Goal: Task Accomplishment & Management: Manage account settings

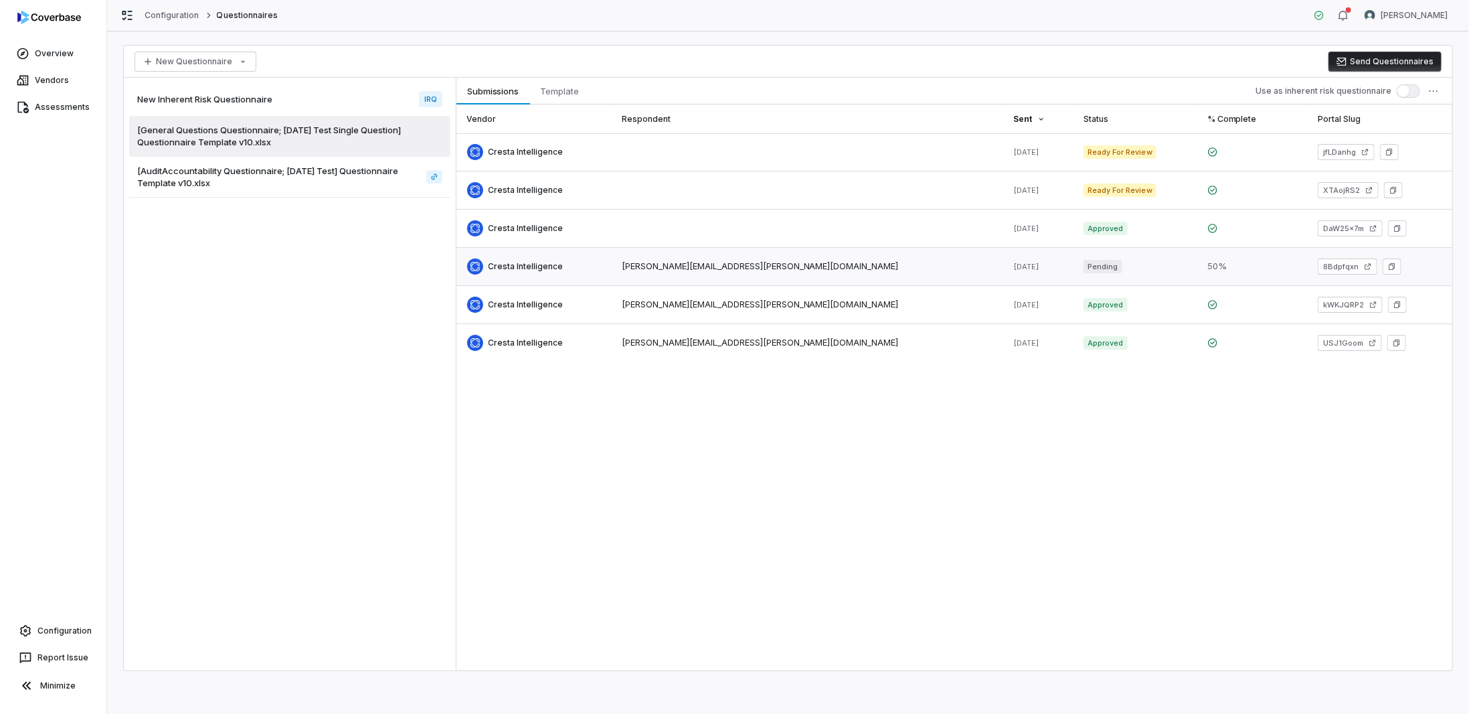
click at [506, 260] on link at bounding box center [534, 266] width 155 height 37
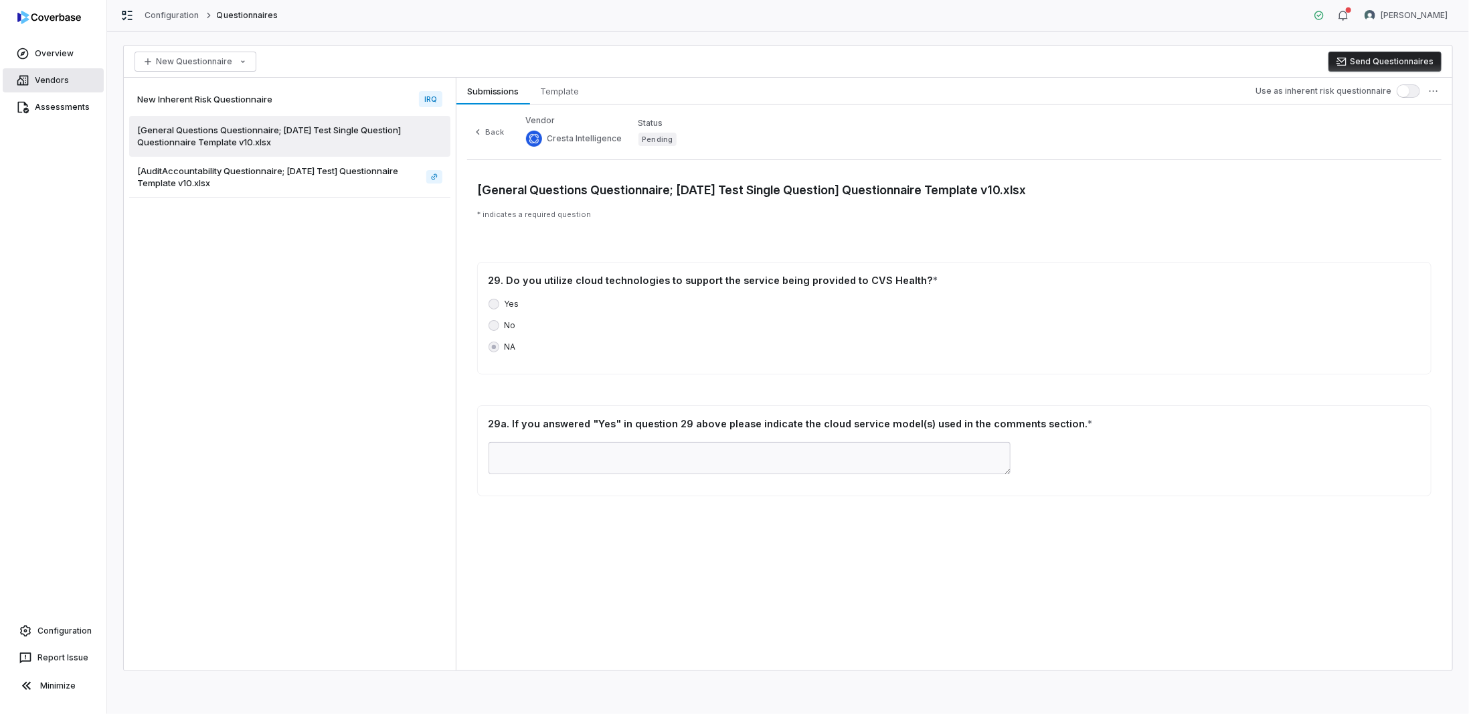
click at [49, 81] on link "Vendors" at bounding box center [53, 80] width 101 height 24
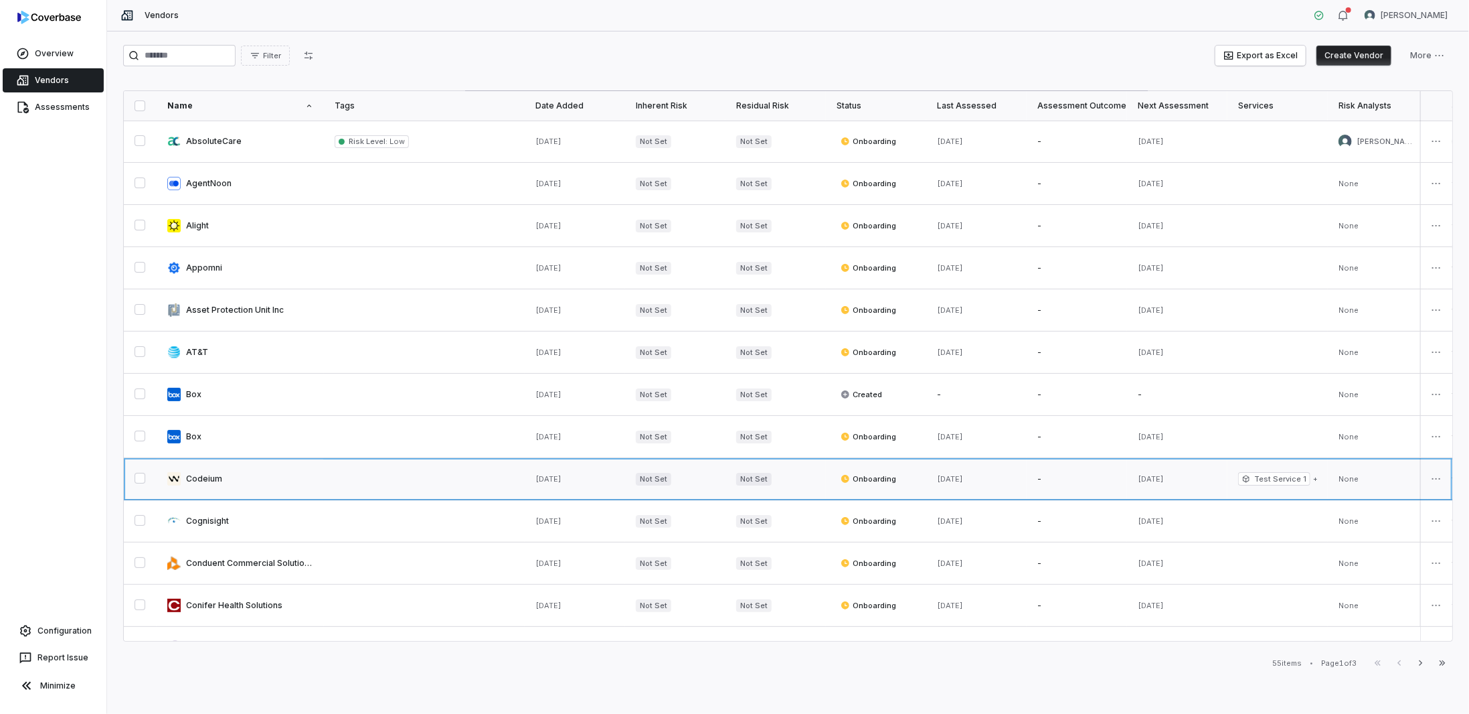
click at [215, 473] on link at bounding box center [240, 479] width 167 height 42
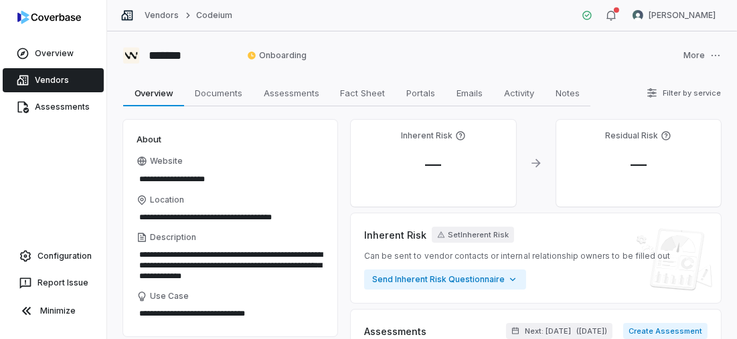
type textarea "*"
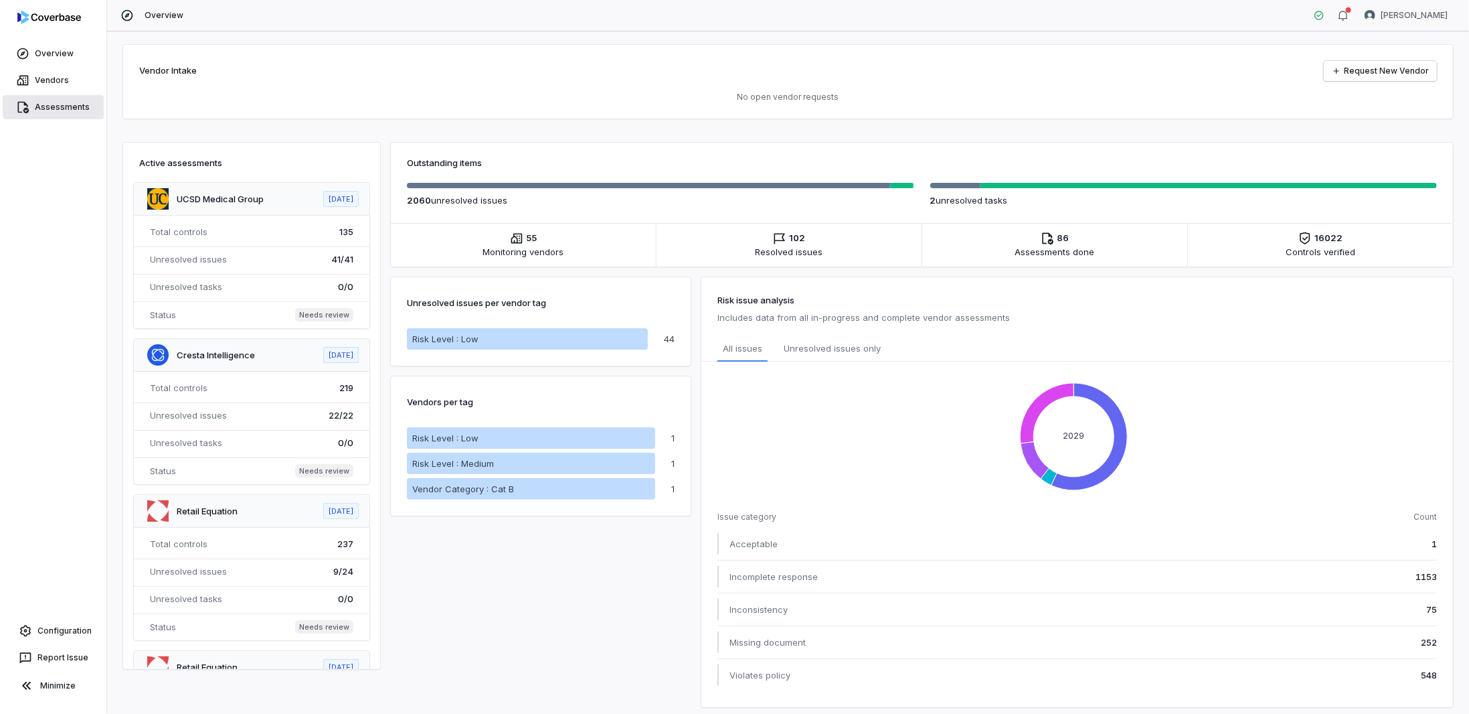
click at [41, 107] on link "Assessments" at bounding box center [53, 107] width 101 height 24
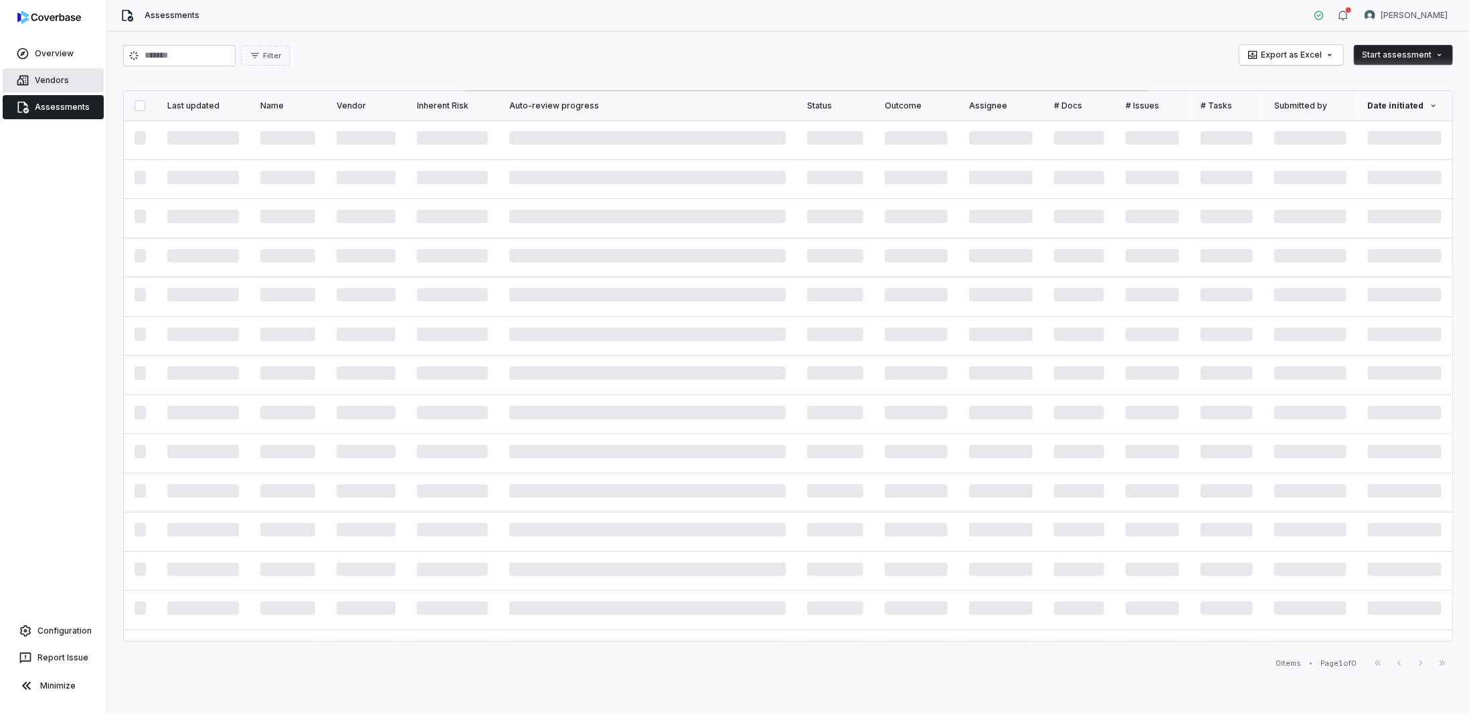
click at [48, 78] on link "Vendors" at bounding box center [53, 80] width 101 height 24
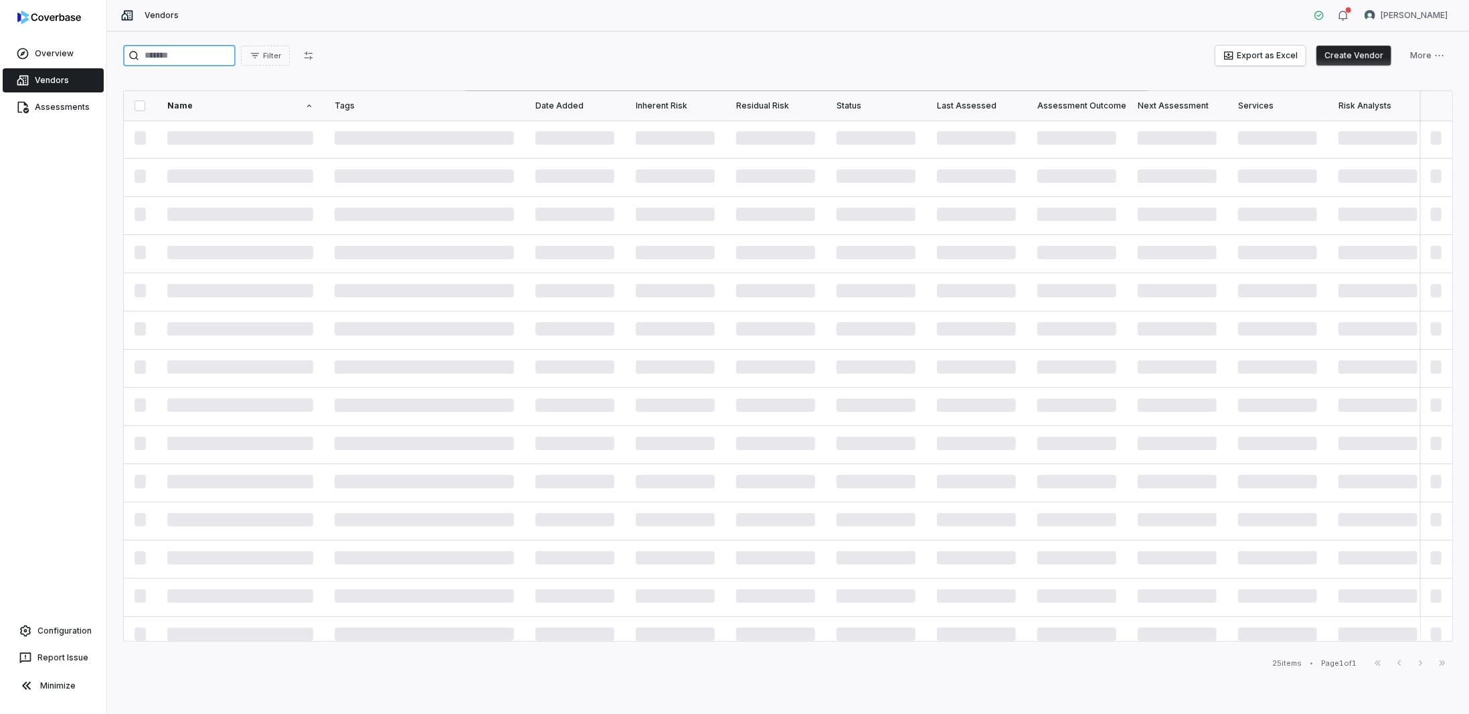
click at [167, 58] on input "search" at bounding box center [179, 55] width 112 height 21
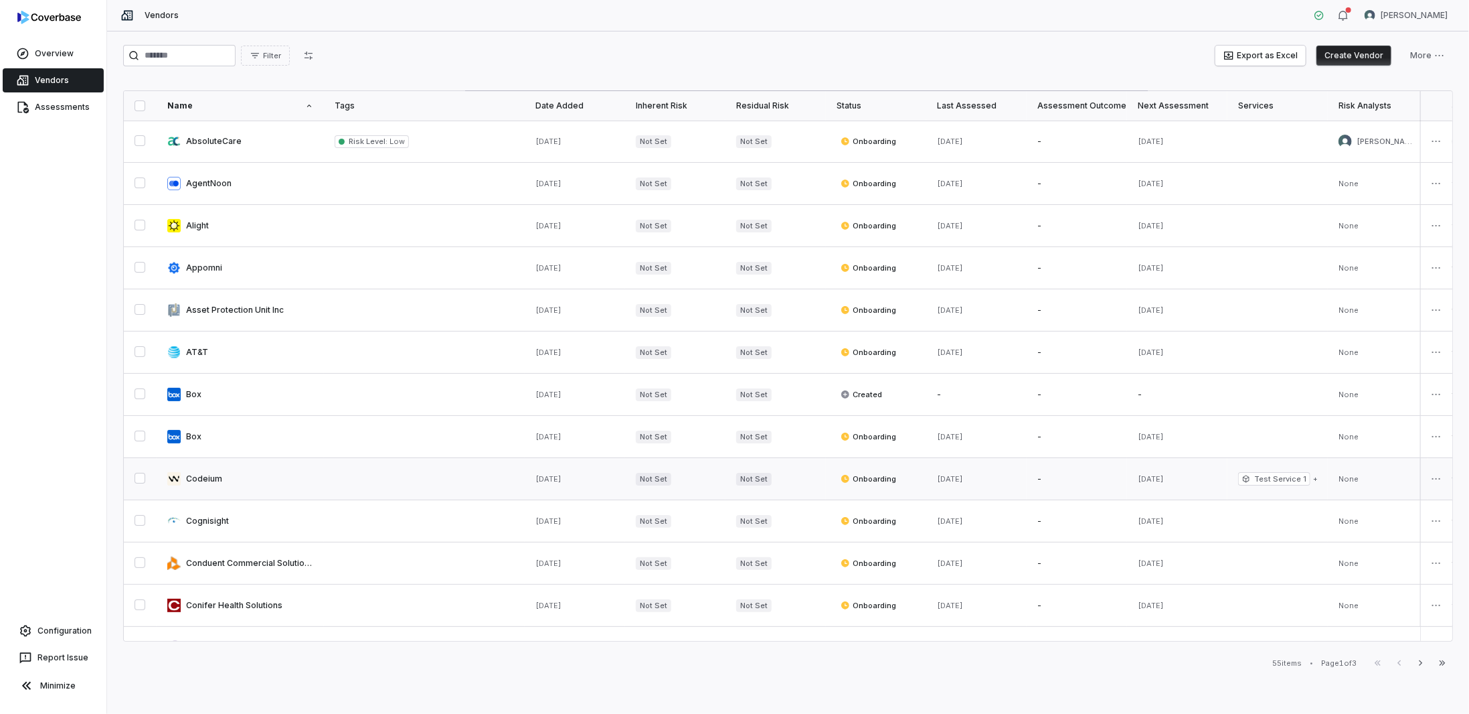
click at [260, 480] on link at bounding box center [240, 479] width 167 height 42
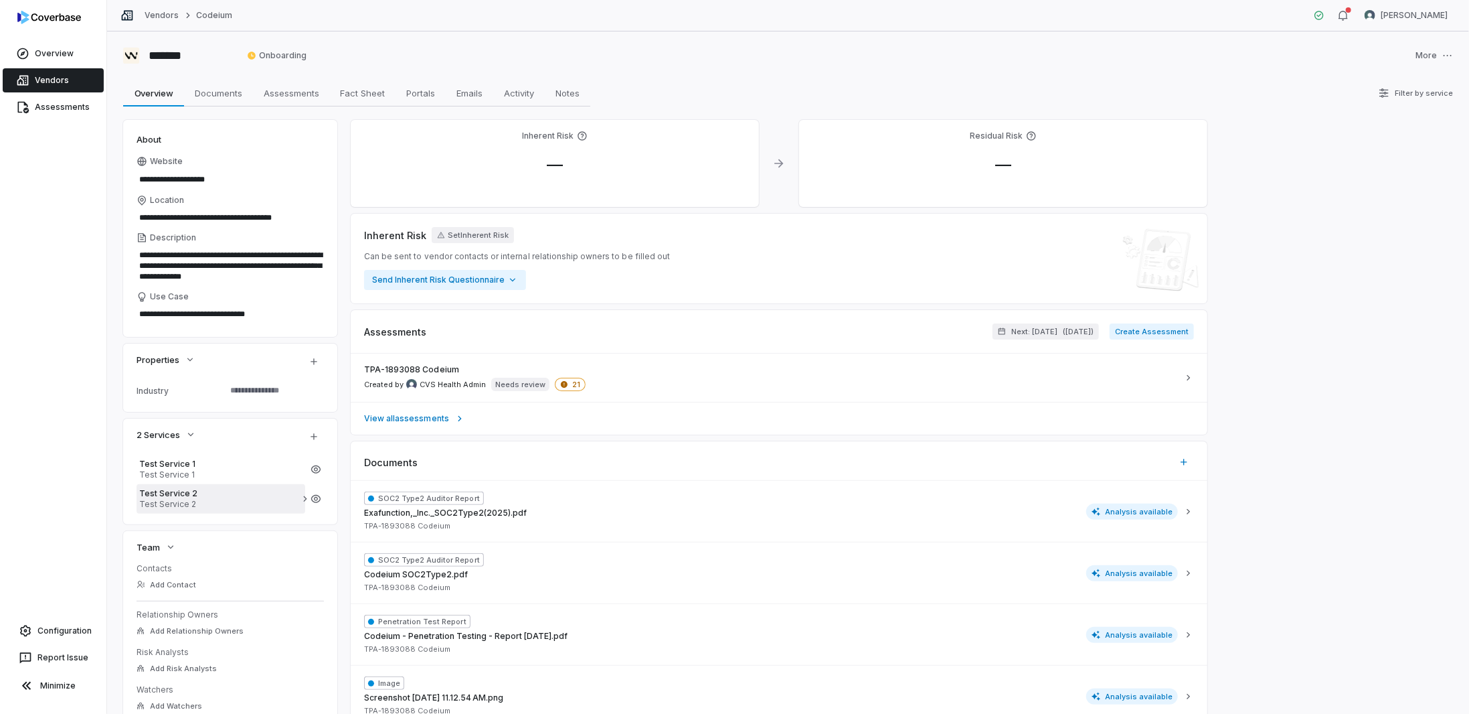
click at [299, 496] on span "Test Service 2" at bounding box center [220, 493] width 163 height 11
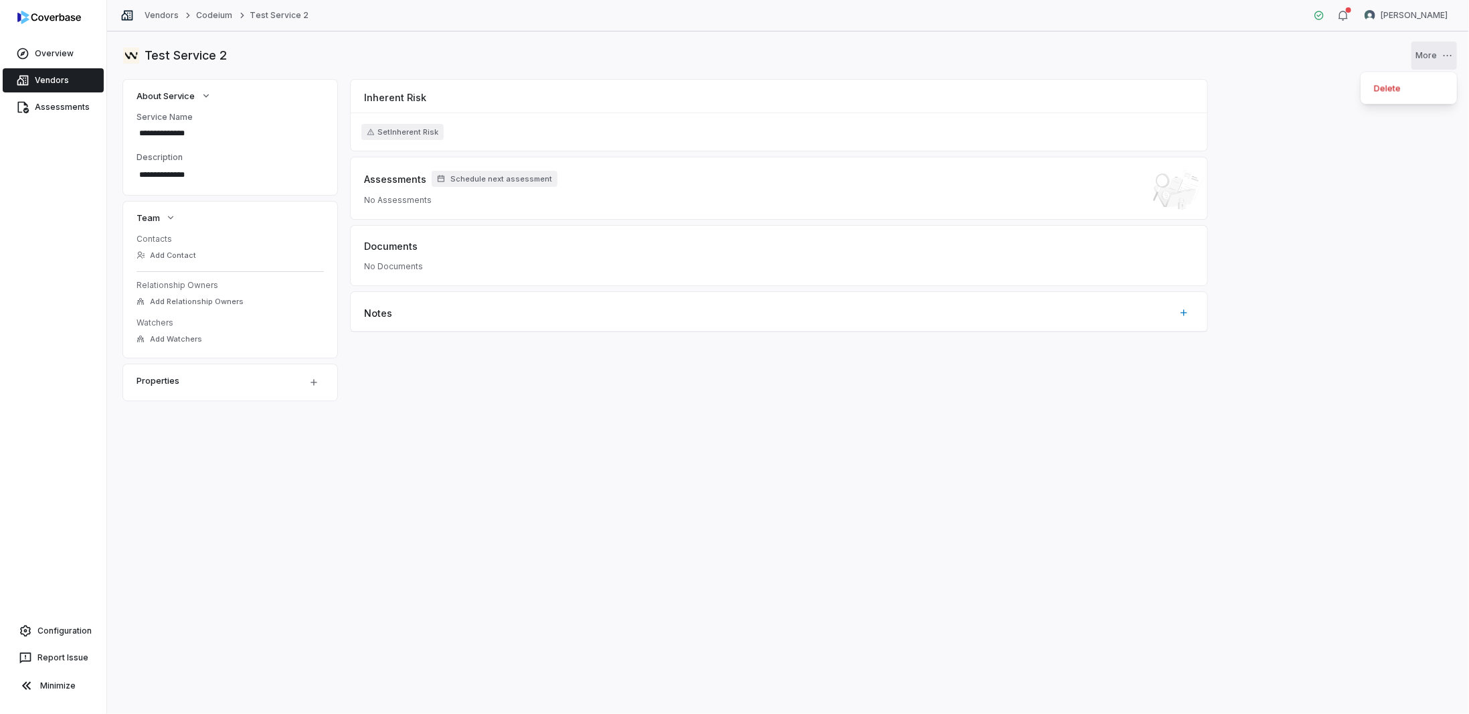
click at [1444, 52] on html "**********" at bounding box center [734, 357] width 1469 height 714
click at [1360, 148] on html "**********" at bounding box center [734, 357] width 1469 height 714
click at [84, 106] on link "Assessments" at bounding box center [53, 107] width 101 height 24
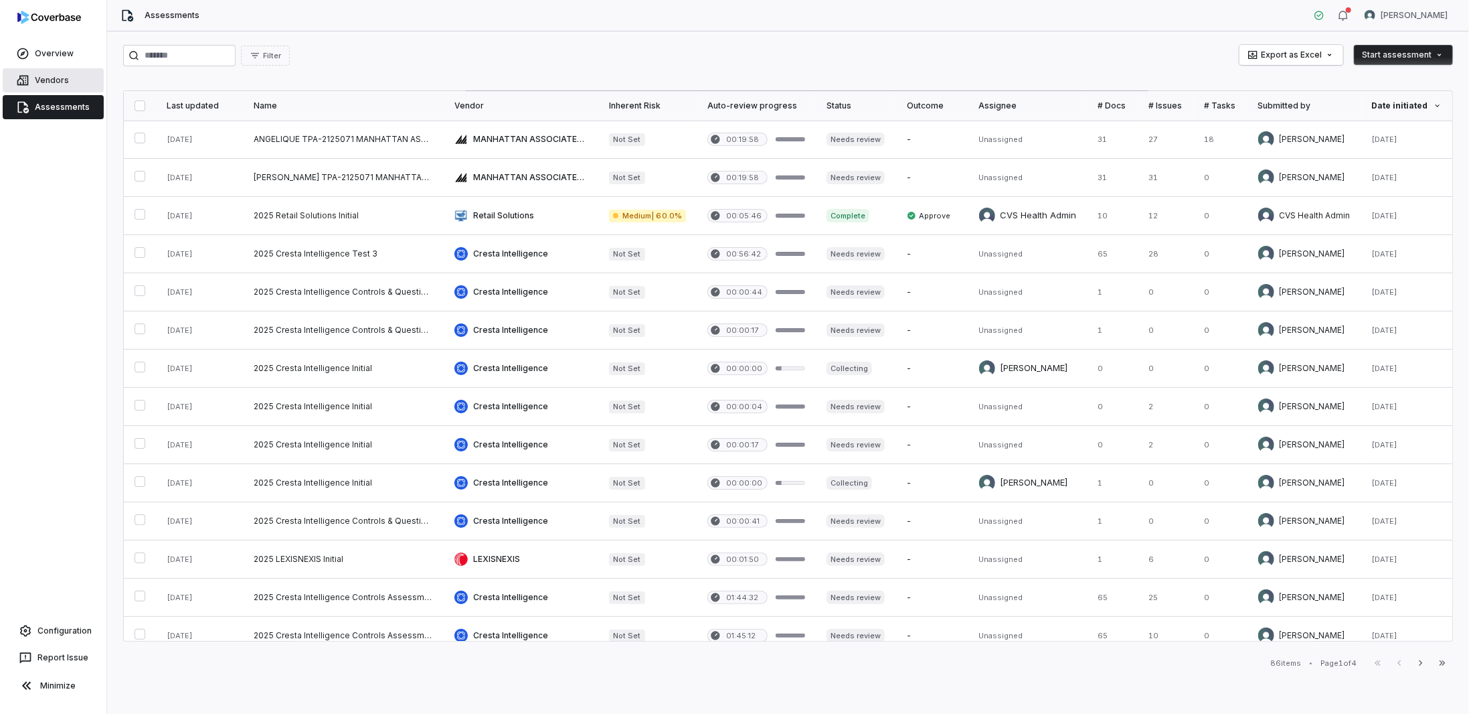
click at [39, 87] on link "Vendors" at bounding box center [53, 80] width 101 height 24
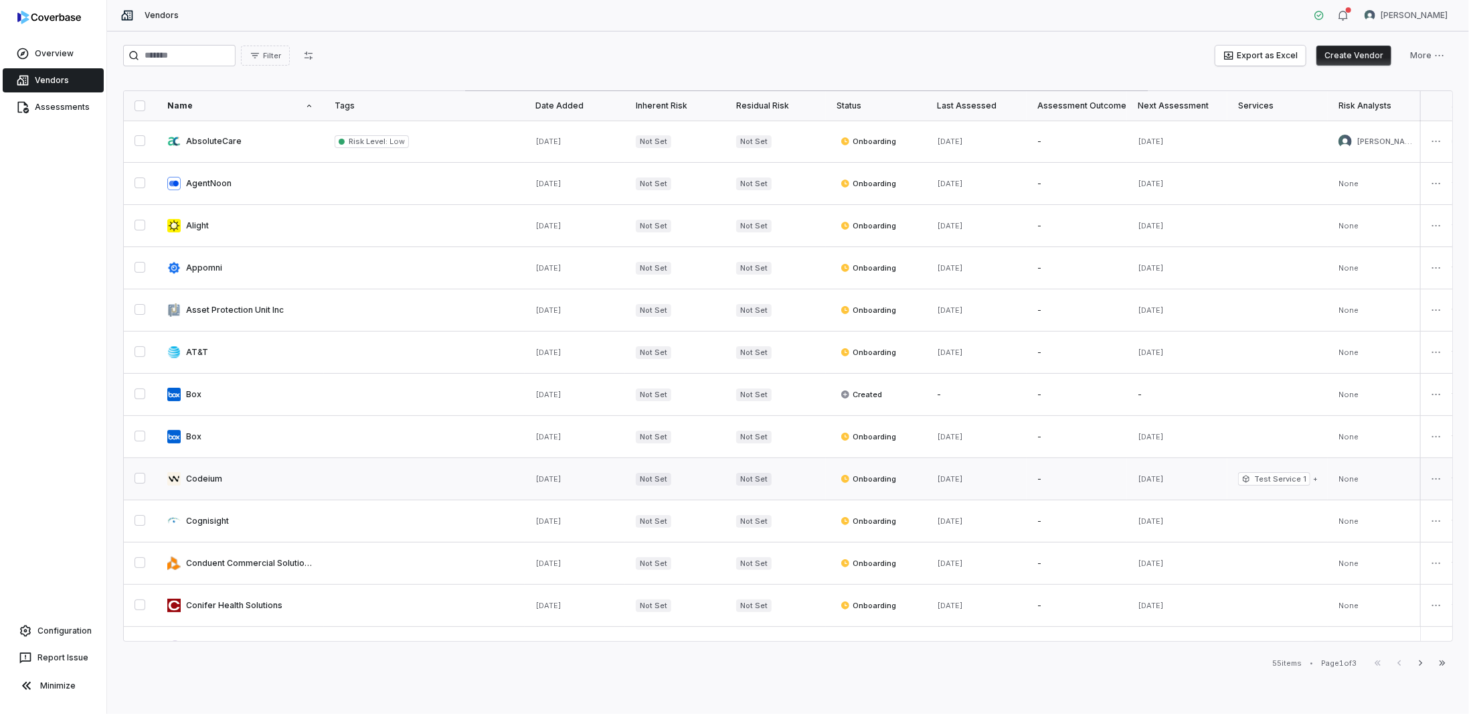
click at [238, 471] on link at bounding box center [240, 479] width 167 height 42
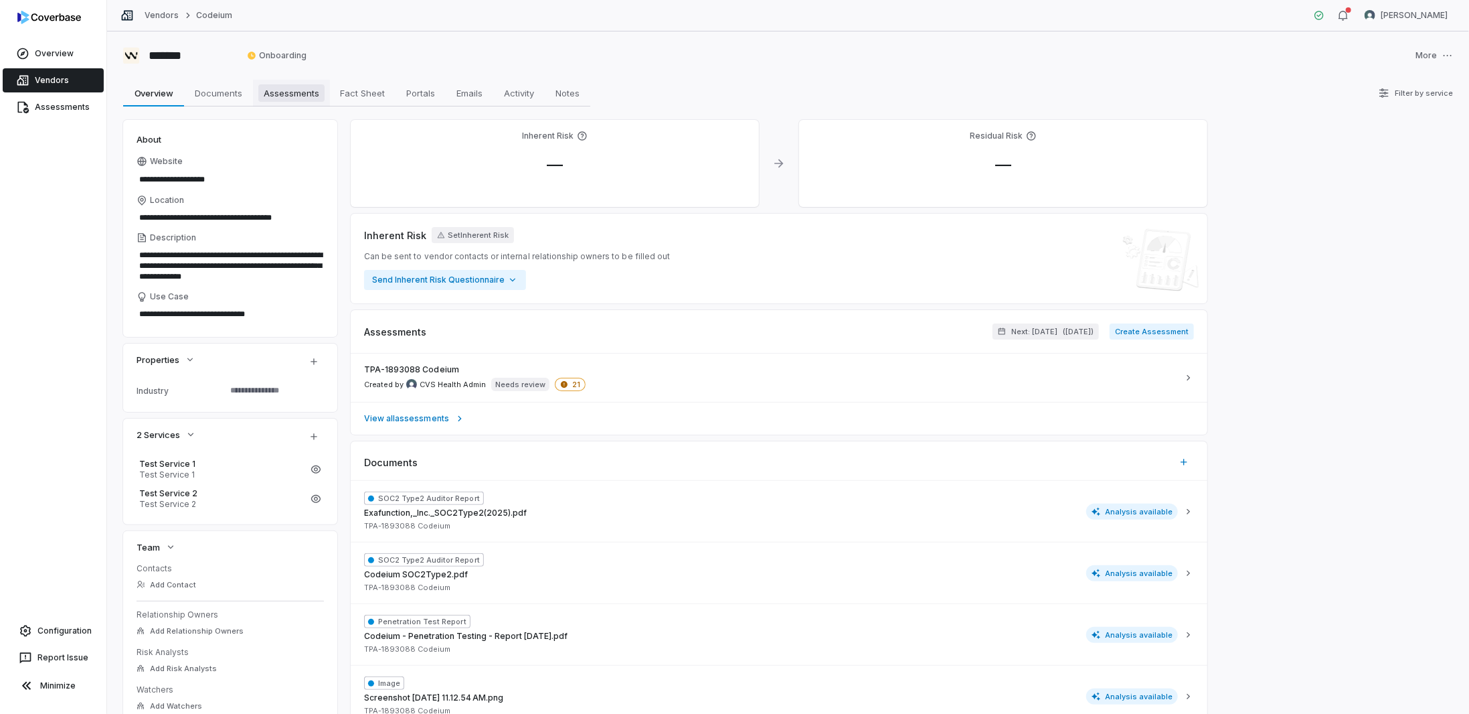
click at [284, 101] on span "Assessments" at bounding box center [291, 92] width 66 height 17
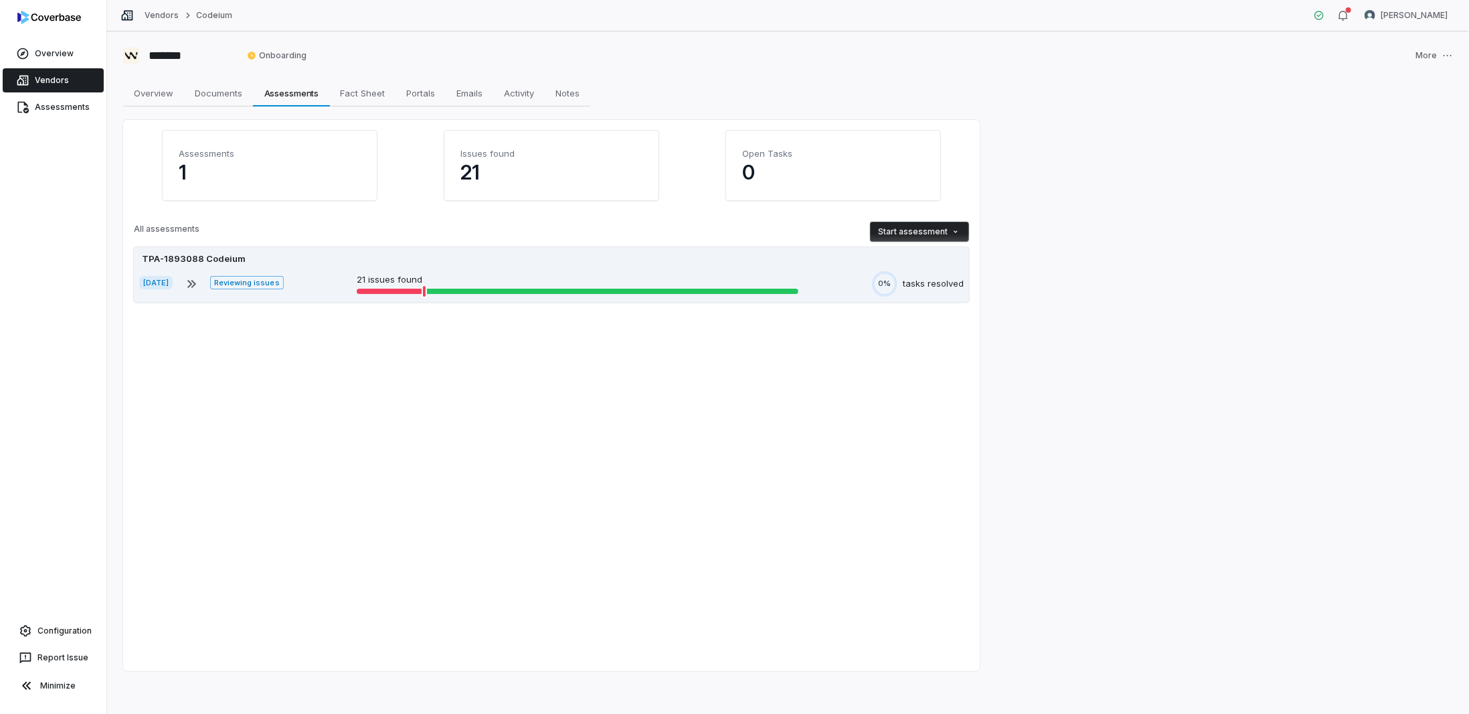
click at [251, 262] on div "TPA-1893088 Codeium" at bounding box center [551, 258] width 825 height 13
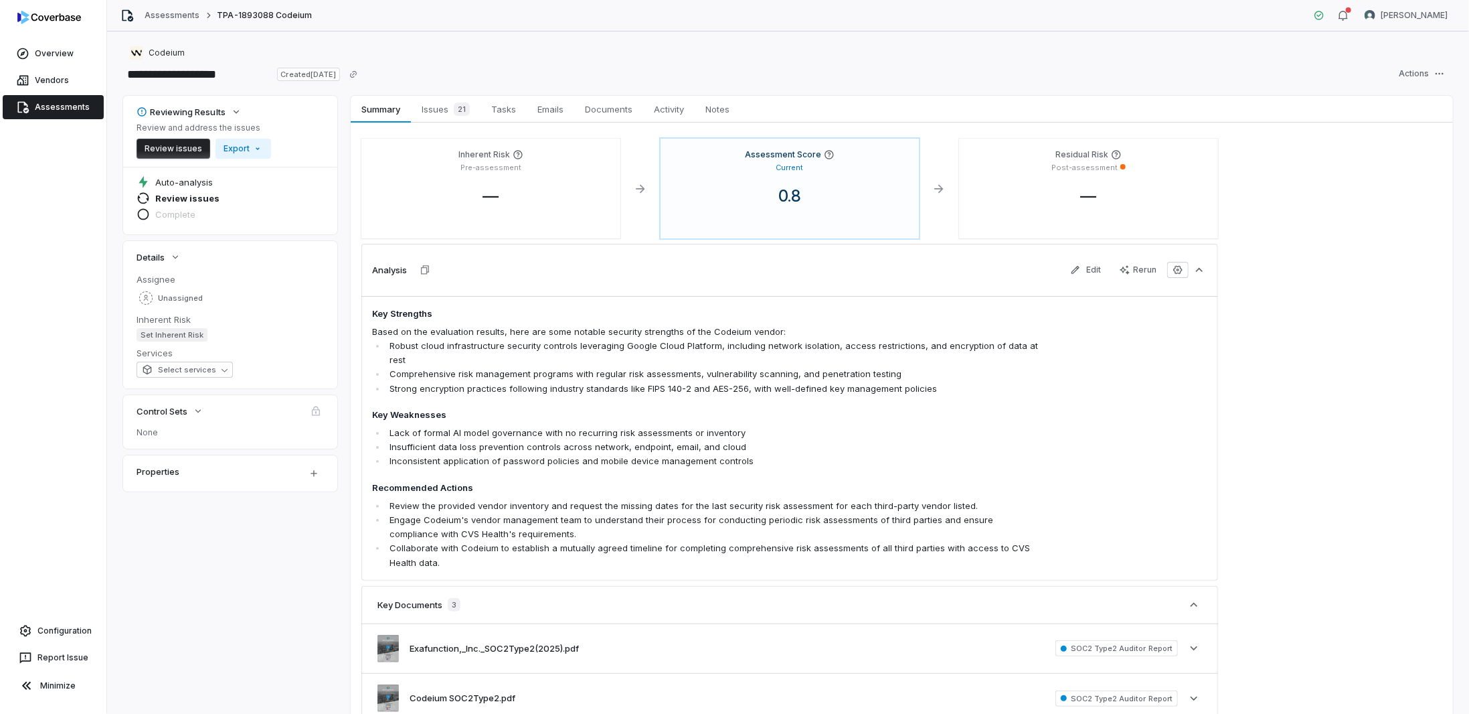
click at [171, 378] on div "Assignee Unassigned Inherent Risk Set Inherent Risk Services Select services" at bounding box center [230, 330] width 214 height 115
click at [176, 373] on span "Select services" at bounding box center [179, 369] width 74 height 11
click at [218, 520] on div "Reviewing Results Review and address the issues Review issues Export Auto-analy…" at bounding box center [788, 518] width 1330 height 844
click at [226, 363] on button "Select services" at bounding box center [185, 369] width 96 height 16
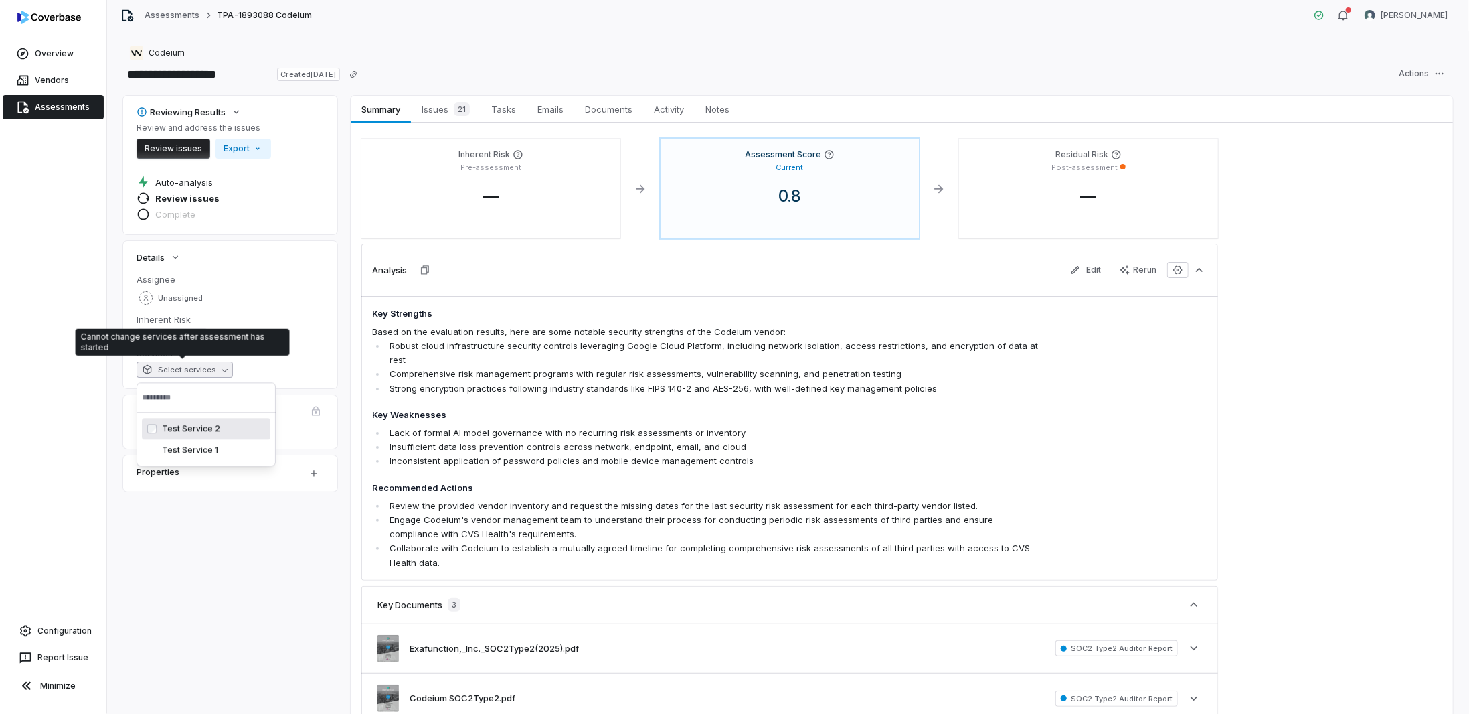
click at [183, 430] on span "Test Service 2" at bounding box center [191, 428] width 58 height 11
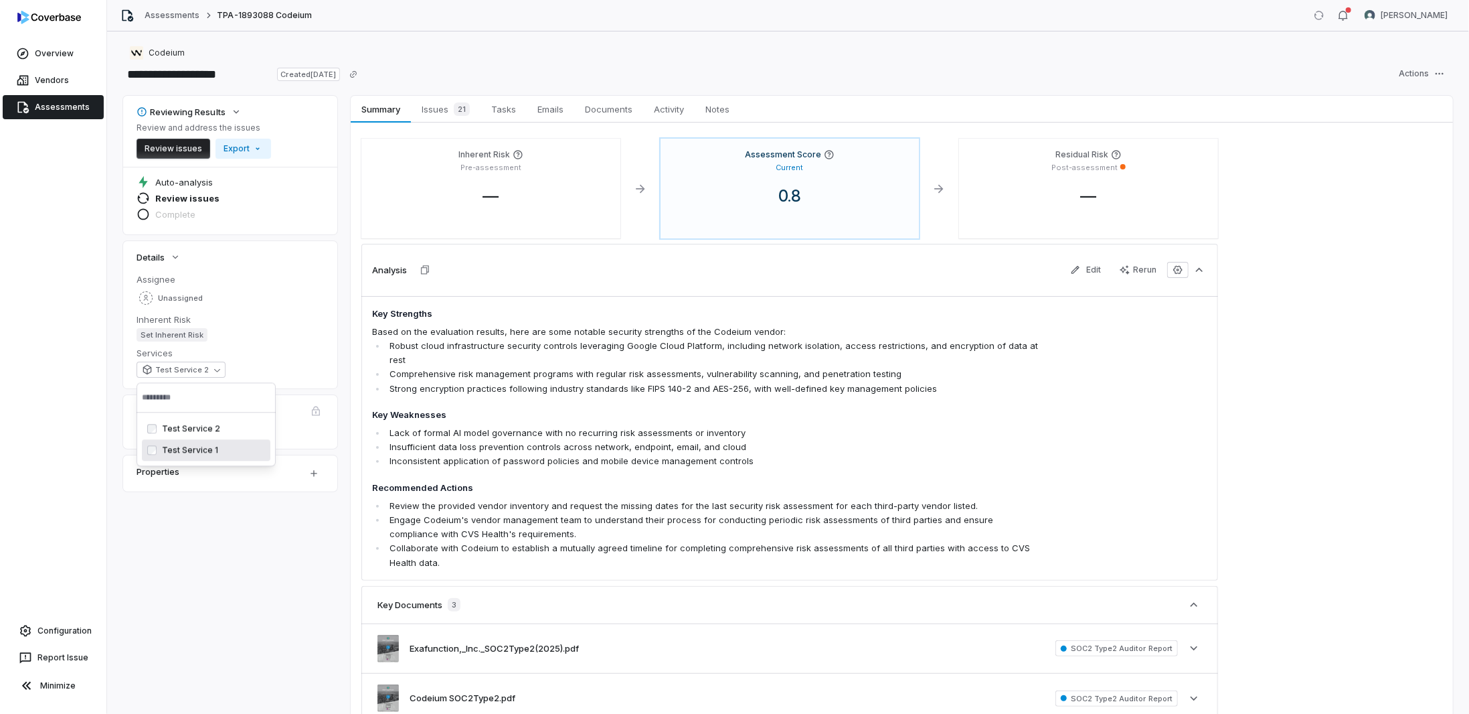
click at [205, 503] on div "Reviewing Results Review and address the issues Review issues Export Auto-analy…" at bounding box center [788, 518] width 1330 height 844
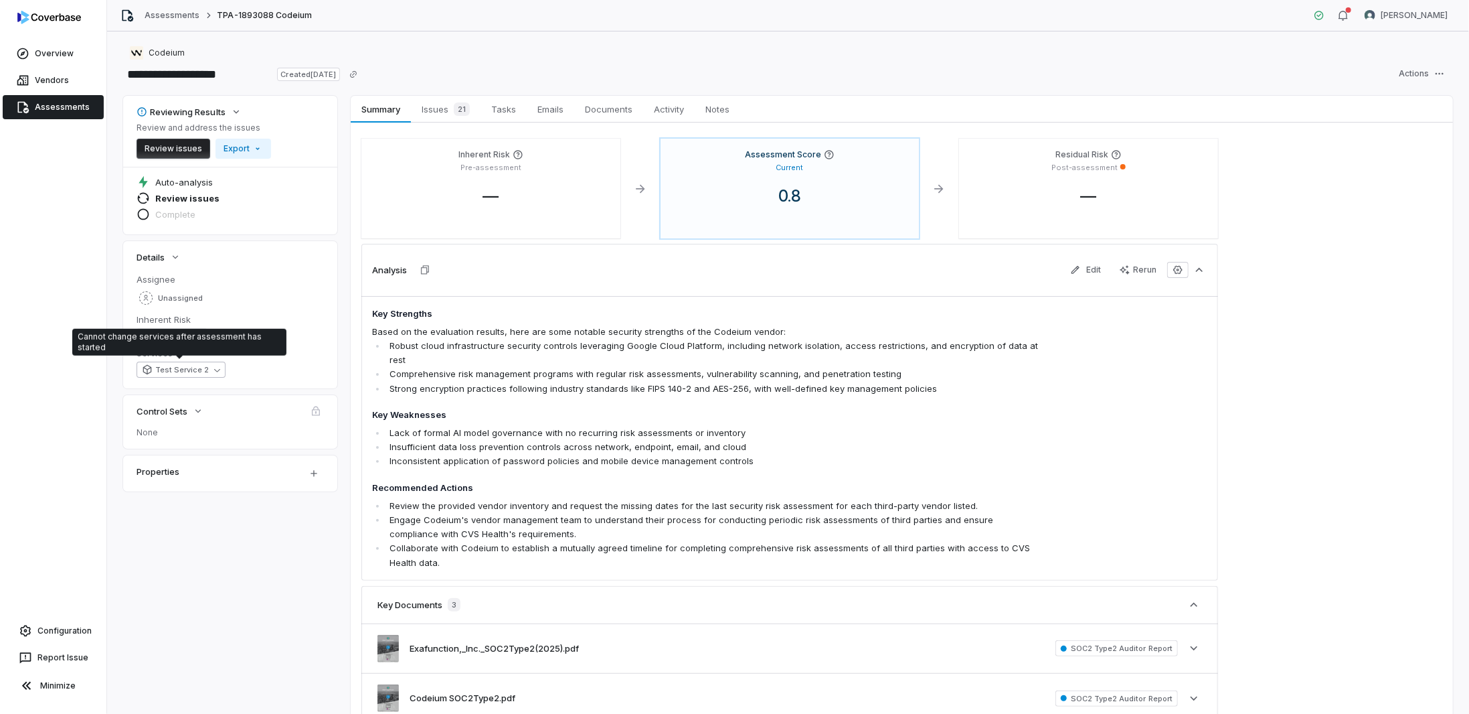
click at [205, 374] on button "Test Service 2" at bounding box center [181, 369] width 89 height 16
click at [173, 466] on span "Test Service 1" at bounding box center [190, 461] width 56 height 11
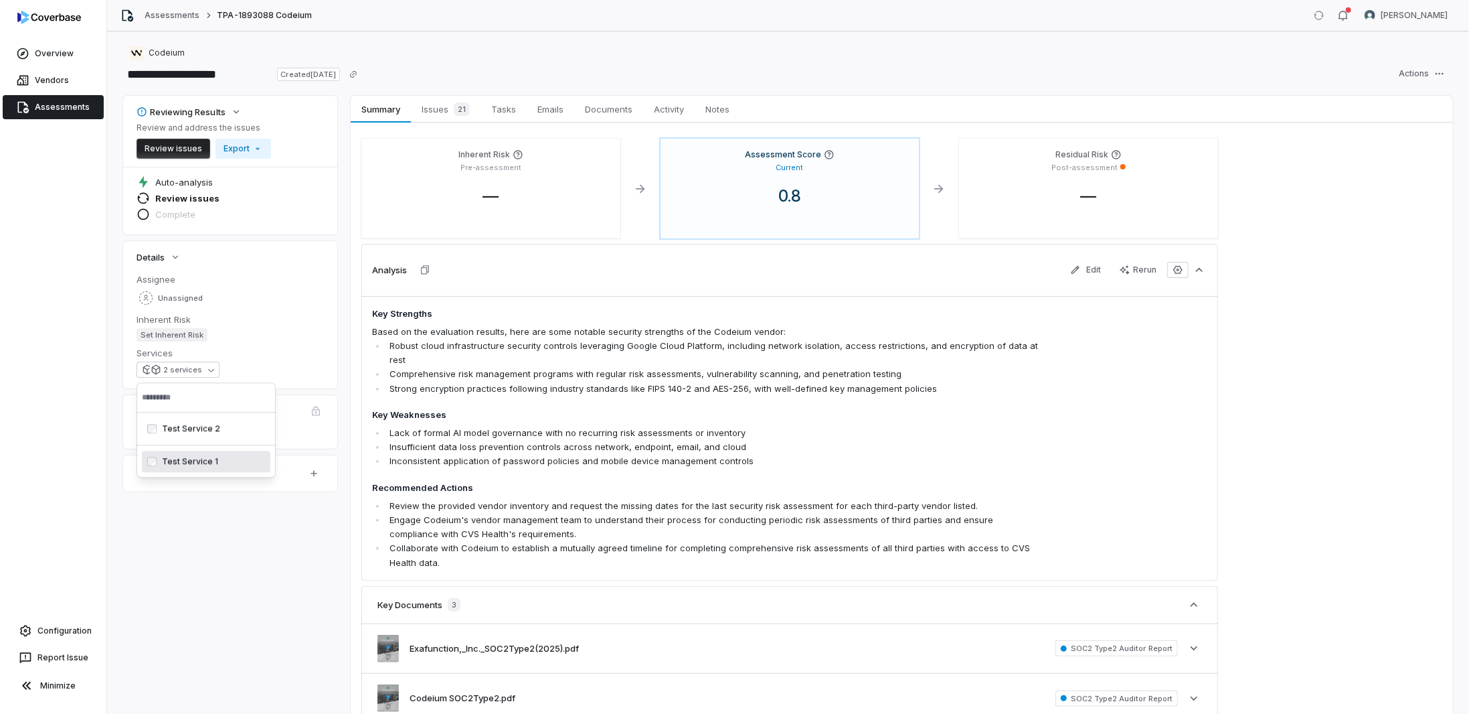
click at [180, 520] on div "Reviewing Results Review and address the issues Review issues Export Auto-analy…" at bounding box center [788, 518] width 1330 height 844
click at [1442, 69] on html "**********" at bounding box center [734, 357] width 1469 height 714
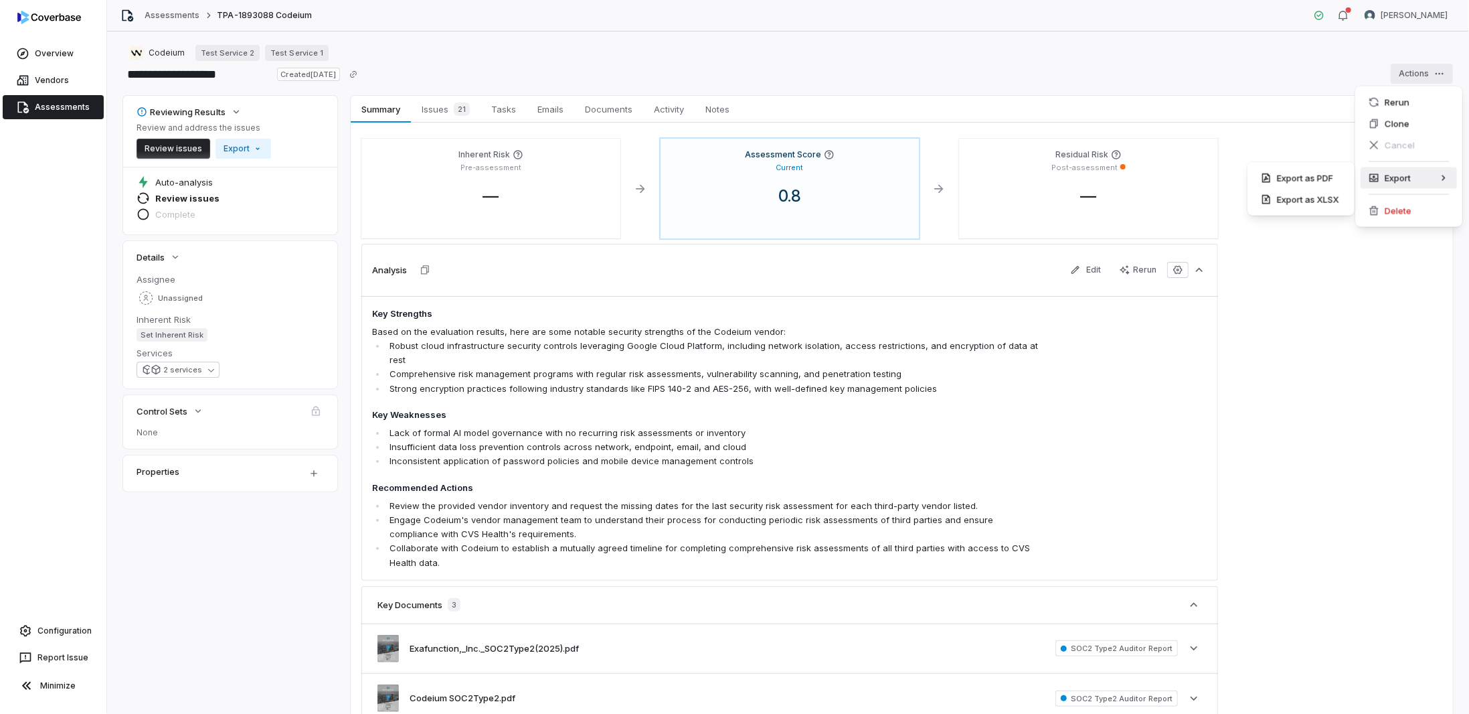
click at [1135, 58] on html "**********" at bounding box center [734, 357] width 1469 height 714
click at [431, 106] on span "Issues 21" at bounding box center [445, 109] width 59 height 19
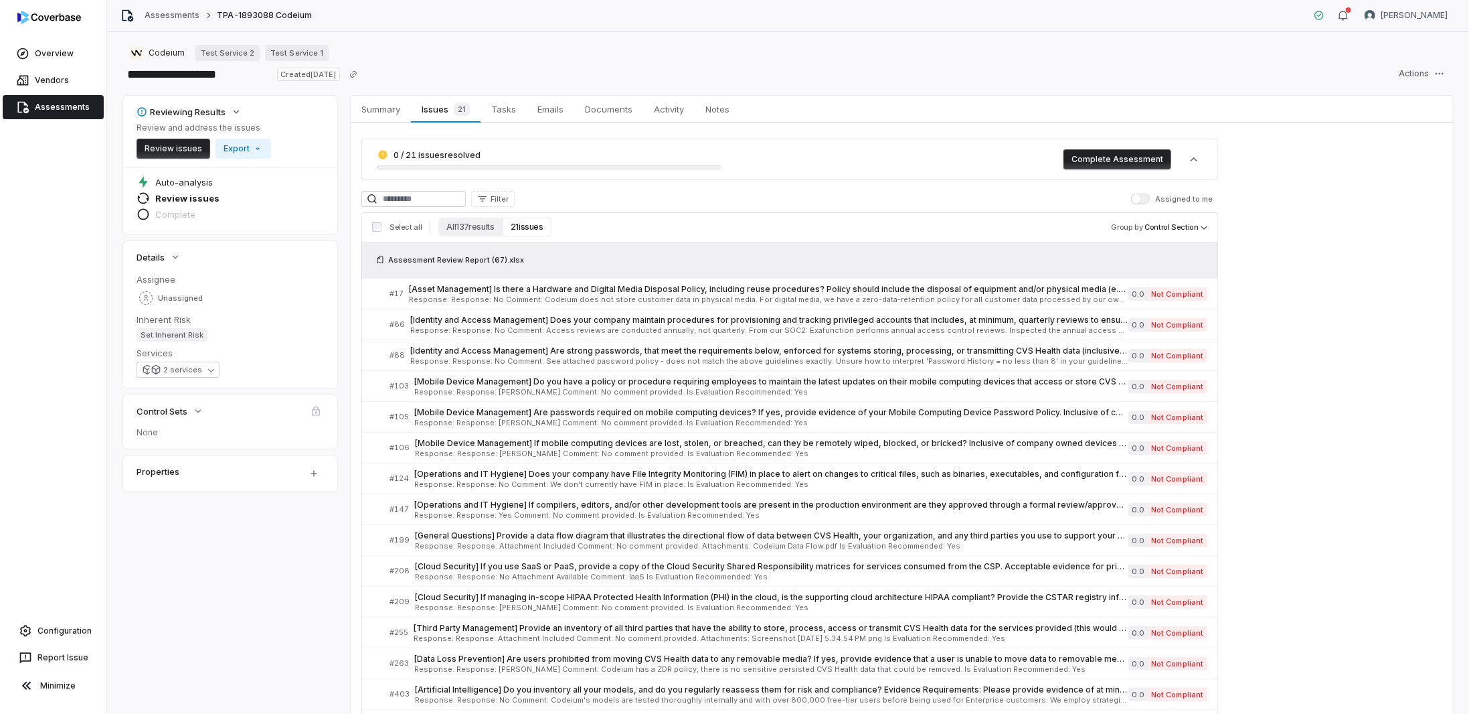
click at [1130, 155] on button "Complete Assessment" at bounding box center [1118, 159] width 108 height 20
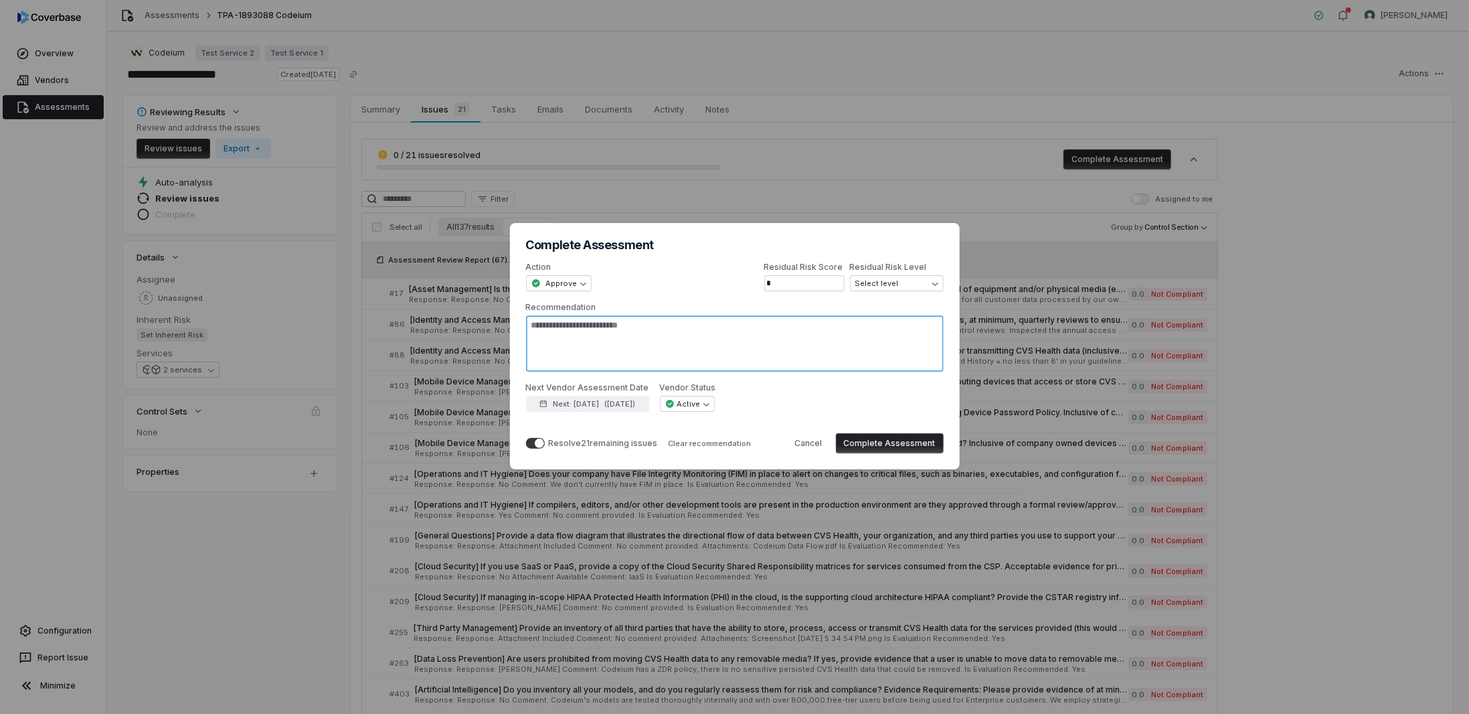
click at [748, 335] on textarea "Recommendation" at bounding box center [735, 343] width 418 height 56
type textarea "*"
type textarea "**"
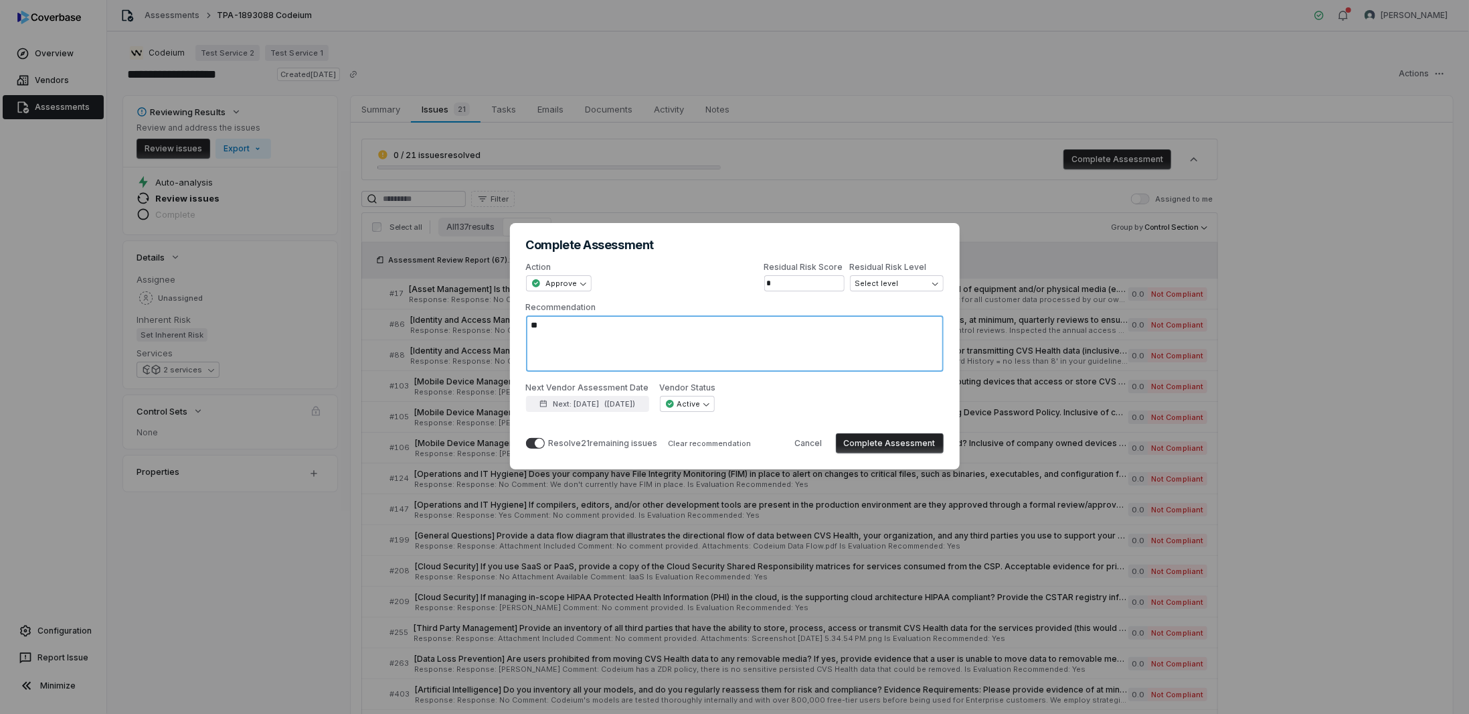
type textarea "*"
type textarea "***"
type textarea "*"
type textarea "****"
type textarea "*"
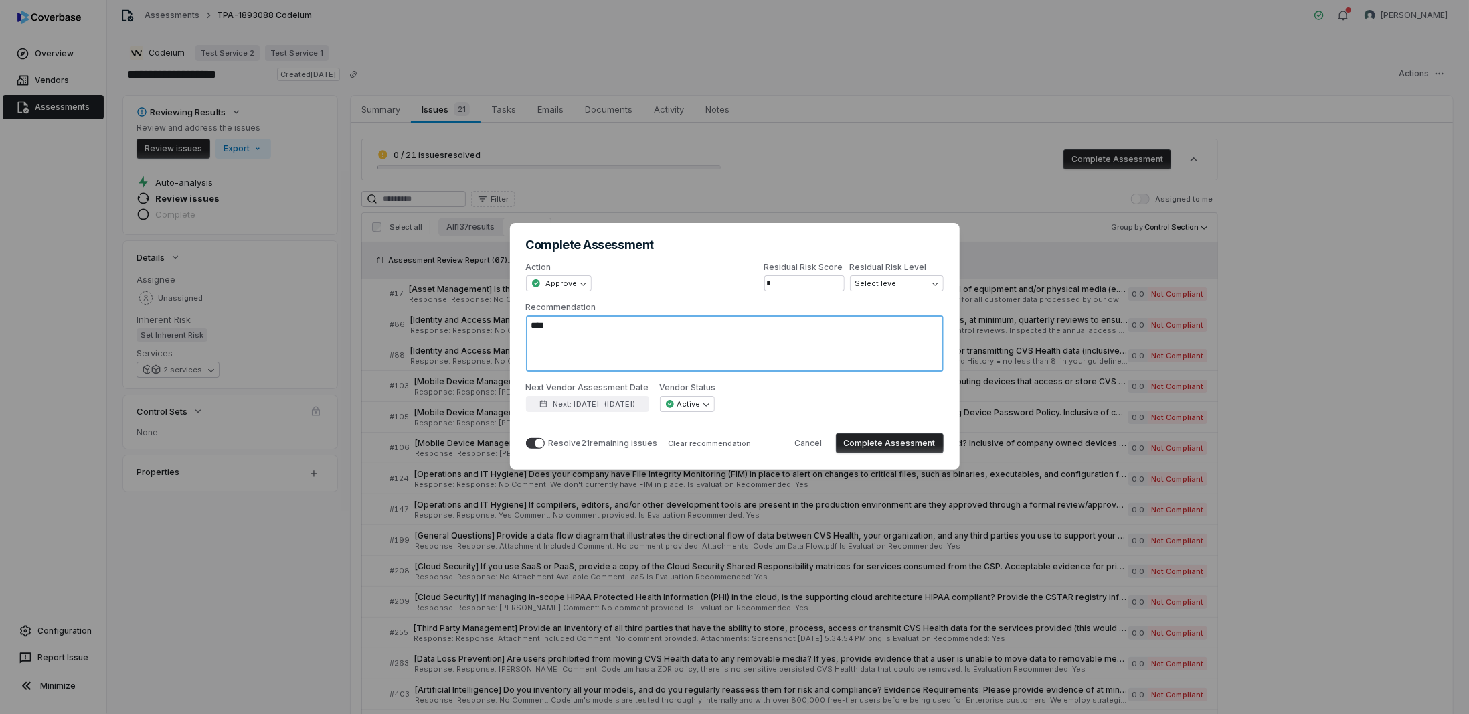
type textarea "****"
type textarea "*"
type textarea "*******"
type textarea "*"
type textarea "********"
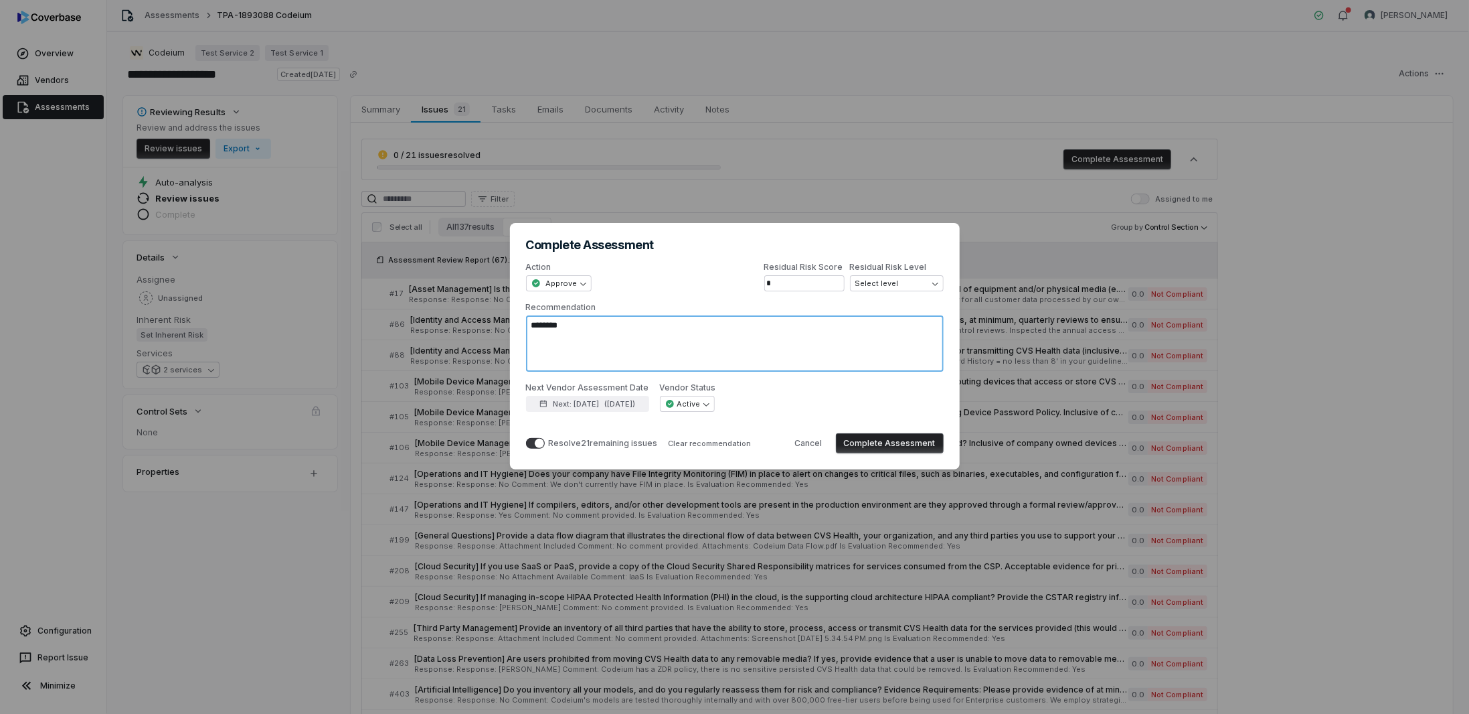
type textarea "*"
type textarea "*********"
type textarea "*"
type textarea "**********"
type textarea "*"
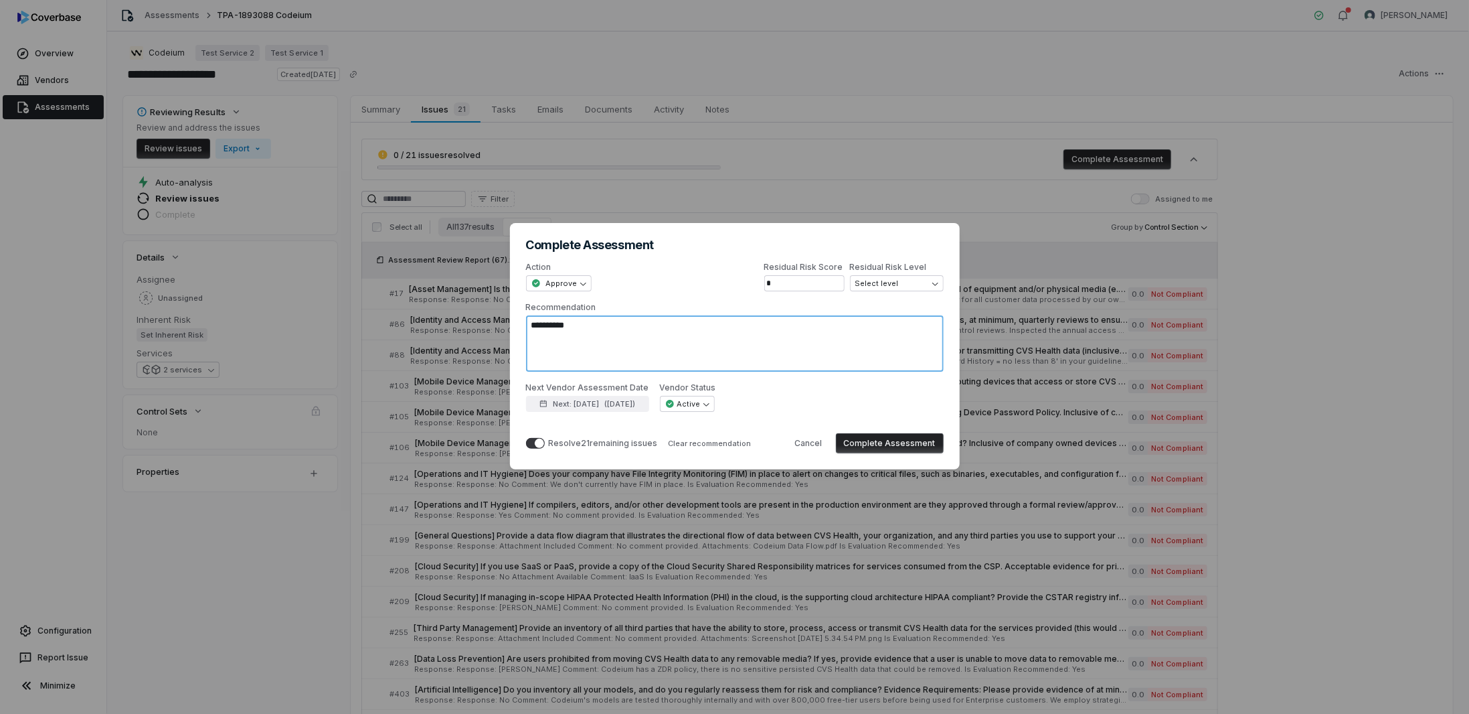
type textarea "*********"
type textarea "*"
type textarea "********"
type textarea "*"
type textarea "*******"
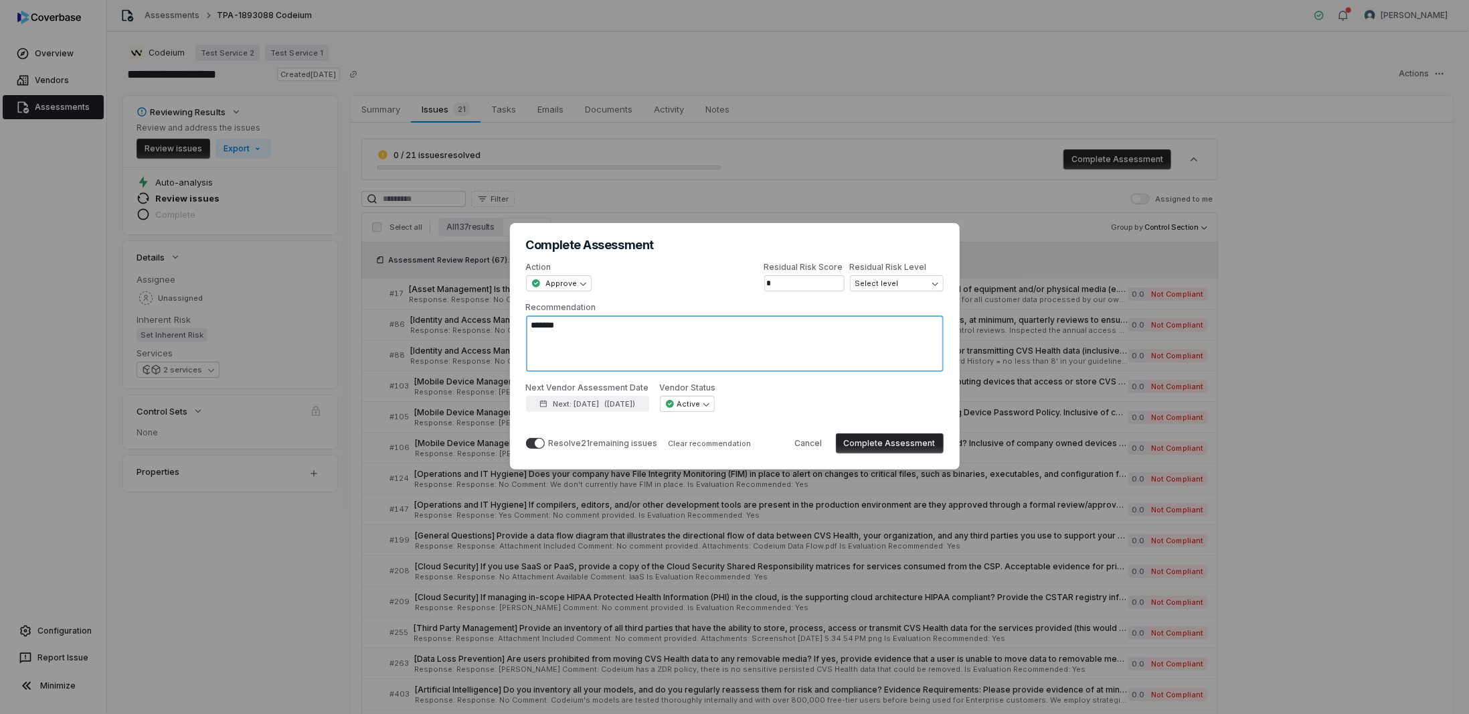
type textarea "*"
type textarea "******"
type textarea "*"
type textarea "*******"
type textarea "*"
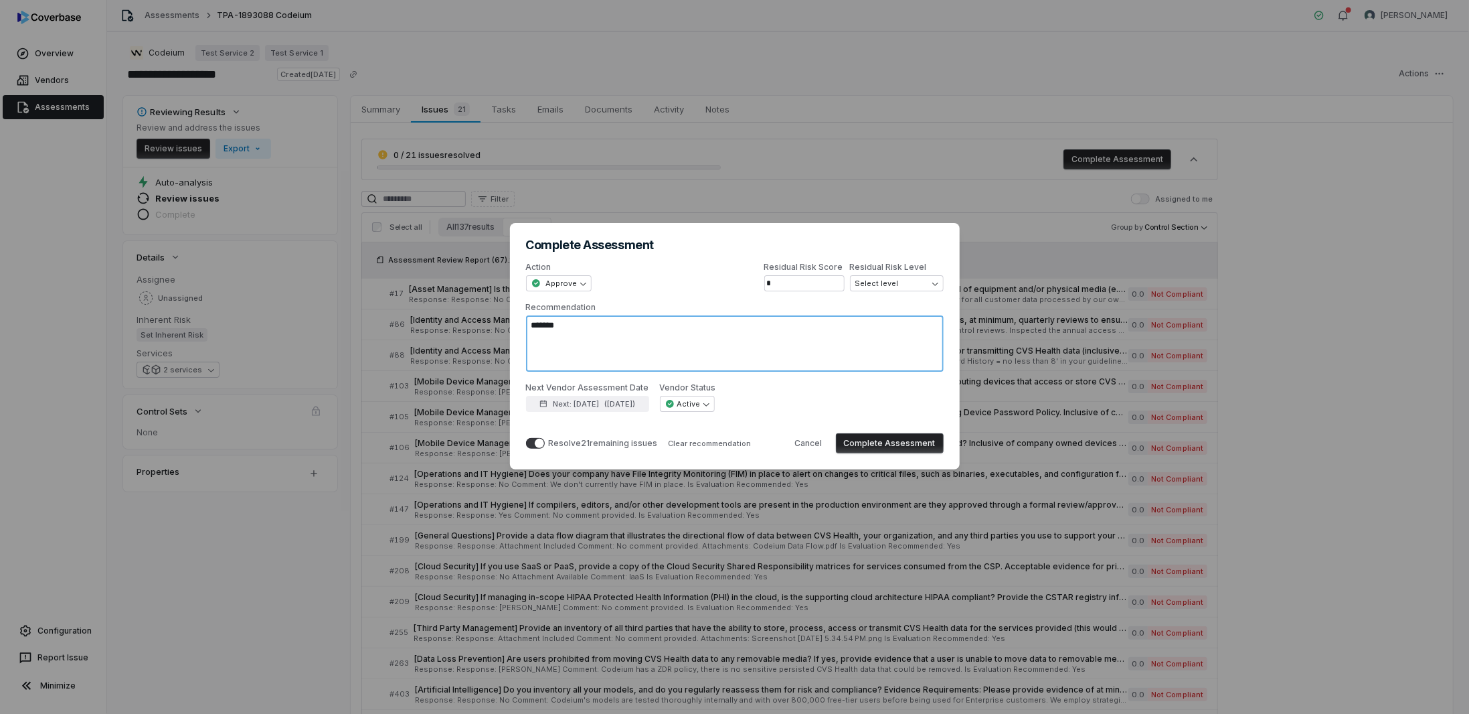
type textarea "********"
type textarea "*"
type textarea "*********"
type textarea "*"
type textarea "**********"
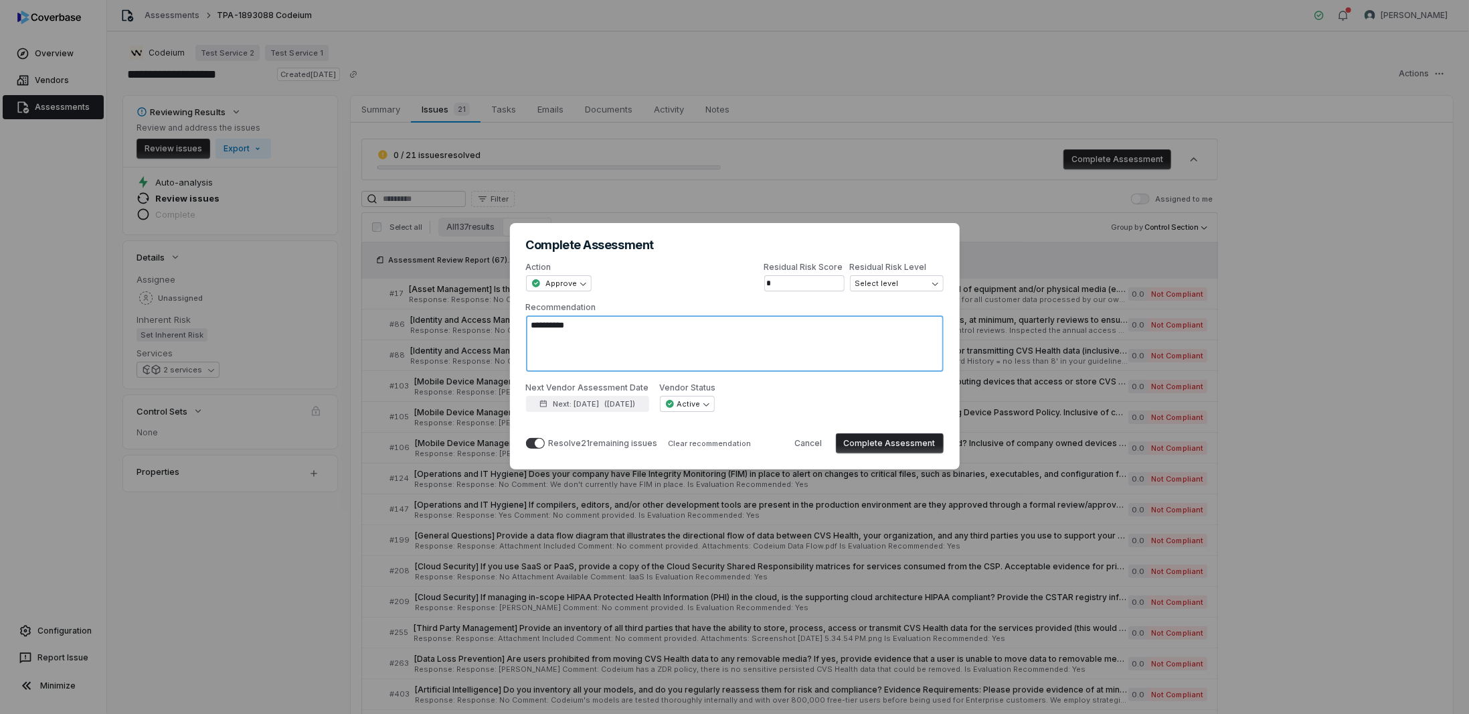
type textarea "*"
type textarea "**********"
type textarea "*"
type textarea "**********"
type textarea "*"
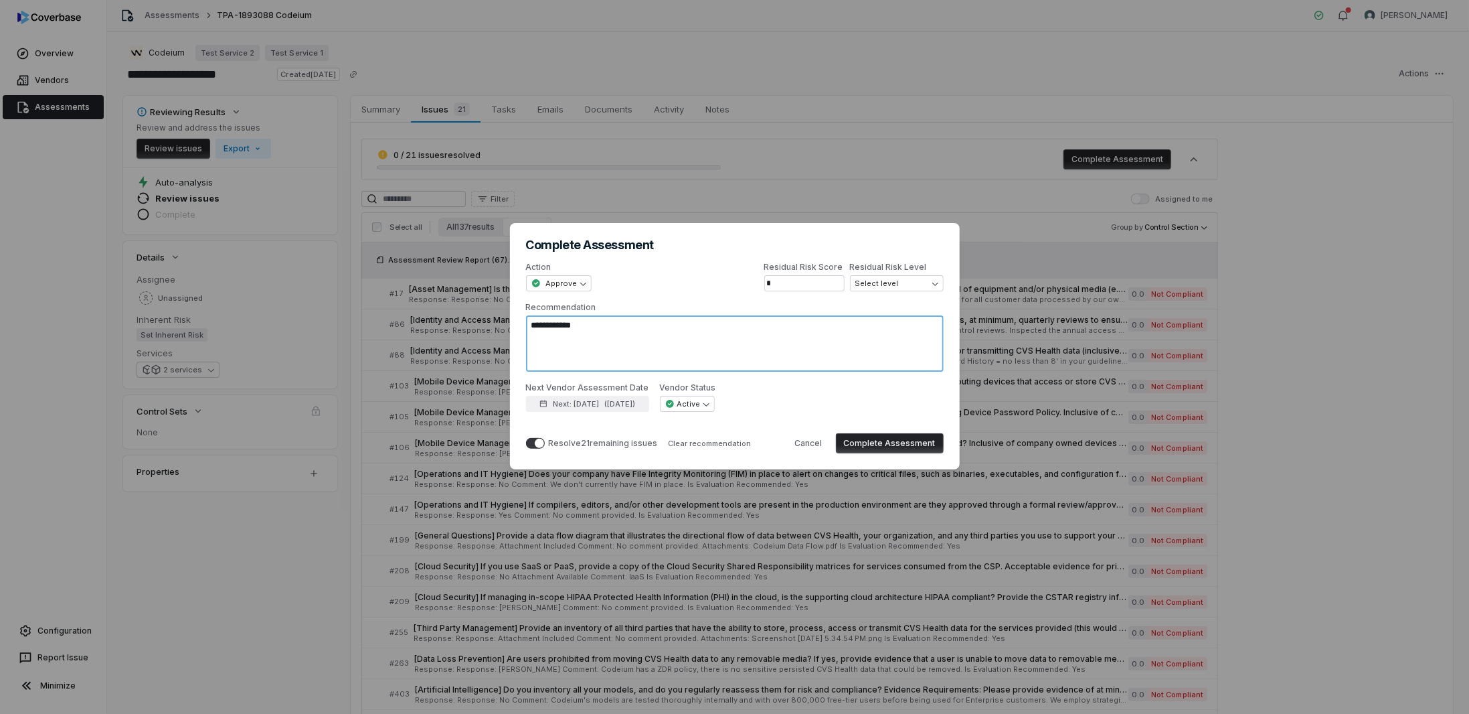
type textarea "**********"
type textarea "*"
type textarea "**********"
type textarea "*"
type textarea "**********"
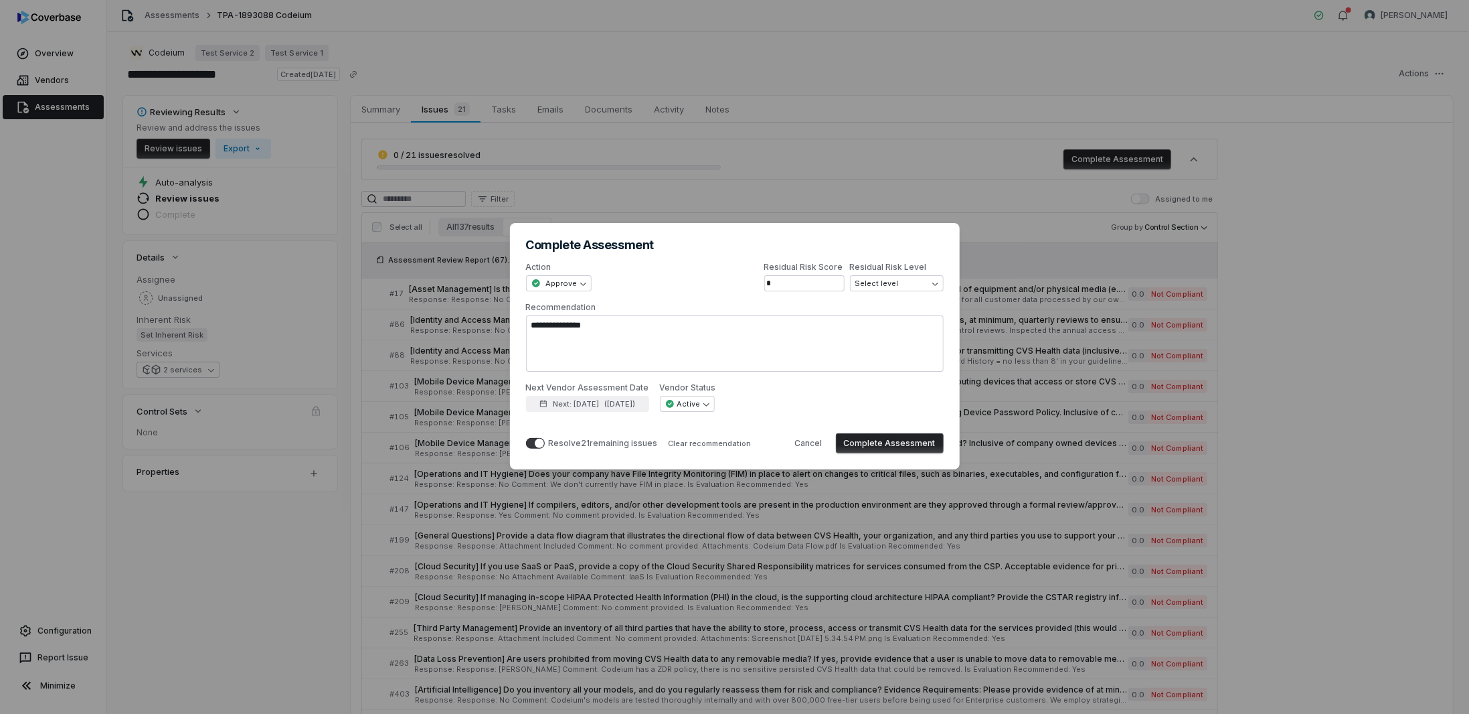
click at [528, 442] on button "Resolve 21 remaining issues" at bounding box center [535, 443] width 19 height 11
click at [902, 444] on button "Complete Assessment" at bounding box center [890, 443] width 108 height 20
type textarea "*"
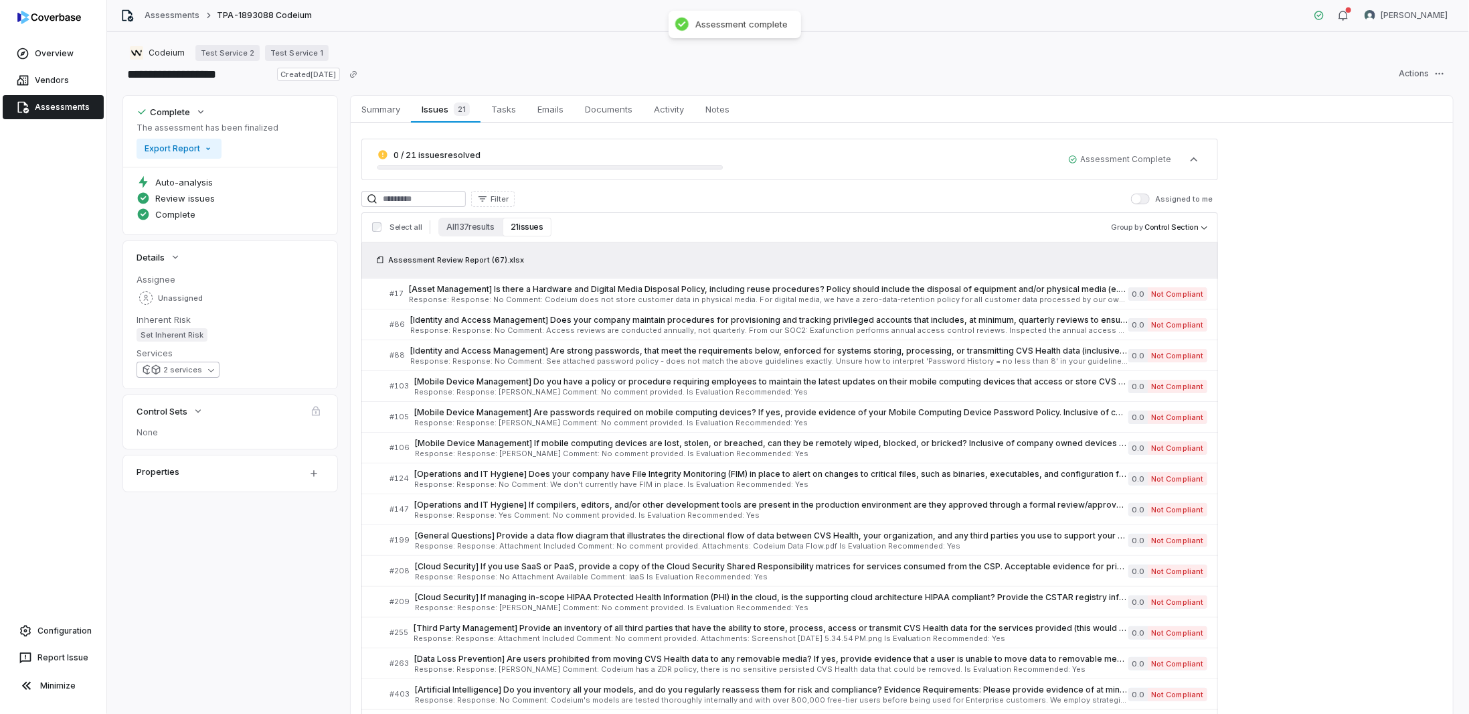
click at [196, 367] on div "2 services" at bounding box center [183, 370] width 39 height 10
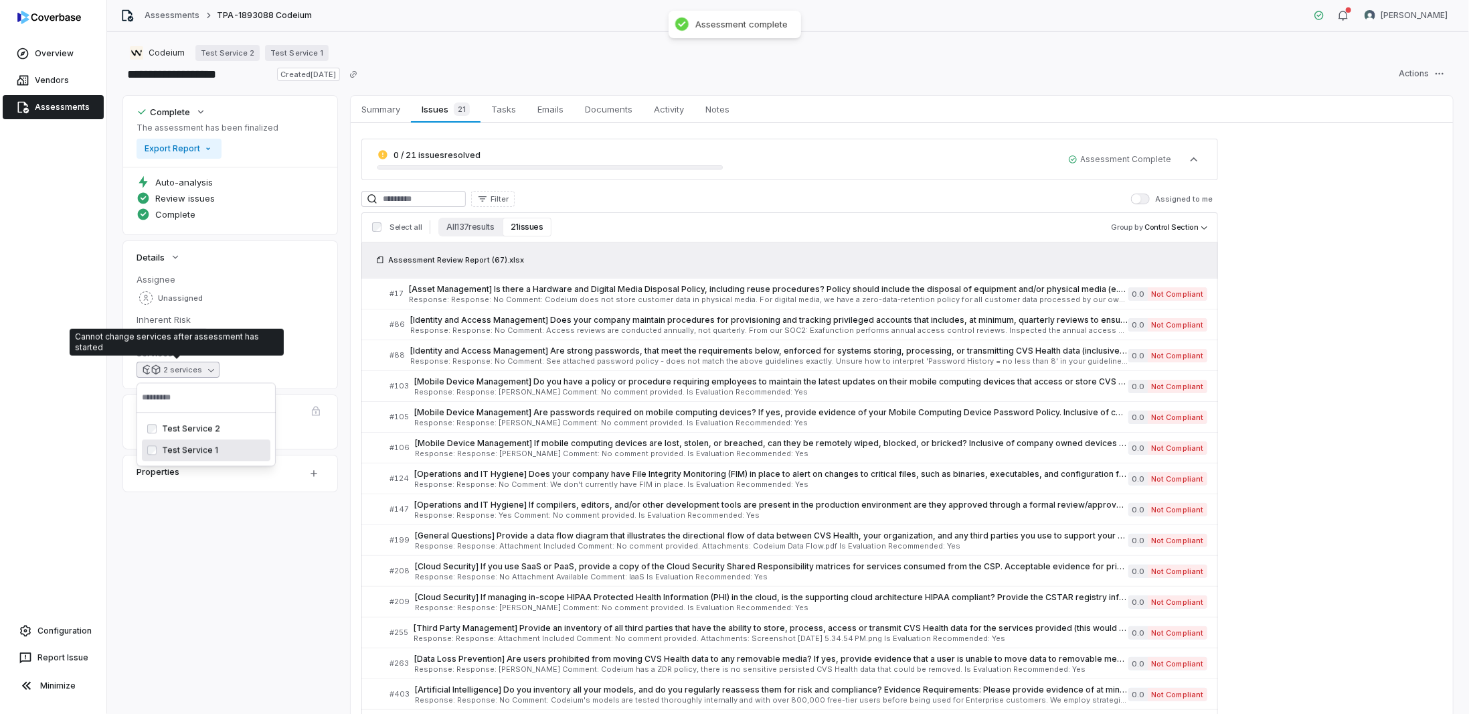
click at [167, 485] on div "Properties" at bounding box center [230, 473] width 214 height 36
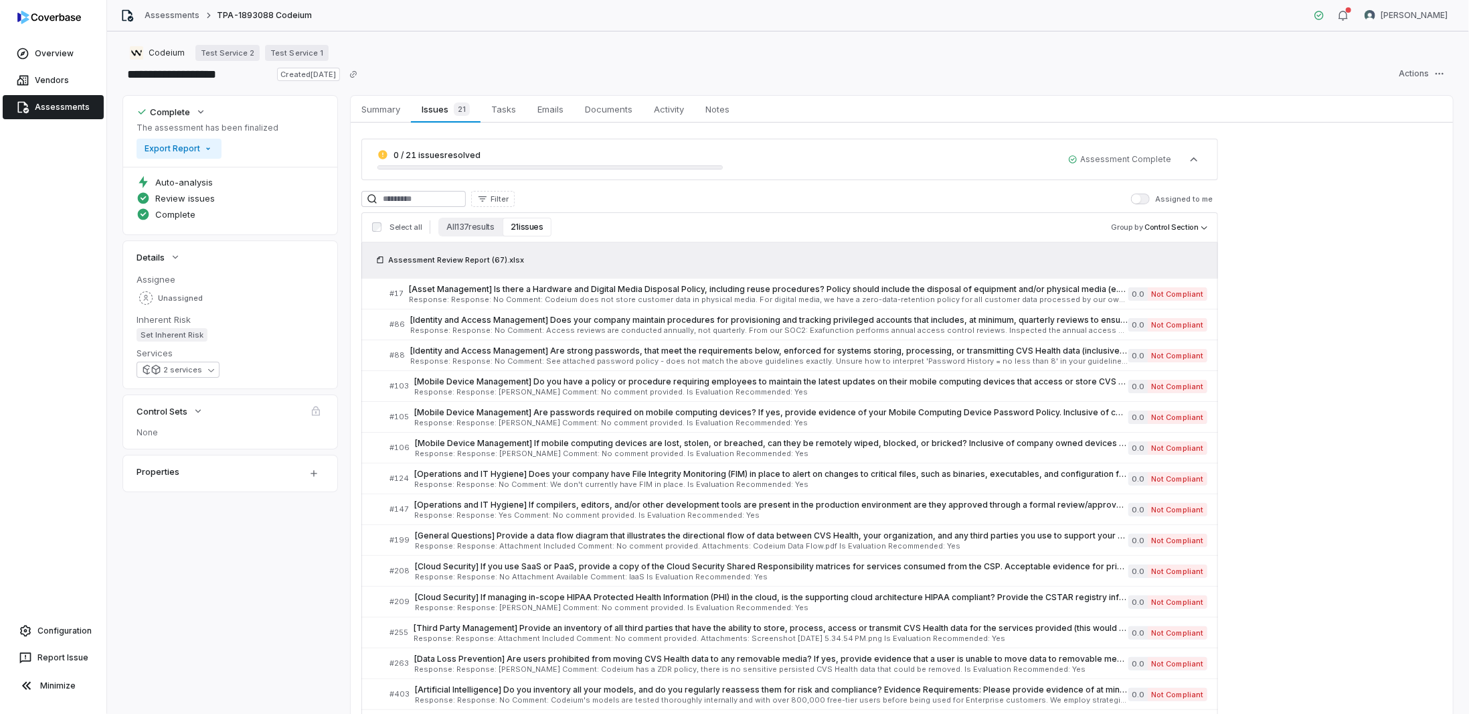
click at [44, 109] on link "Assessments" at bounding box center [53, 107] width 101 height 24
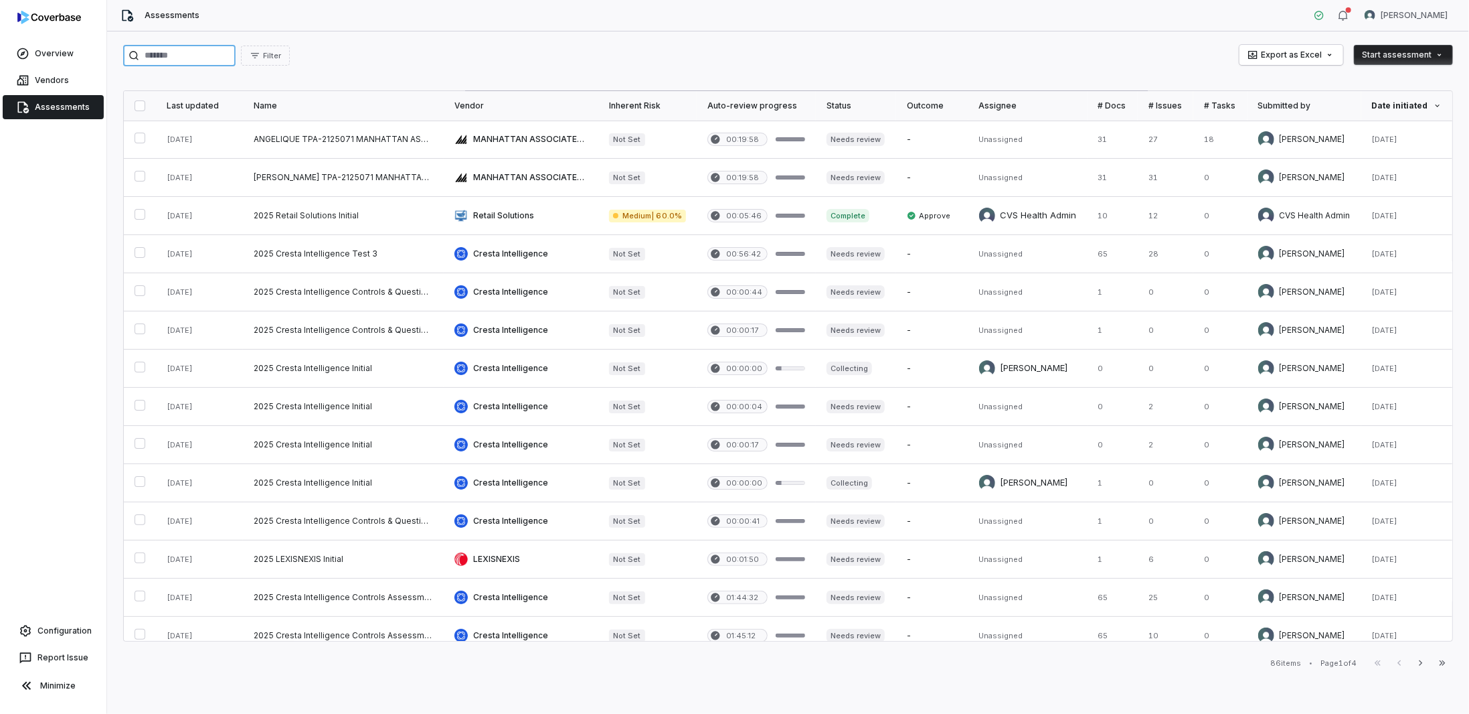
click at [175, 52] on input "search" at bounding box center [179, 55] width 112 height 21
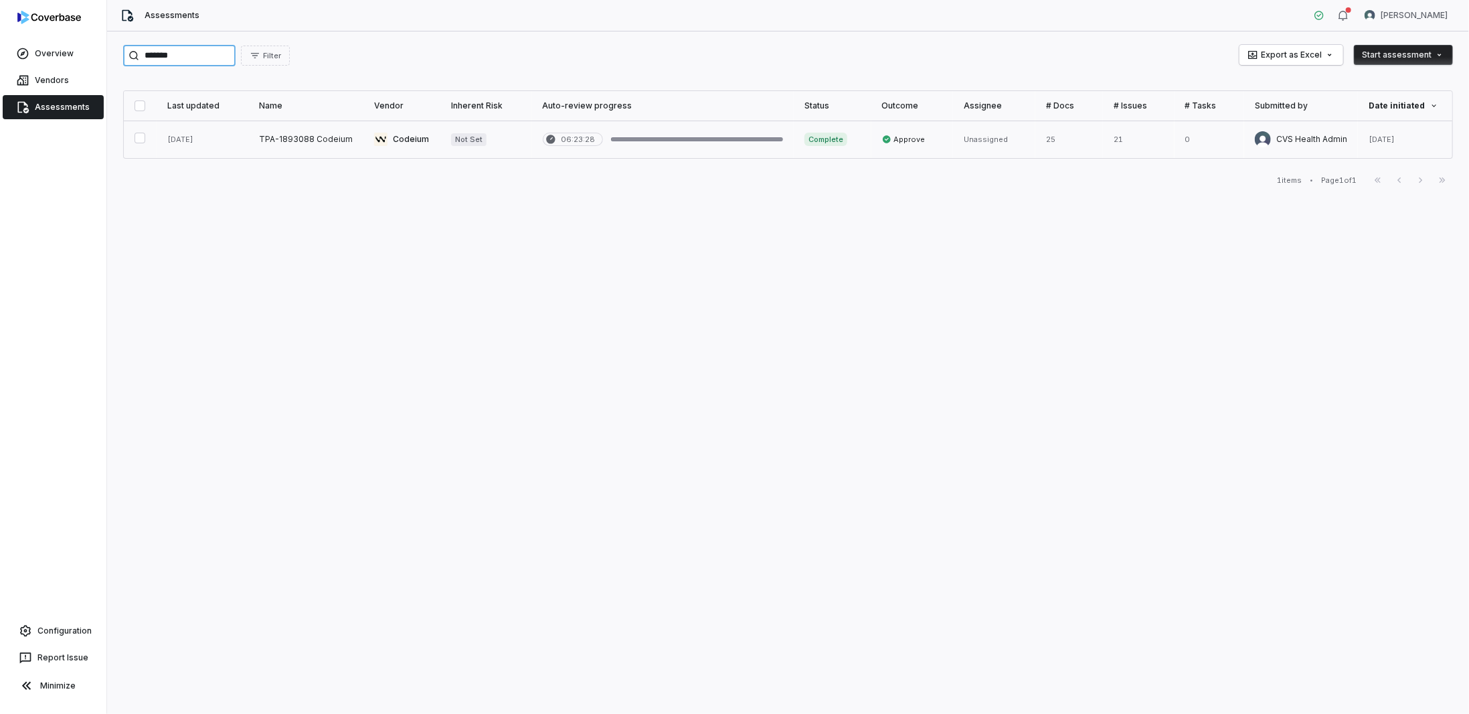
type input "*******"
click at [288, 142] on link at bounding box center [305, 138] width 115 height 37
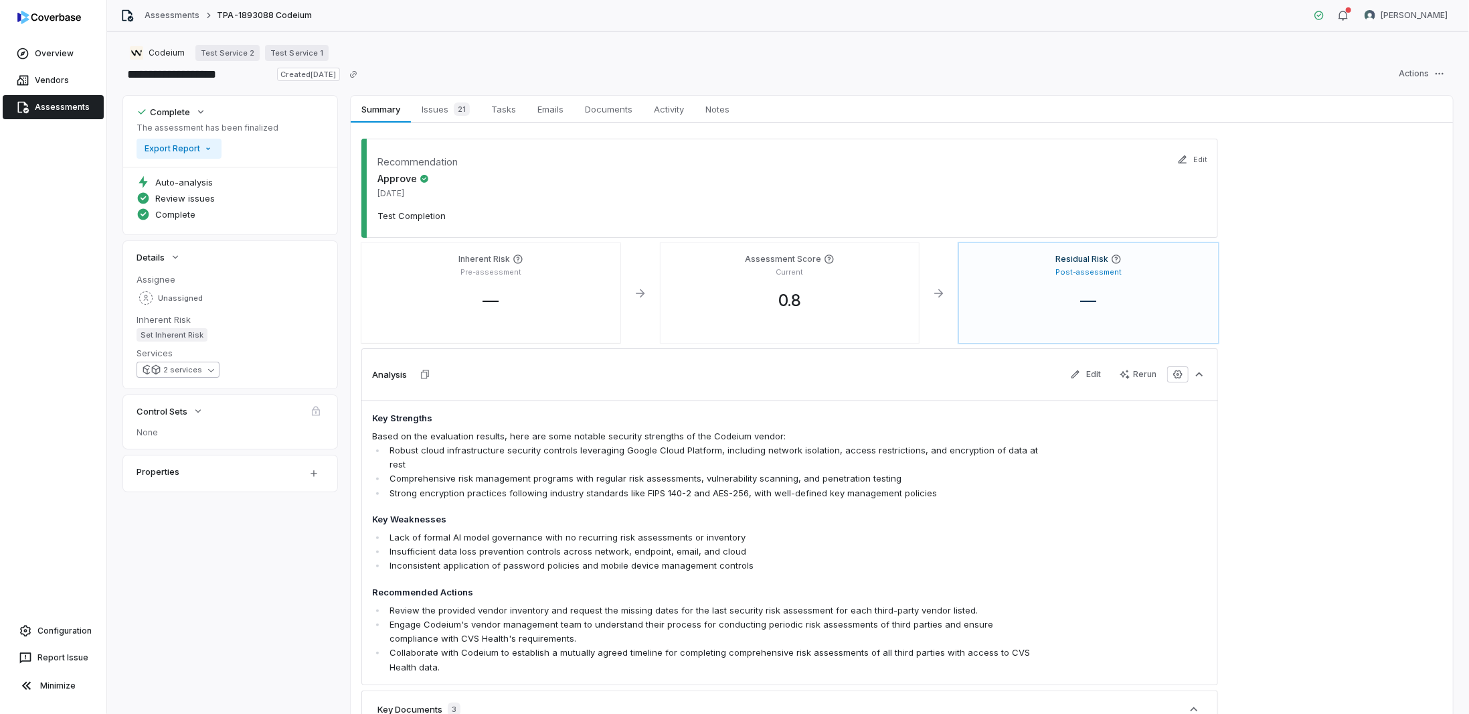
click at [211, 371] on icon "button" at bounding box center [211, 370] width 6 height 6
click at [275, 562] on div "Complete The assessment has been finalized Export Report Auto-analysis Review i…" at bounding box center [788, 573] width 1330 height 954
click at [191, 378] on div "Assignee Unassigned Inherent Risk Set Inherent Risk Services 2 services" at bounding box center [230, 330] width 214 height 115
click at [201, 366] on button "2 services" at bounding box center [178, 369] width 83 height 16
drag, startPoint x: 214, startPoint y: 507, endPoint x: 231, endPoint y: 477, distance: 34.5
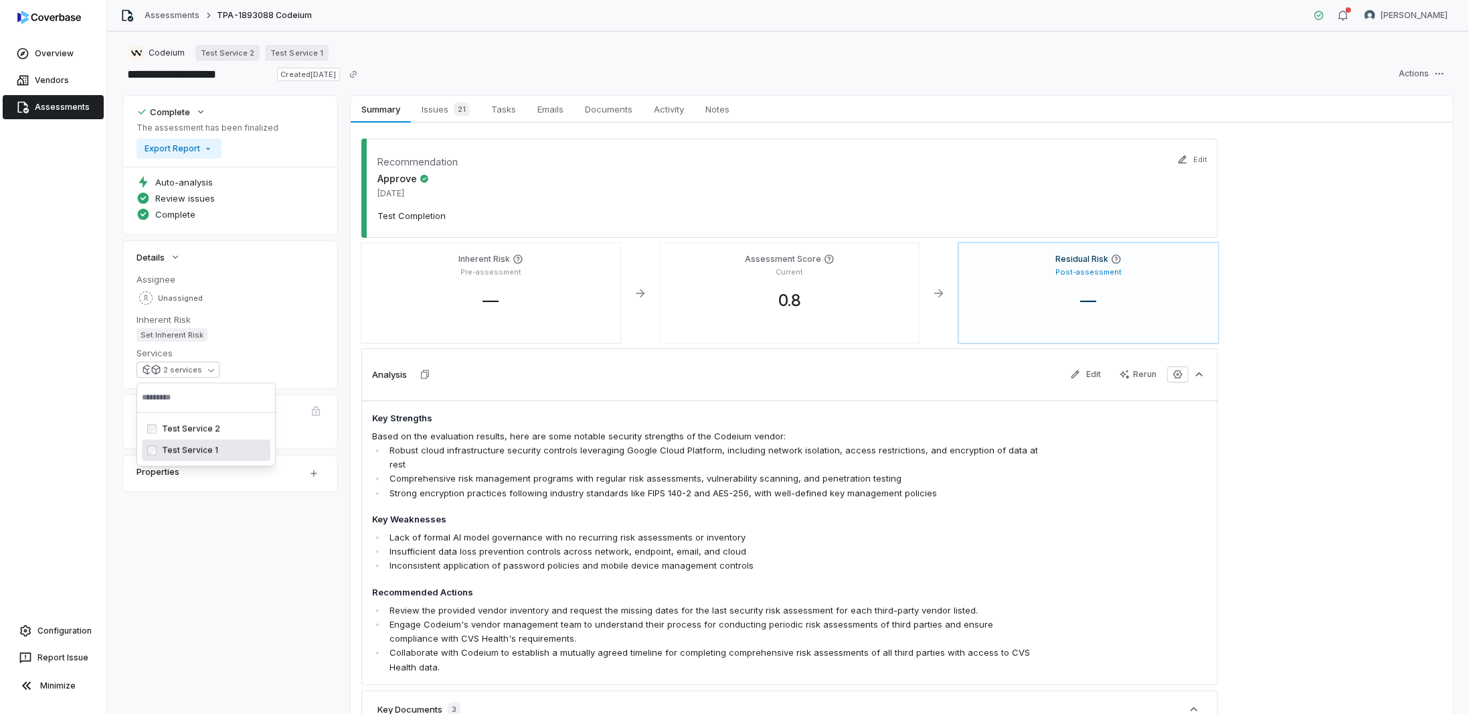
click at [214, 505] on div "Complete The assessment has been finalized Export Report Auto-analysis Review i…" at bounding box center [788, 573] width 1330 height 954
click at [171, 369] on div "2 services" at bounding box center [183, 370] width 39 height 10
click at [196, 455] on span "Test Service 1" at bounding box center [190, 449] width 56 height 11
click at [196, 454] on span "Test Service 1" at bounding box center [190, 449] width 56 height 11
click at [199, 505] on div "Complete The assessment has been finalized Export Report Auto-analysis Review i…" at bounding box center [788, 573] width 1330 height 954
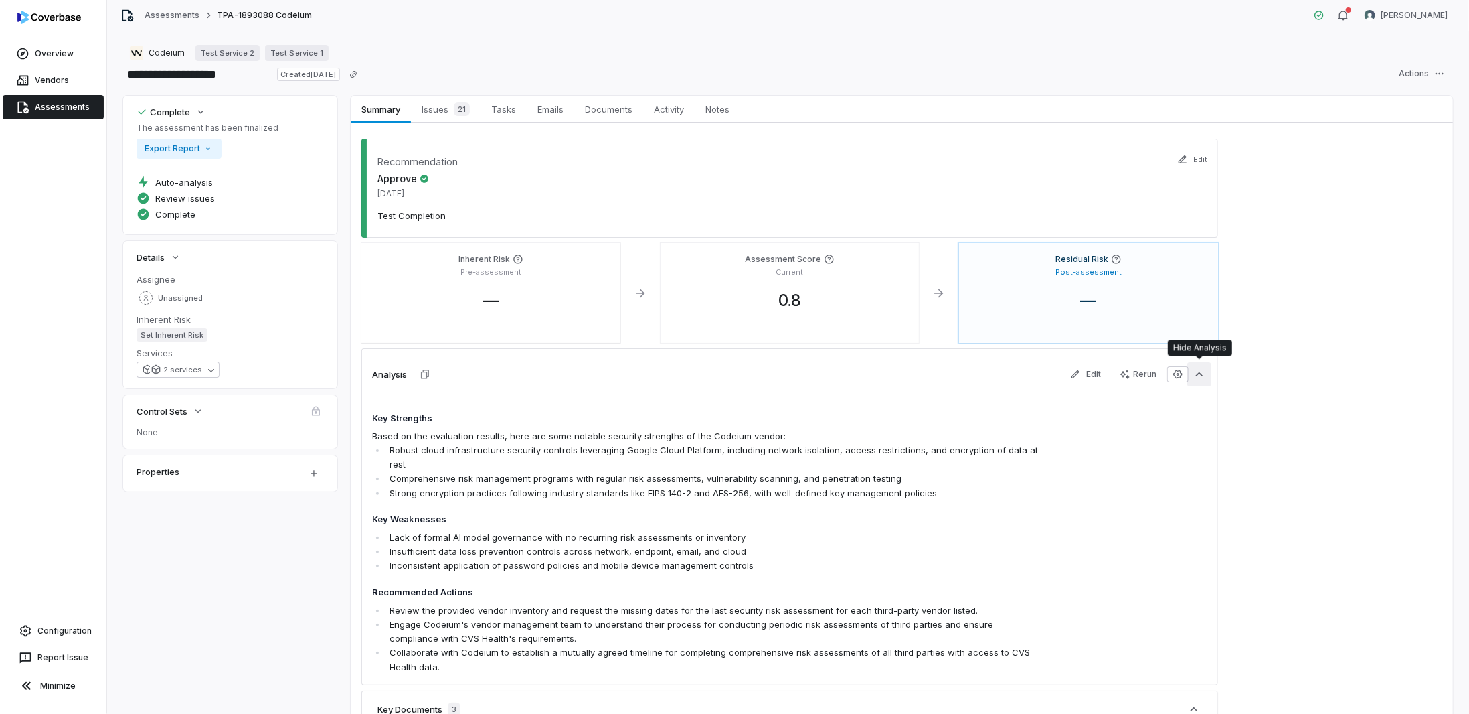
click at [1204, 374] on icon "button" at bounding box center [1199, 373] width 13 height 13
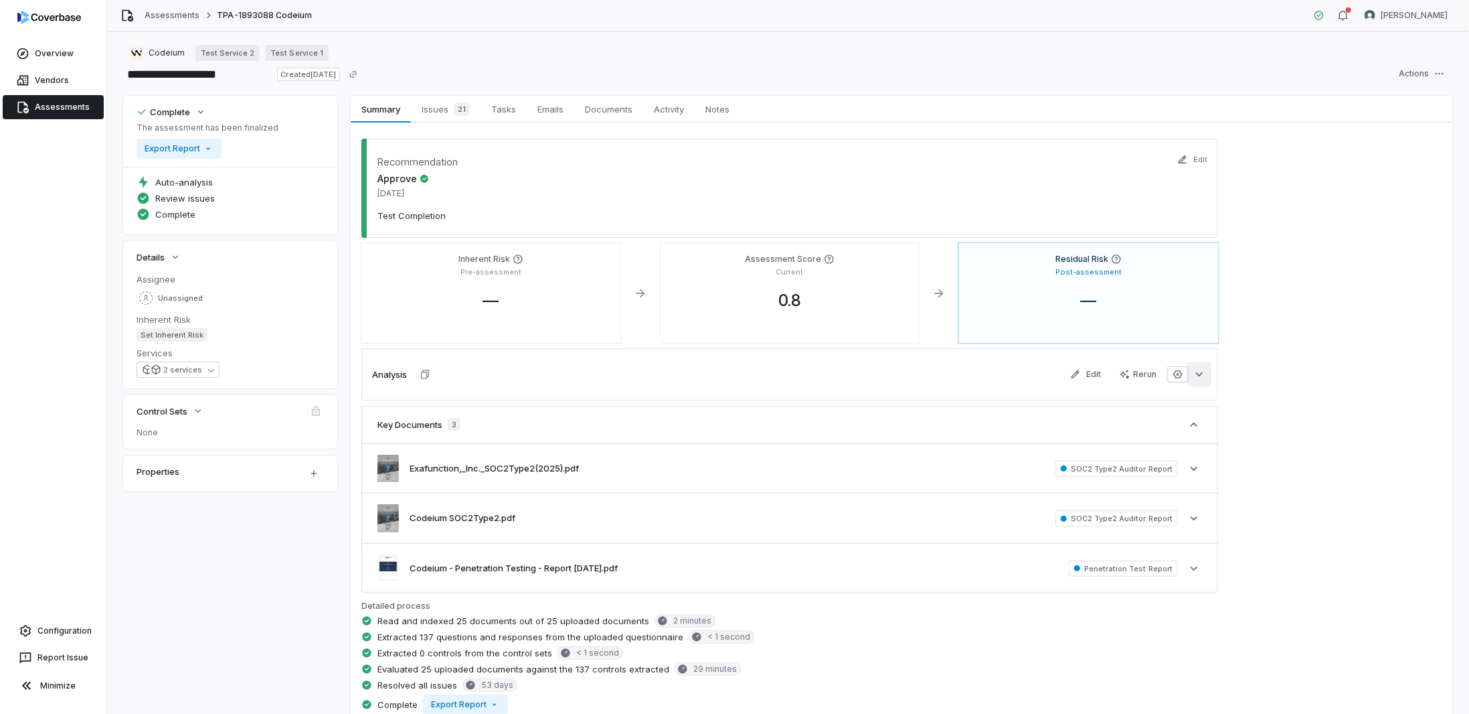
click at [1206, 377] on icon "button" at bounding box center [1199, 373] width 13 height 13
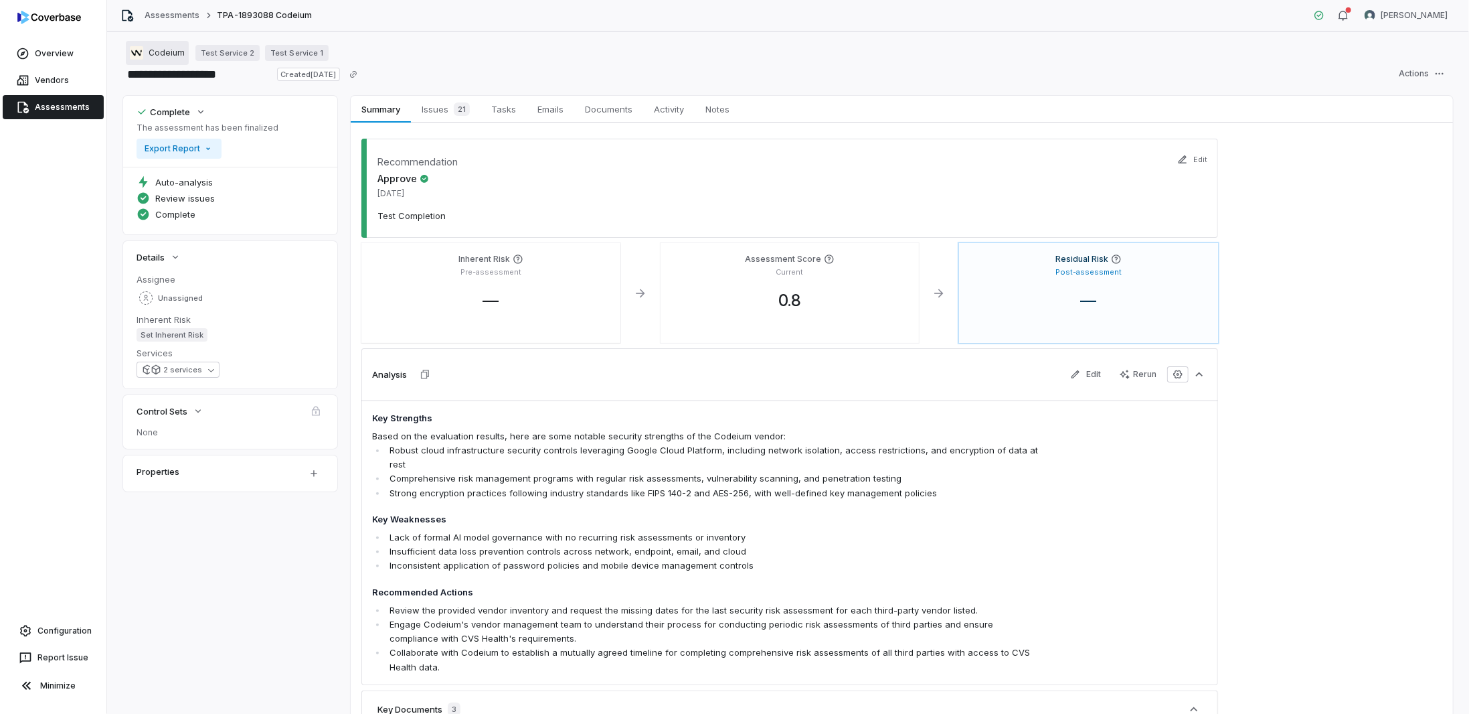
click at [163, 53] on span "Codeium" at bounding box center [167, 53] width 36 height 11
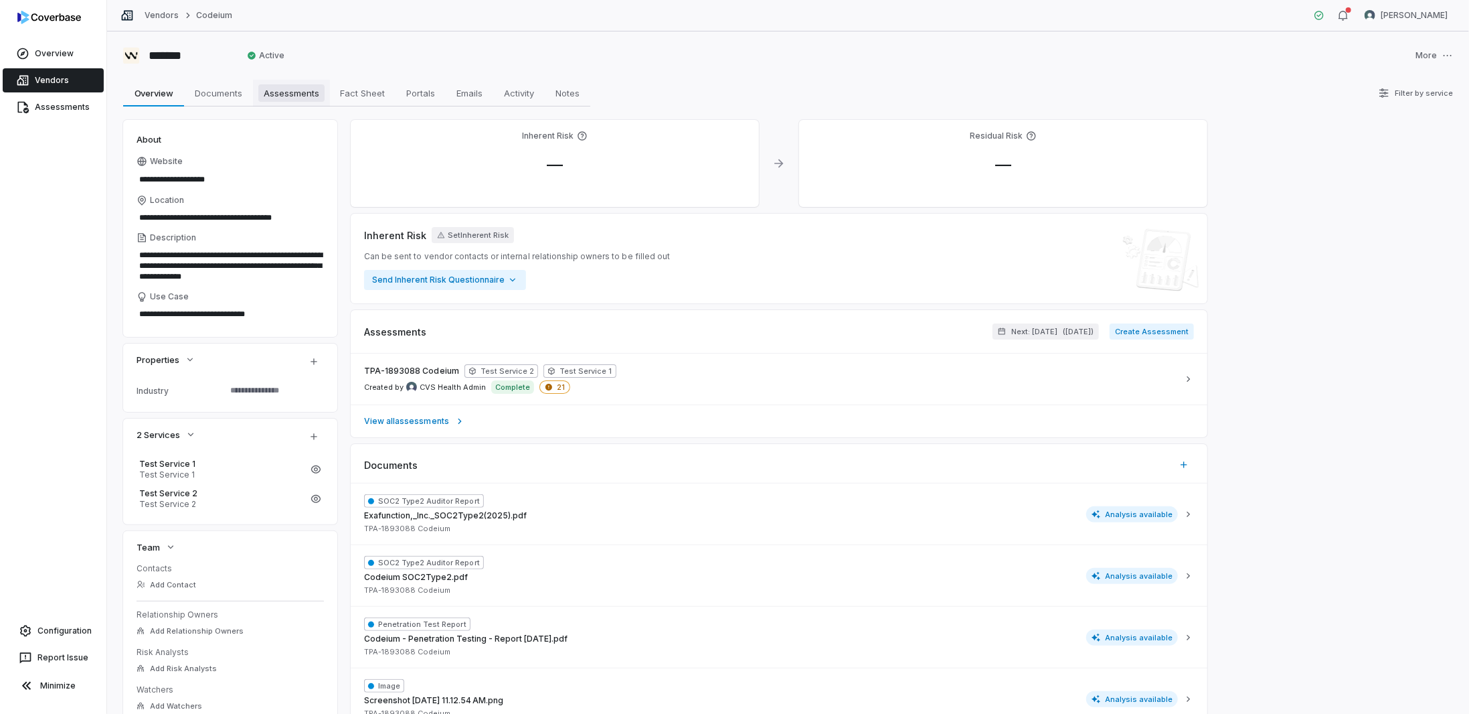
click at [297, 85] on span "Assessments" at bounding box center [291, 92] width 66 height 17
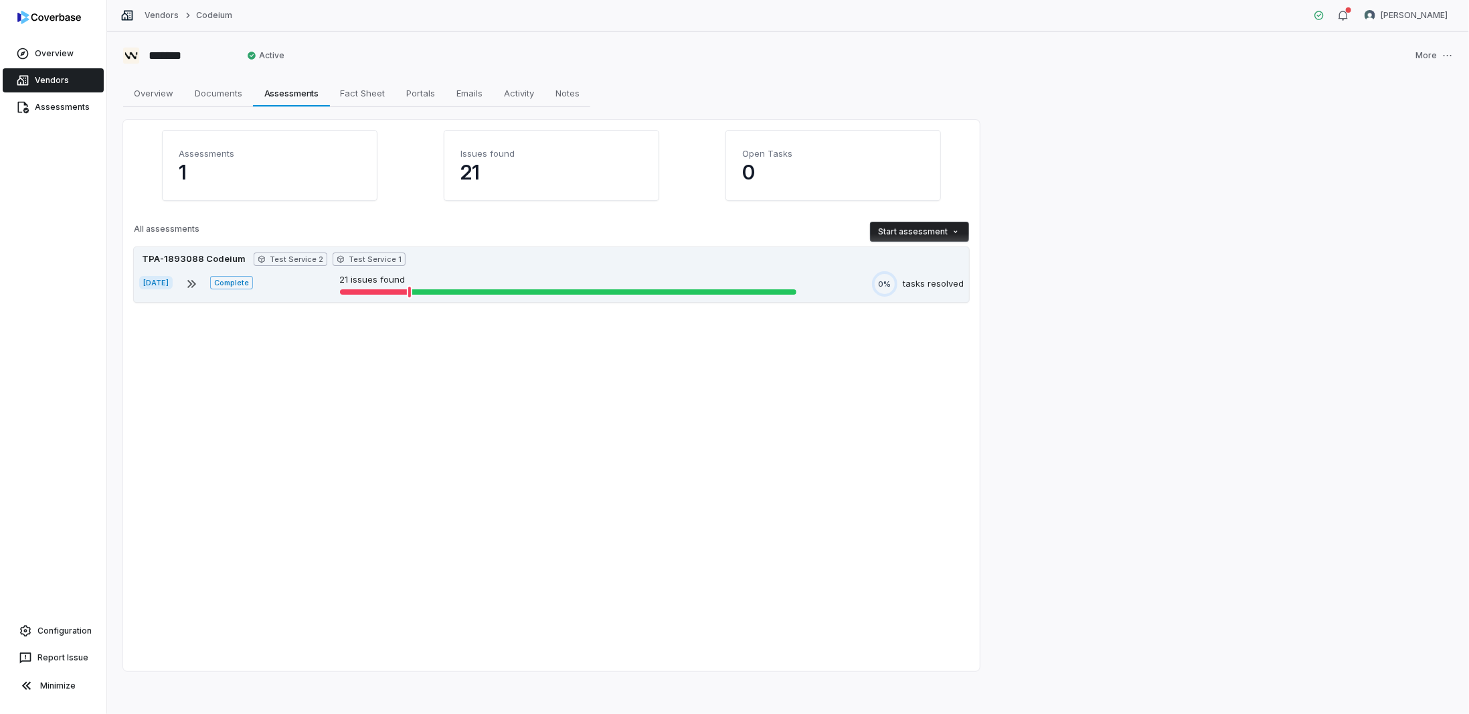
click at [311, 274] on div "Jun 21, 2025 Complete 21 issues found 0% tasks resolved" at bounding box center [551, 283] width 825 height 25
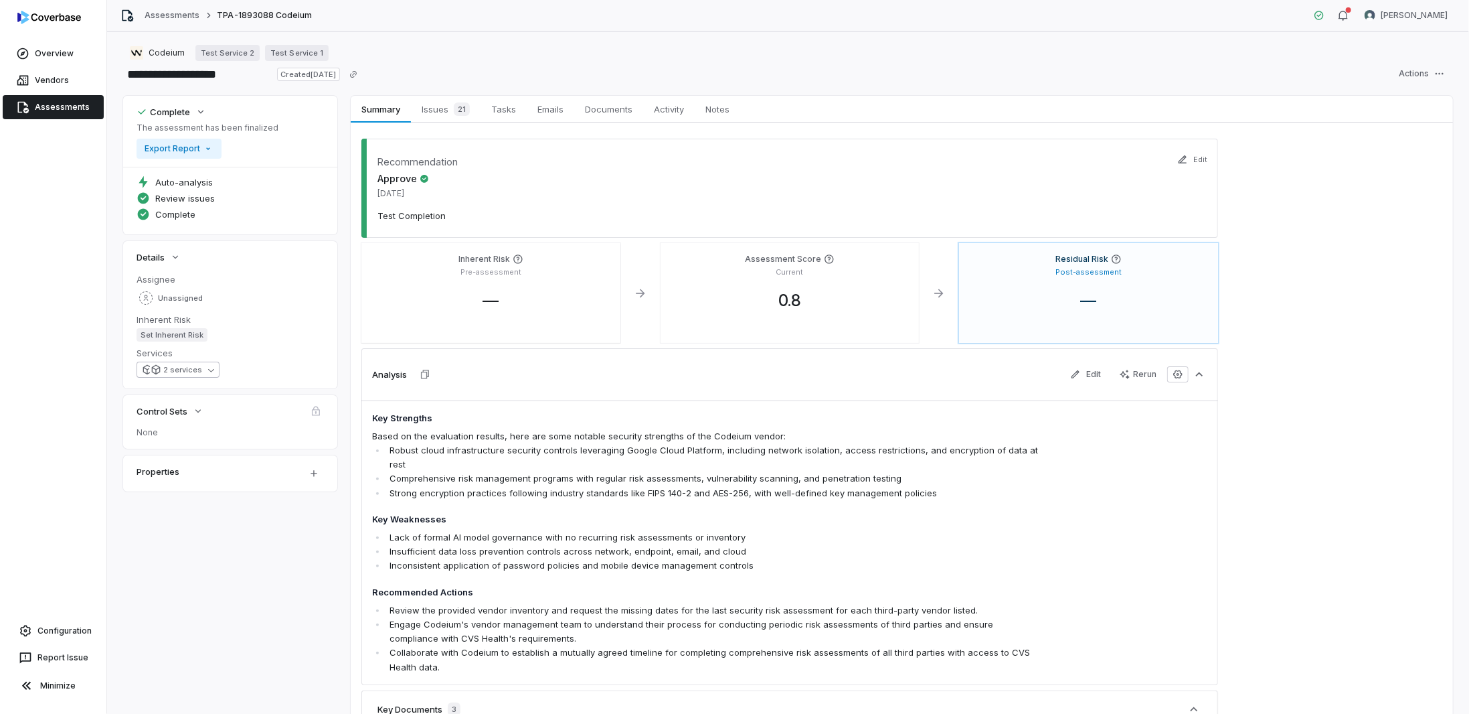
click at [165, 372] on div "2 services" at bounding box center [183, 370] width 39 height 10
drag, startPoint x: 217, startPoint y: 553, endPoint x: 219, endPoint y: 545, distance: 8.3
click at [218, 548] on div "Complete The assessment has been finalized Export Report Auto-analysis Review i…" at bounding box center [788, 573] width 1330 height 954
click at [444, 108] on span "Issues 21" at bounding box center [445, 109] width 59 height 19
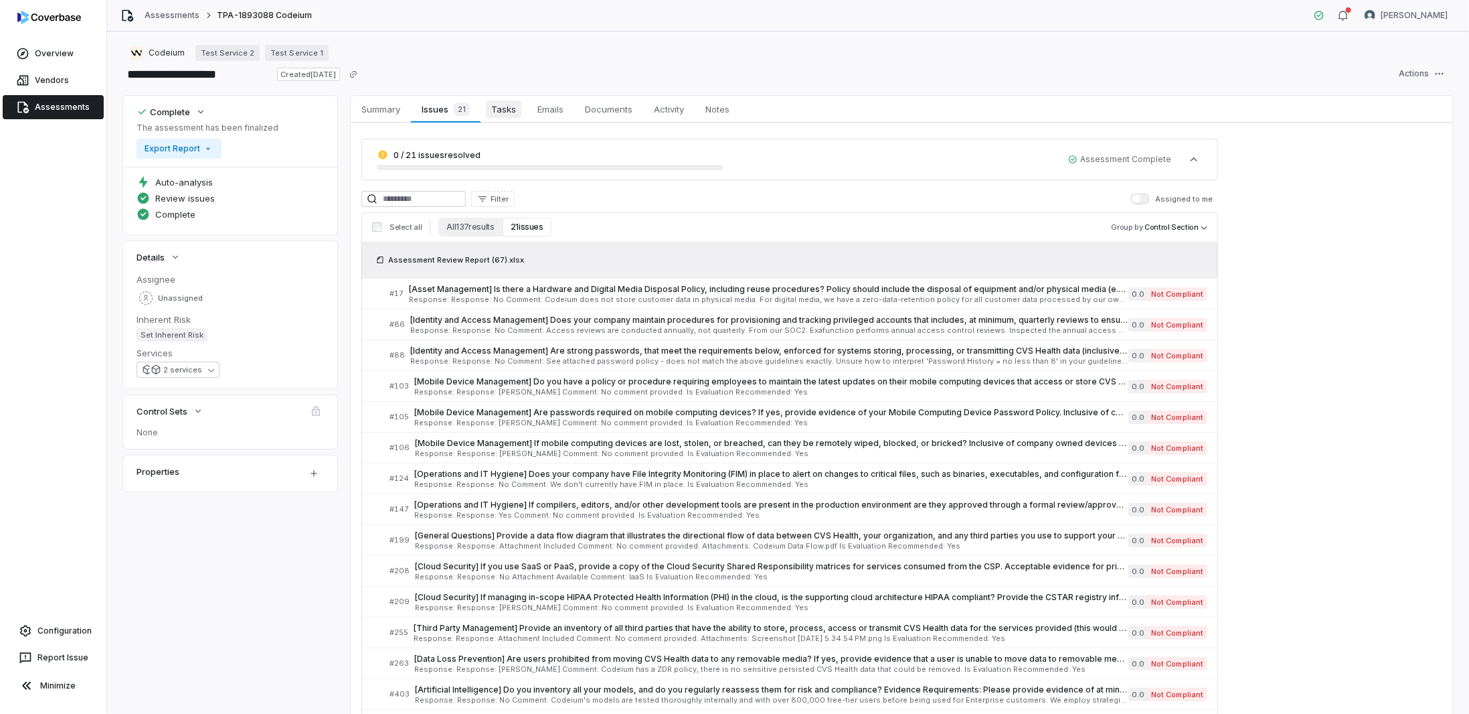
click at [498, 110] on span "Tasks" at bounding box center [503, 108] width 35 height 17
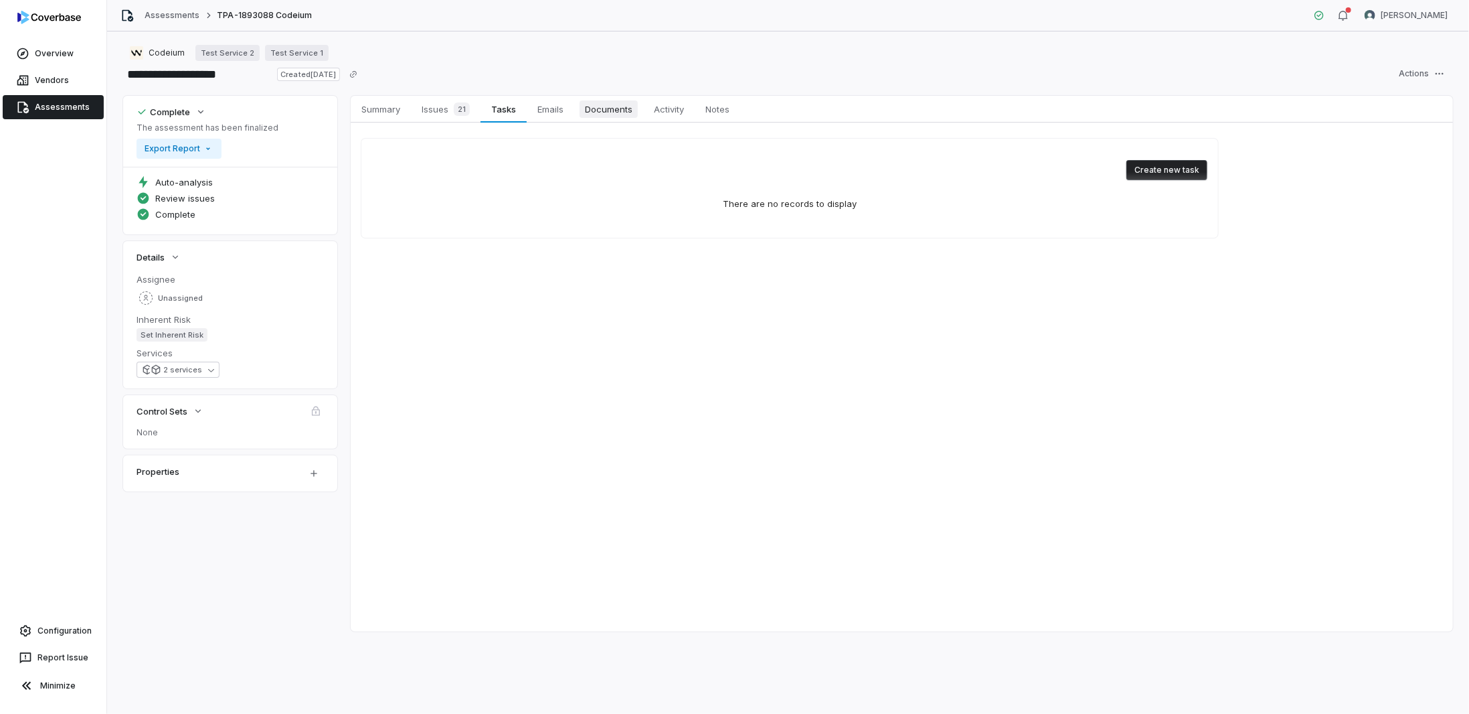
click at [578, 109] on link "Documents Documents" at bounding box center [608, 109] width 69 height 27
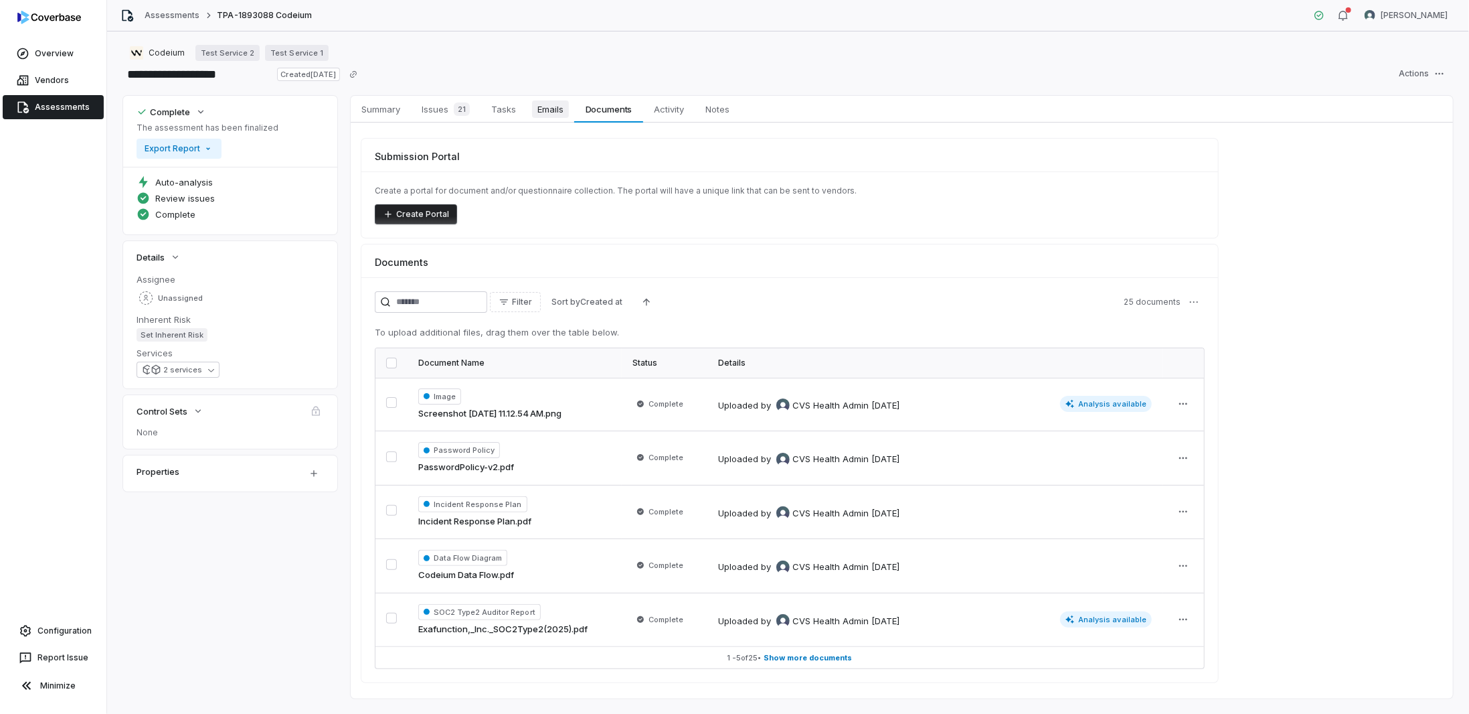
click at [543, 107] on span "Emails" at bounding box center [550, 108] width 37 height 17
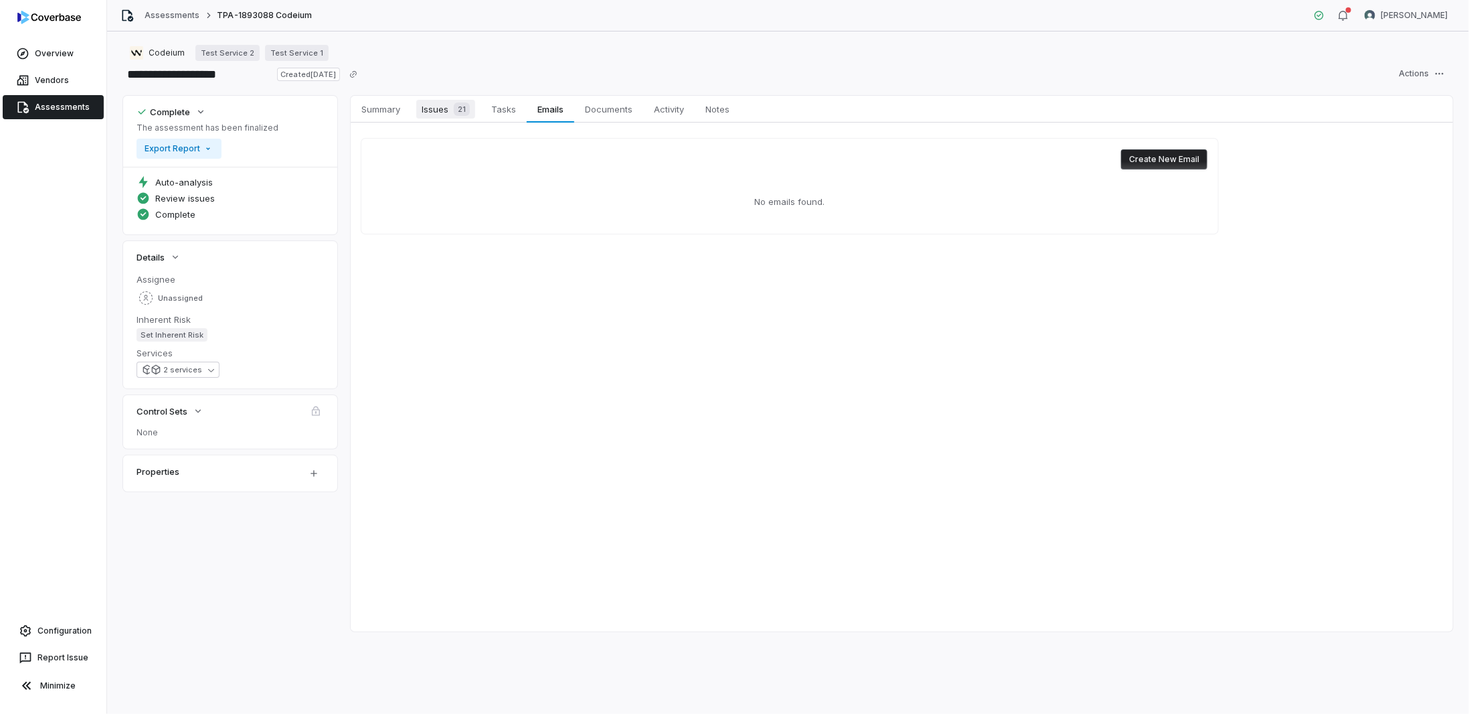
click at [448, 106] on span "Issues 21" at bounding box center [445, 109] width 59 height 19
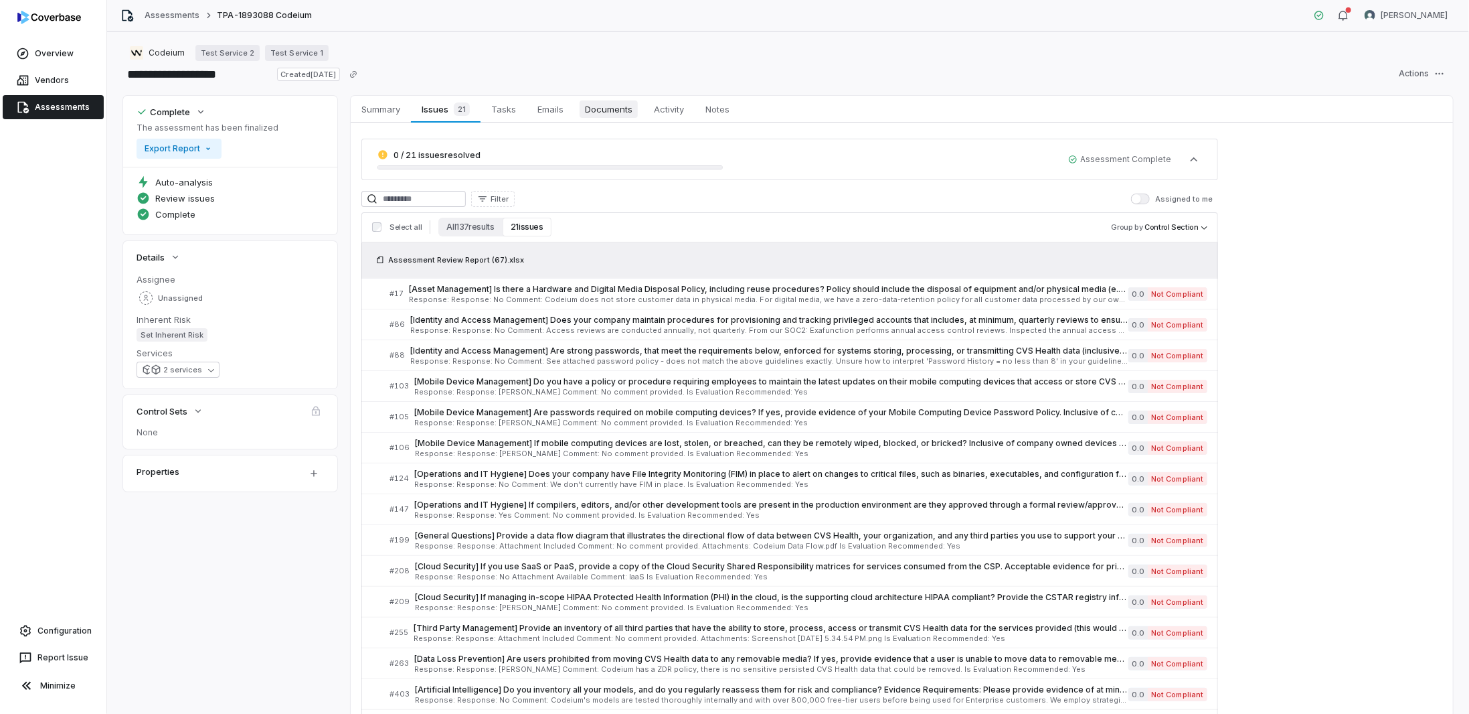
click at [577, 112] on link "Documents Documents" at bounding box center [608, 109] width 69 height 27
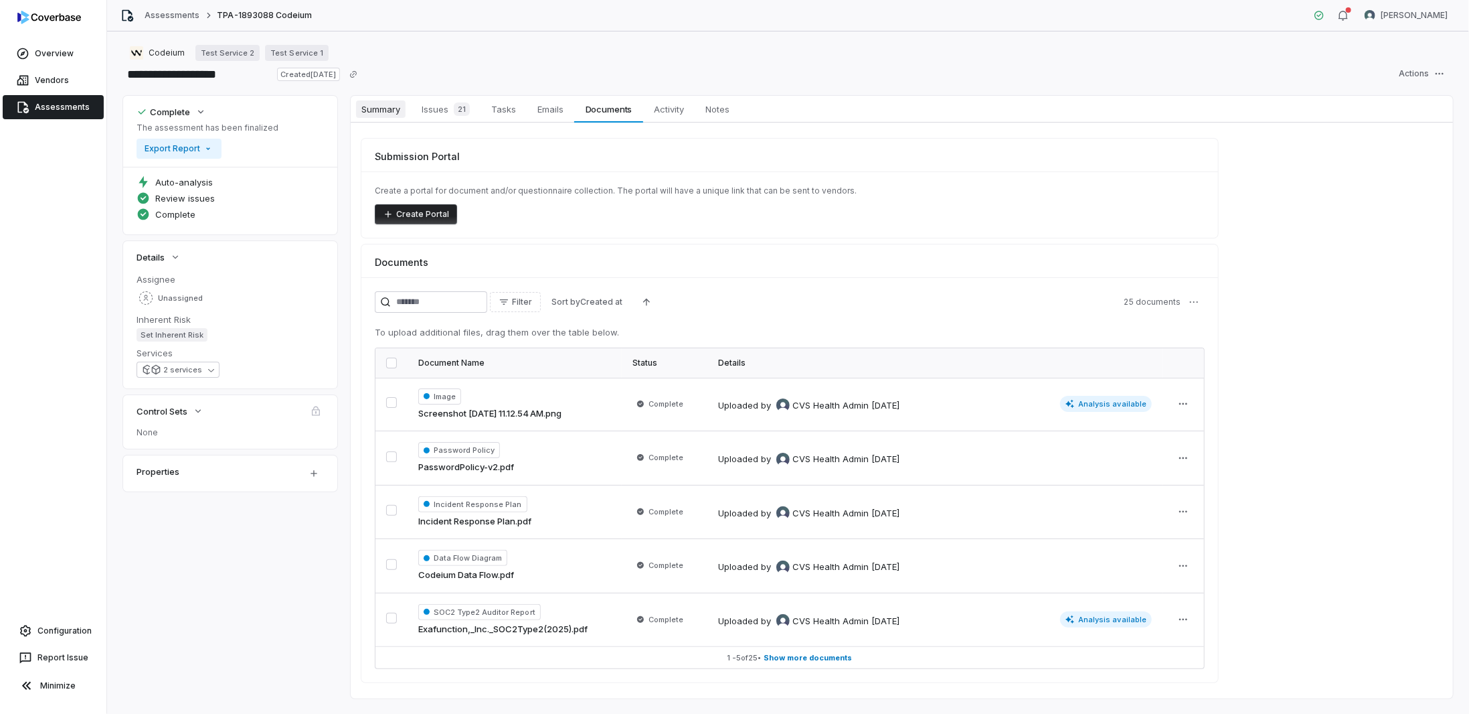
click at [374, 102] on span "Summary" at bounding box center [381, 108] width 50 height 17
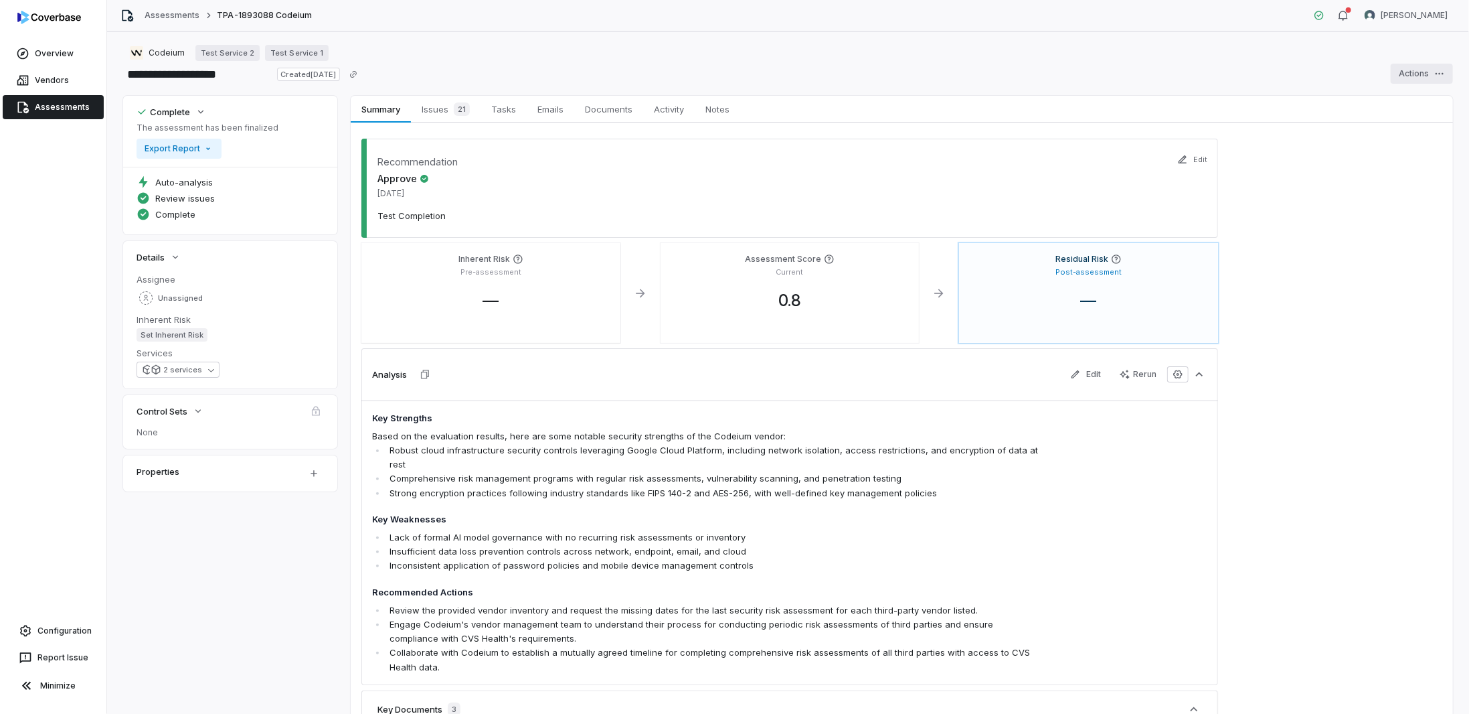
click at [1434, 63] on html "**********" at bounding box center [734, 357] width 1469 height 714
click at [1153, 66] on html "**********" at bounding box center [734, 357] width 1469 height 714
click at [177, 153] on html "**********" at bounding box center [734, 357] width 1469 height 714
click at [276, 146] on html "**********" at bounding box center [734, 357] width 1469 height 714
click at [408, 192] on span "Aug 14, 2025" at bounding box center [404, 193] width 52 height 11
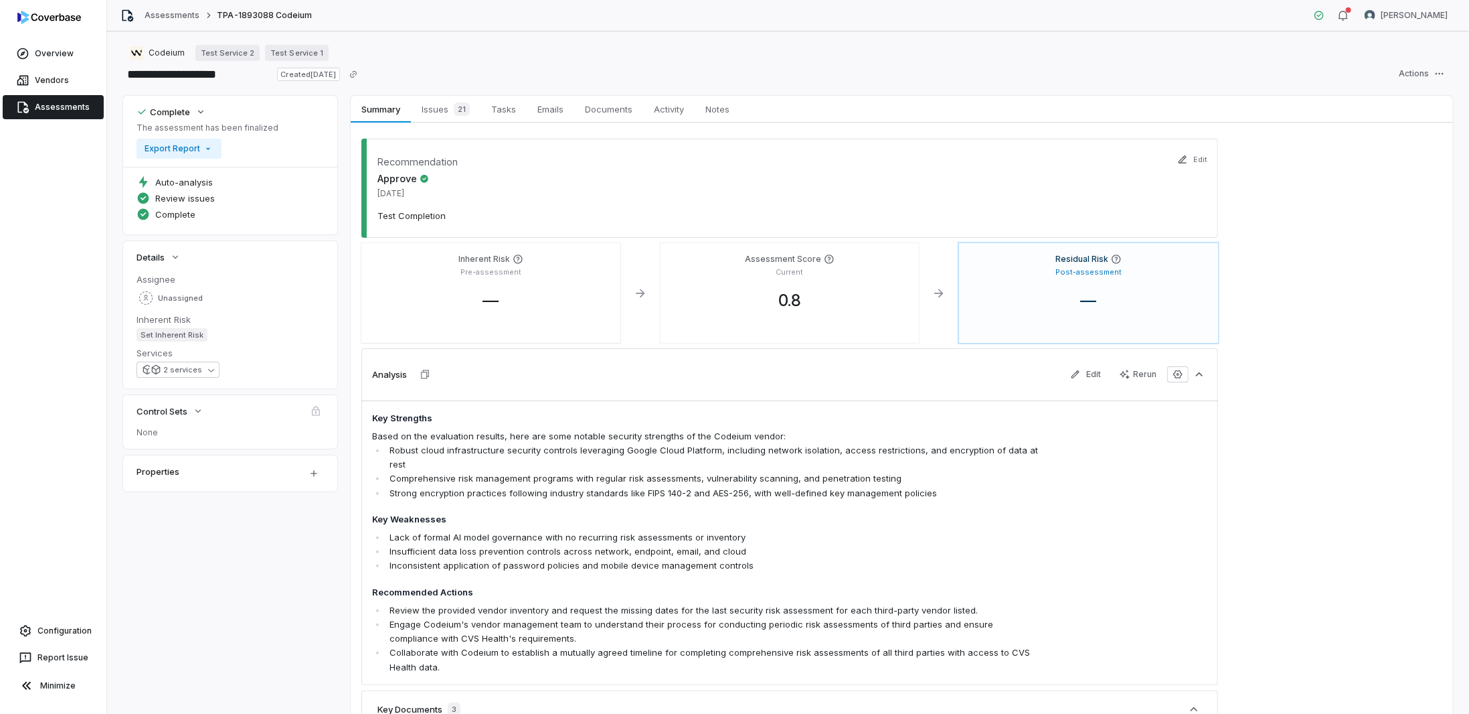
click at [448, 211] on p "Test Completion" at bounding box center [790, 216] width 825 height 12
click at [166, 365] on div "2 services" at bounding box center [183, 370] width 39 height 10
click at [174, 531] on div "Complete The assessment has been finalized Export Report Auto-analysis Review i…" at bounding box center [788, 573] width 1330 height 954
click at [66, 103] on link "Assessments" at bounding box center [53, 107] width 101 height 24
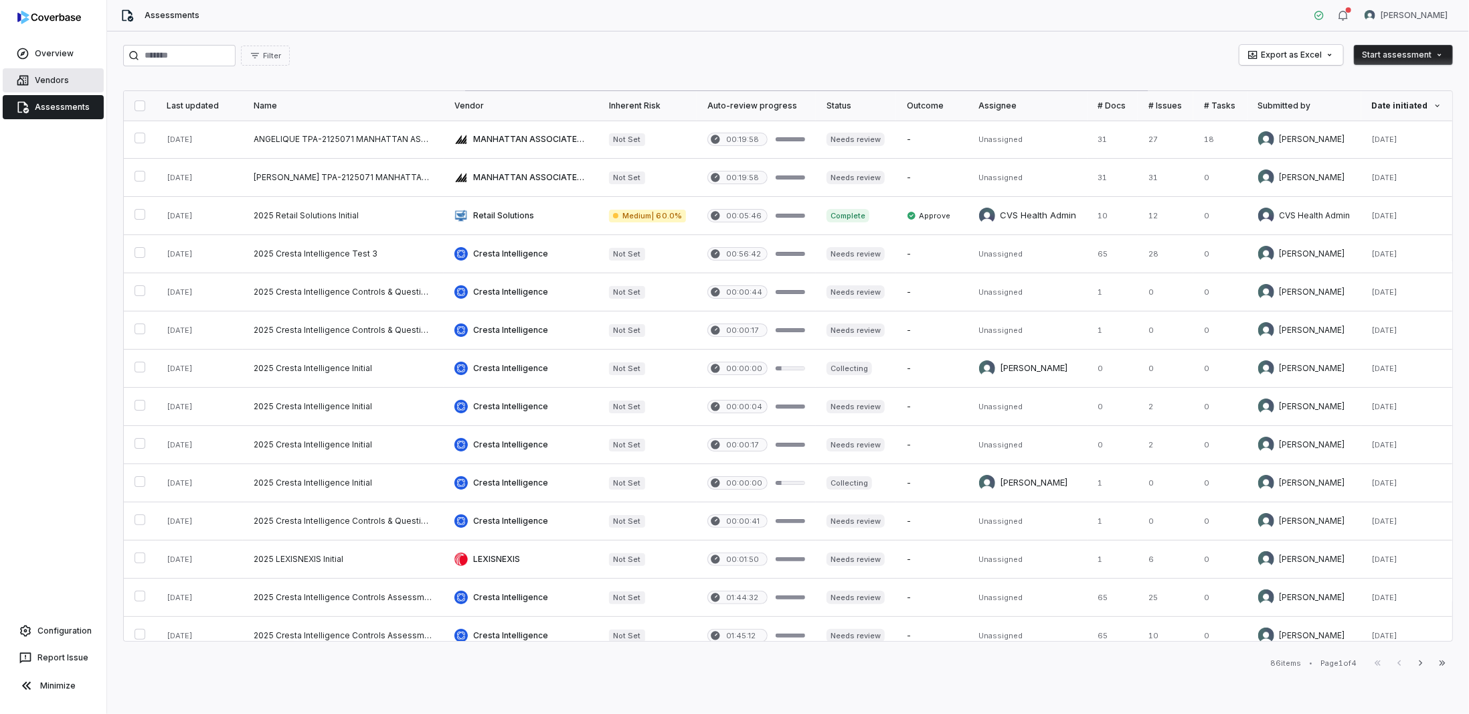
click at [48, 80] on link "Vendors" at bounding box center [53, 80] width 101 height 24
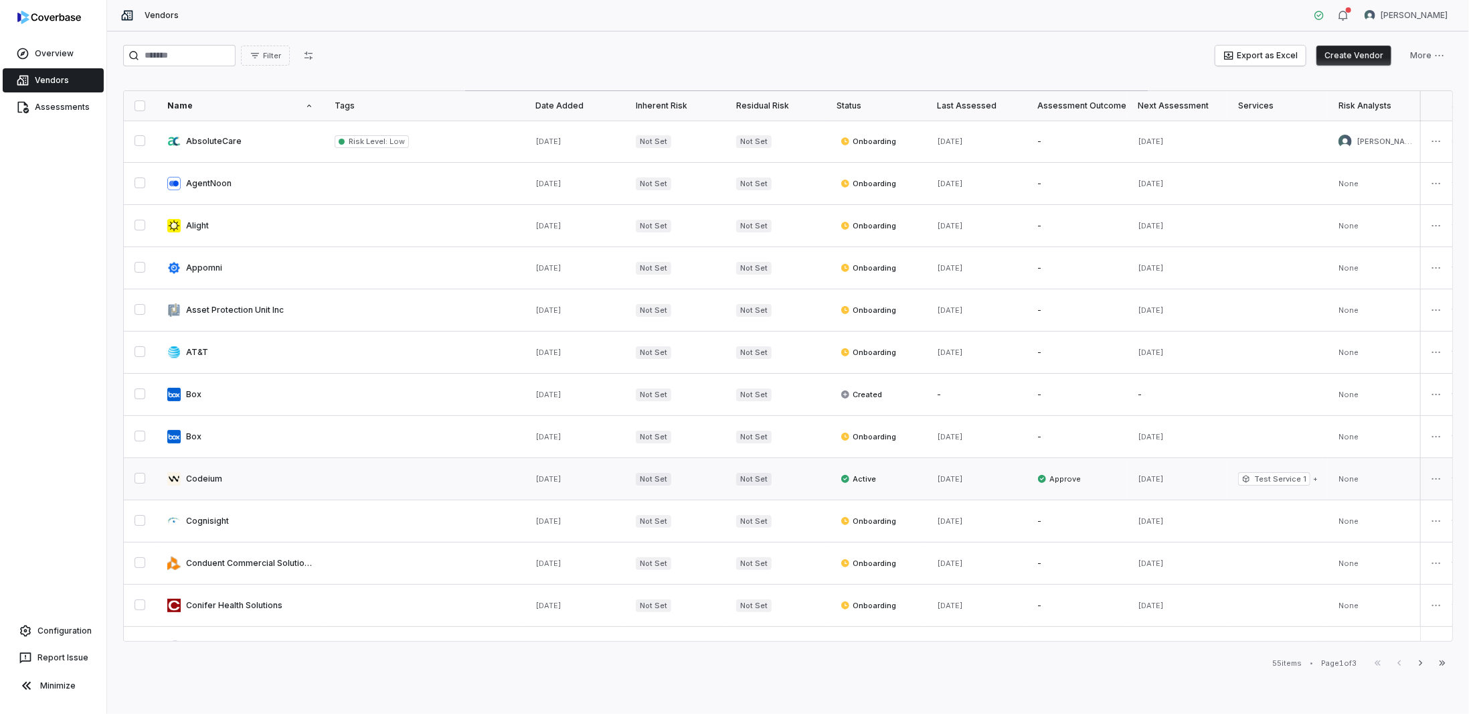
click at [205, 483] on link at bounding box center [240, 479] width 167 height 42
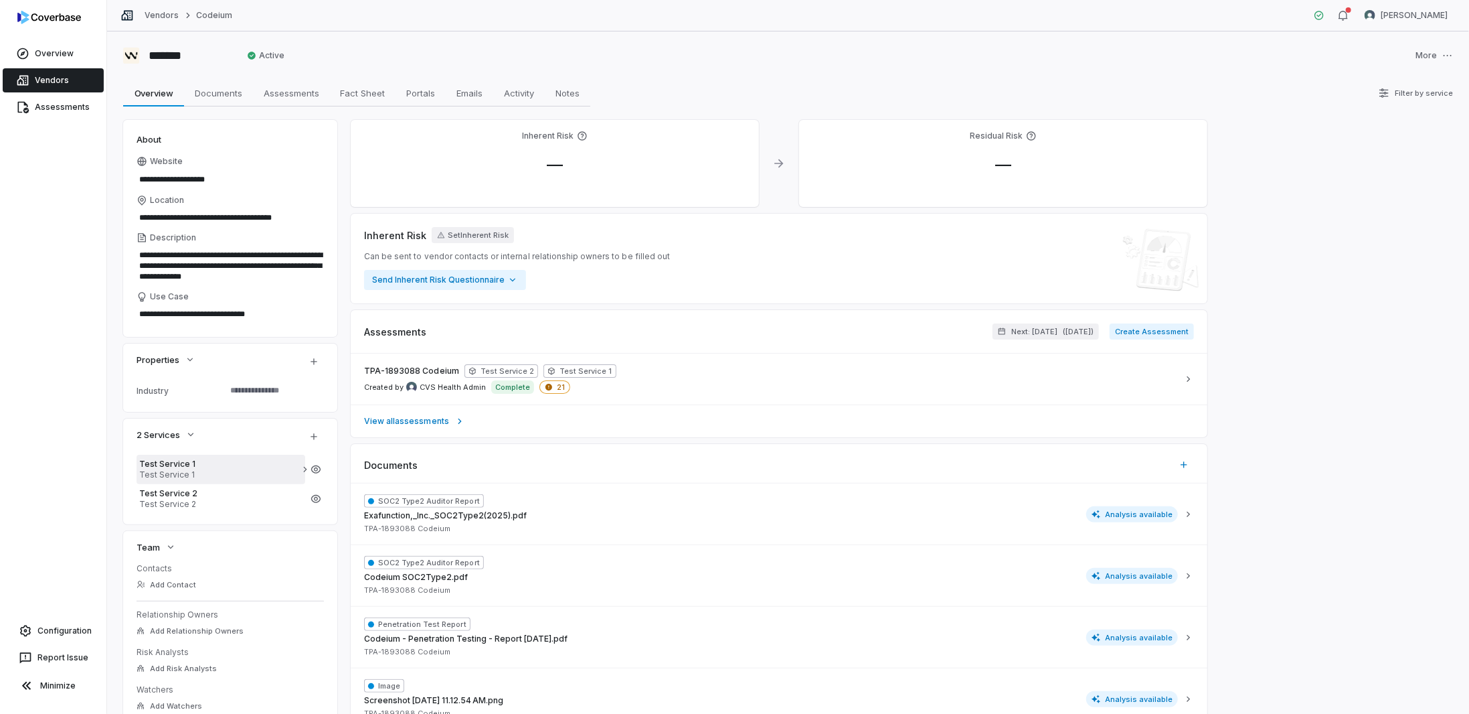
click at [149, 475] on span "Test Service 1" at bounding box center [220, 474] width 163 height 11
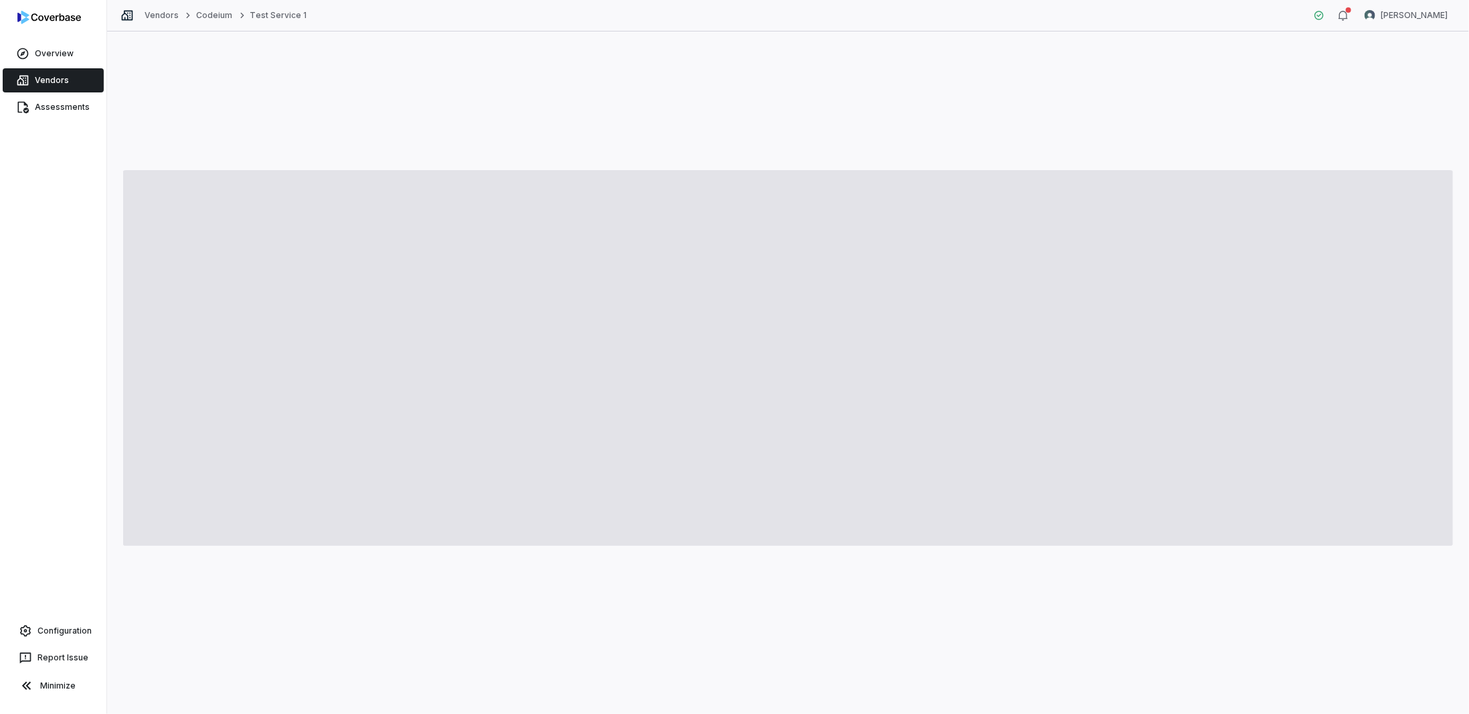
type textarea "*"
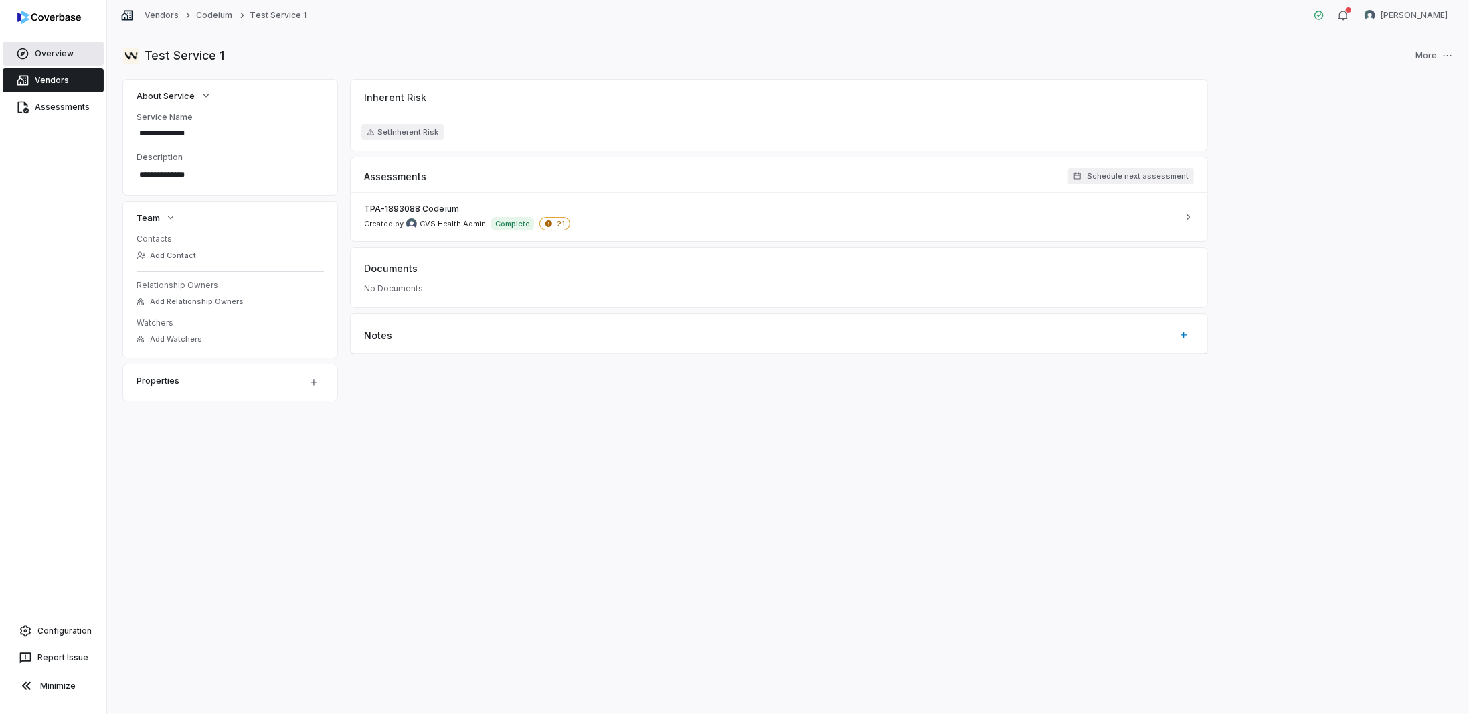
click at [52, 65] on link "Overview" at bounding box center [53, 54] width 101 height 24
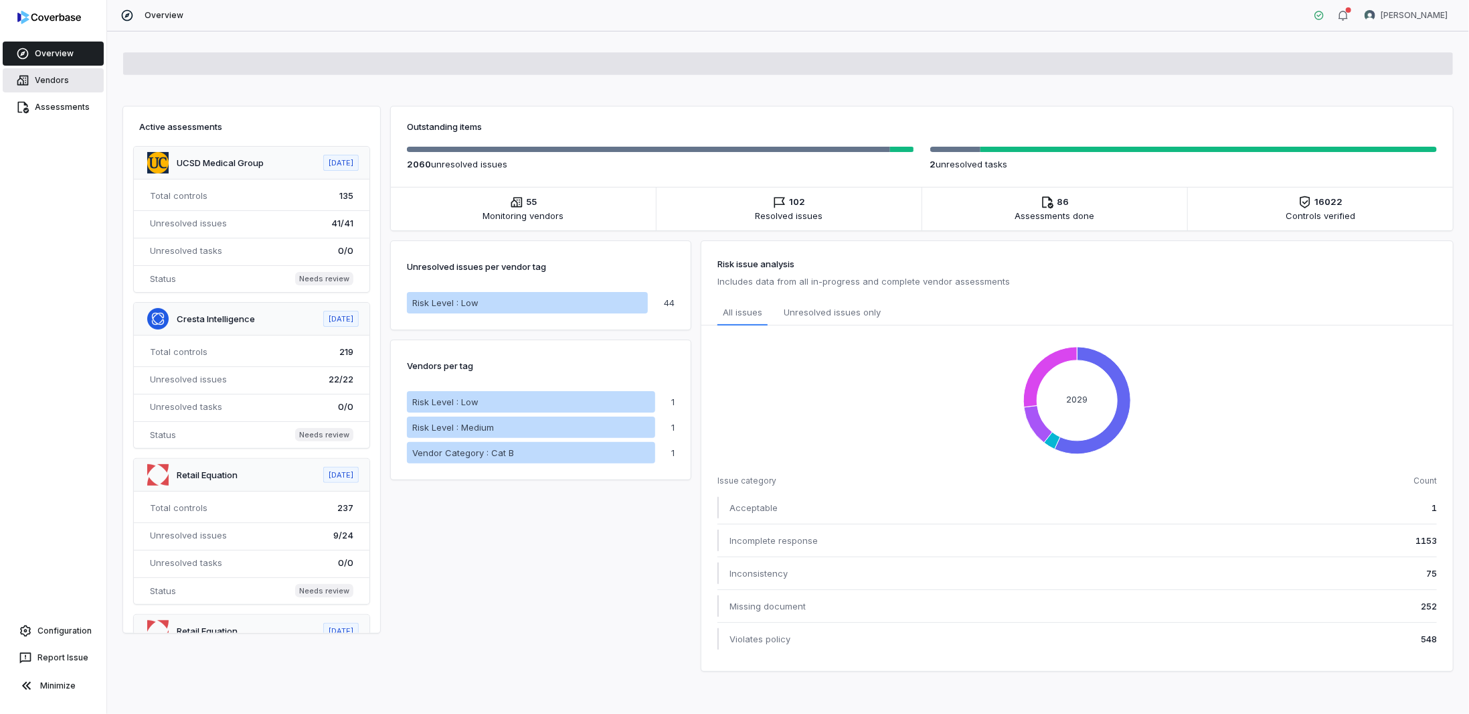
click at [40, 81] on link "Vendors" at bounding box center [53, 80] width 101 height 24
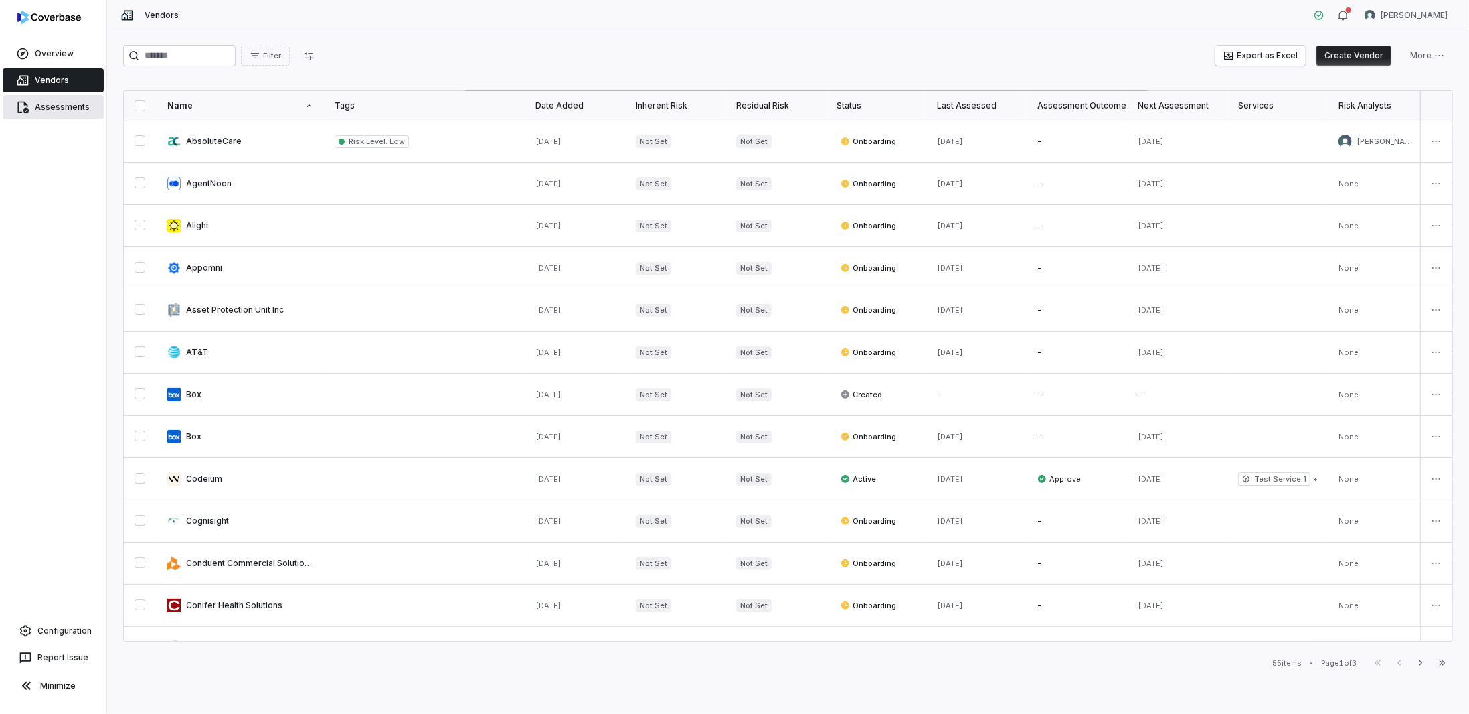
click at [23, 101] on icon at bounding box center [22, 106] width 13 height 13
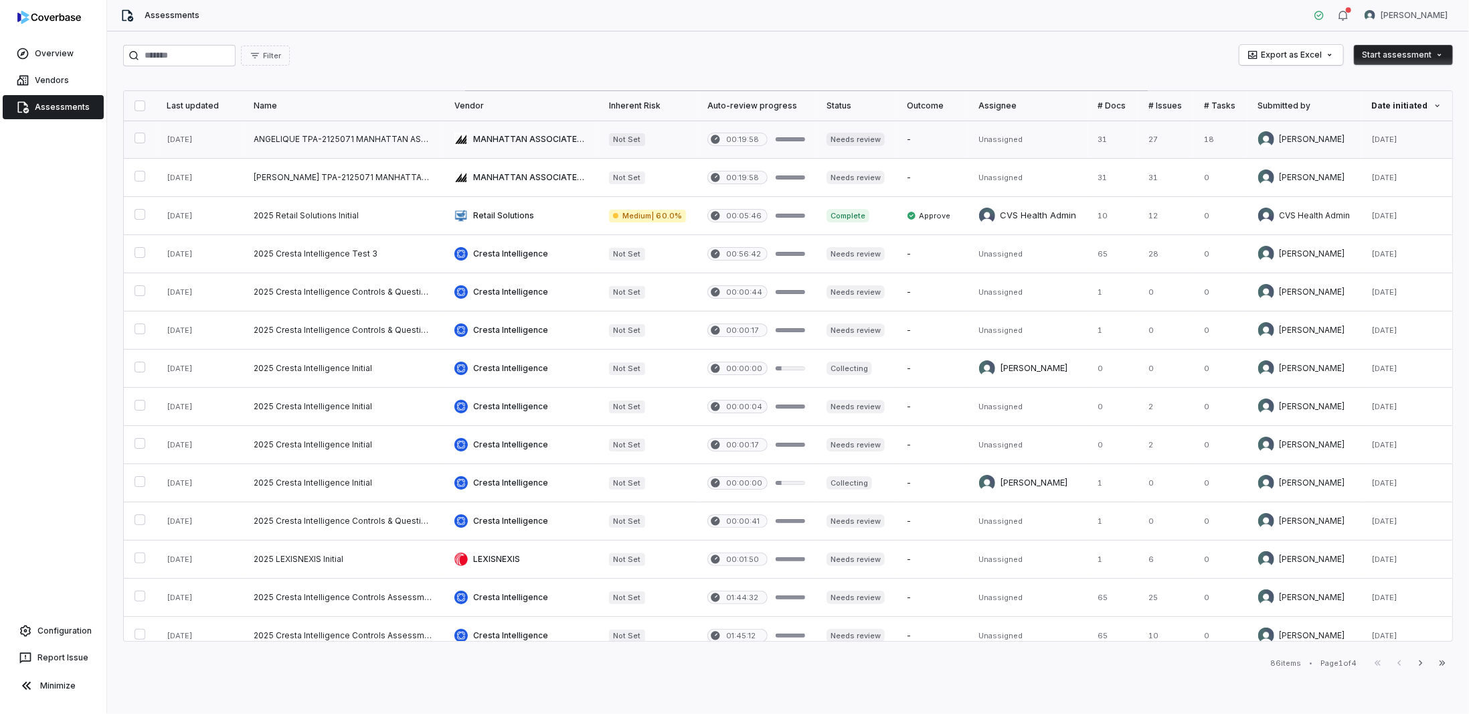
click at [301, 142] on link at bounding box center [343, 138] width 201 height 37
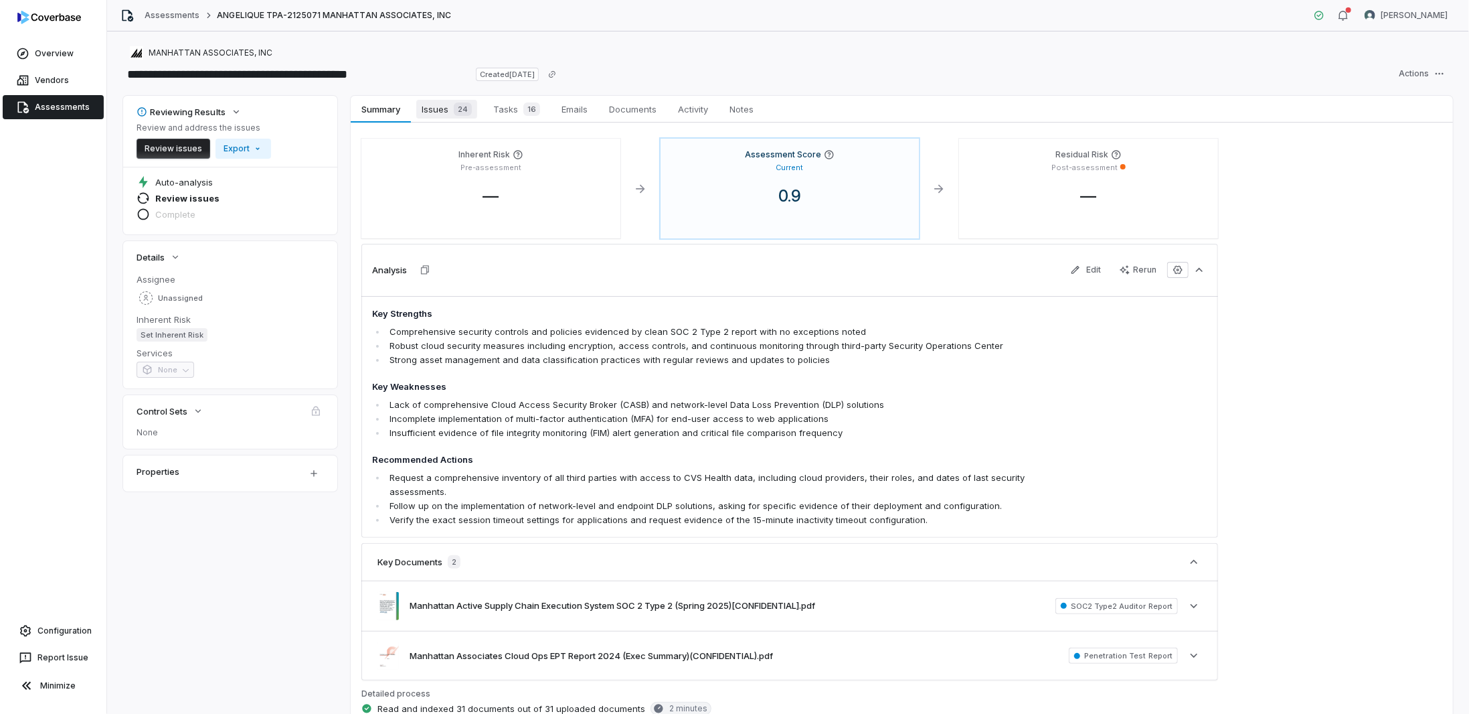
click at [442, 108] on span "Issues 24" at bounding box center [446, 109] width 61 height 19
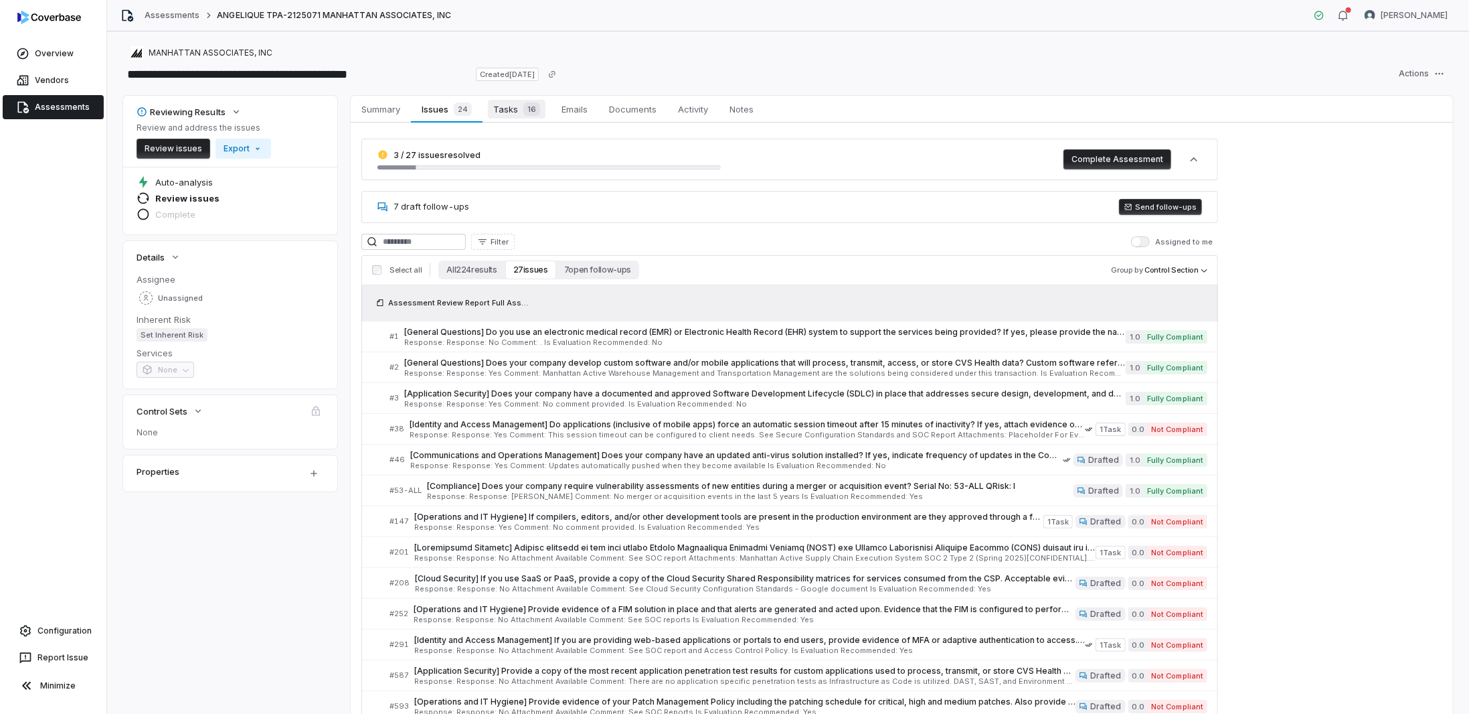
click at [513, 109] on span "Tasks 16" at bounding box center [517, 109] width 58 height 19
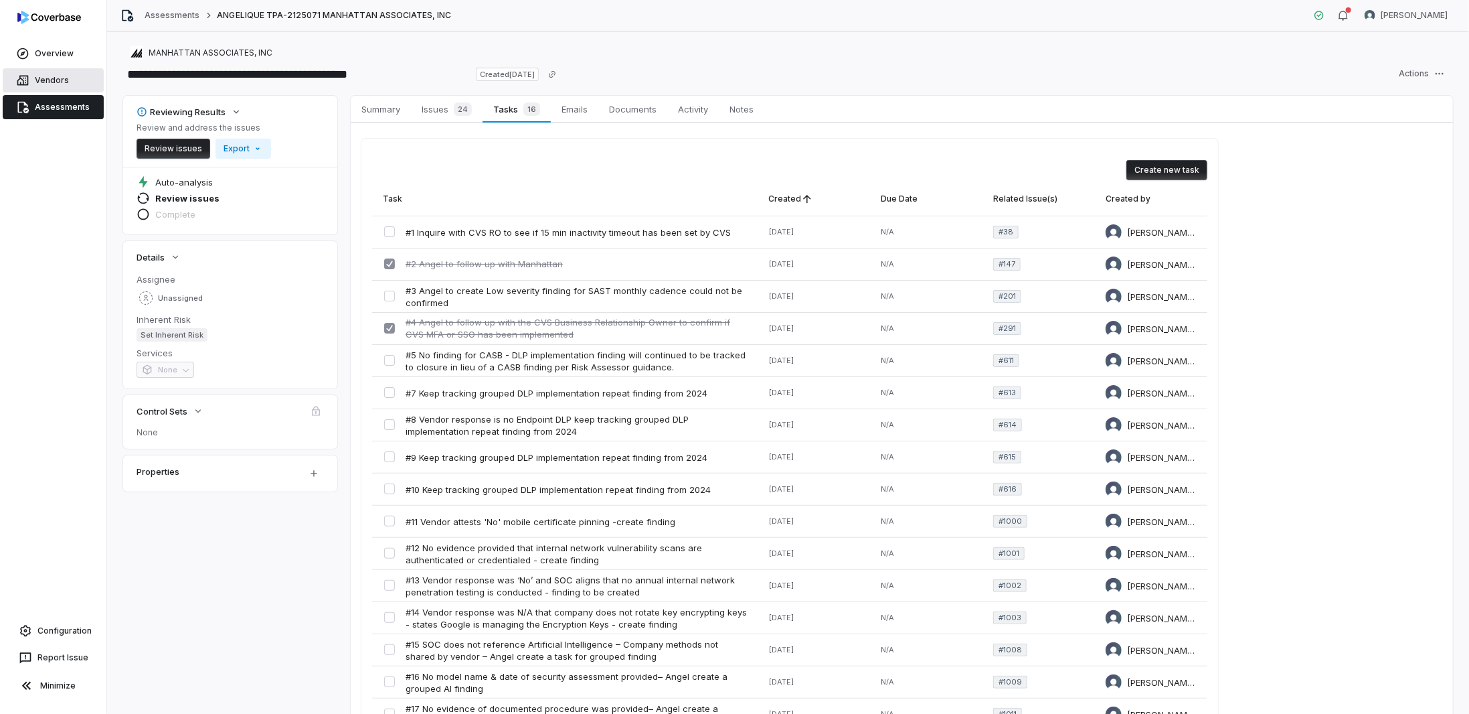
click at [39, 78] on link "Vendors" at bounding box center [53, 80] width 101 height 24
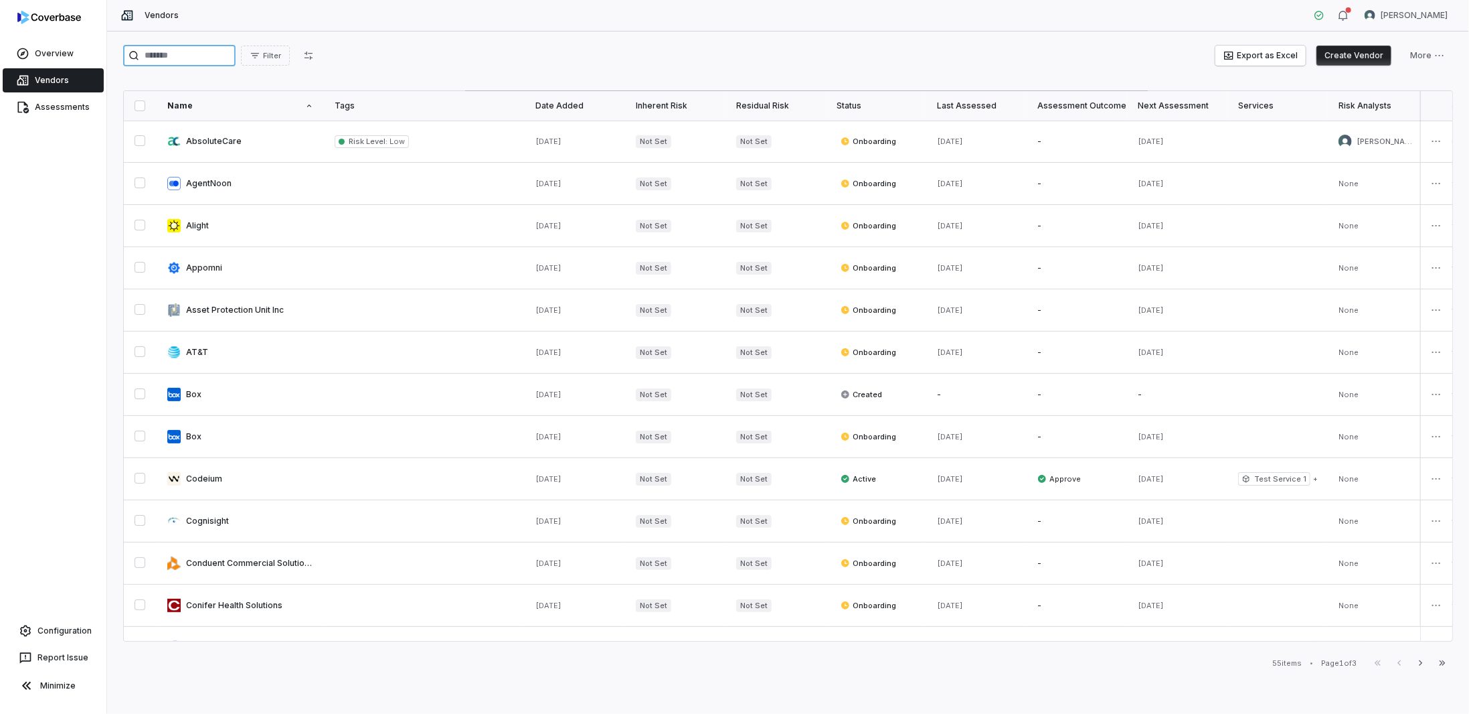
click at [183, 51] on input "search" at bounding box center [179, 55] width 112 height 21
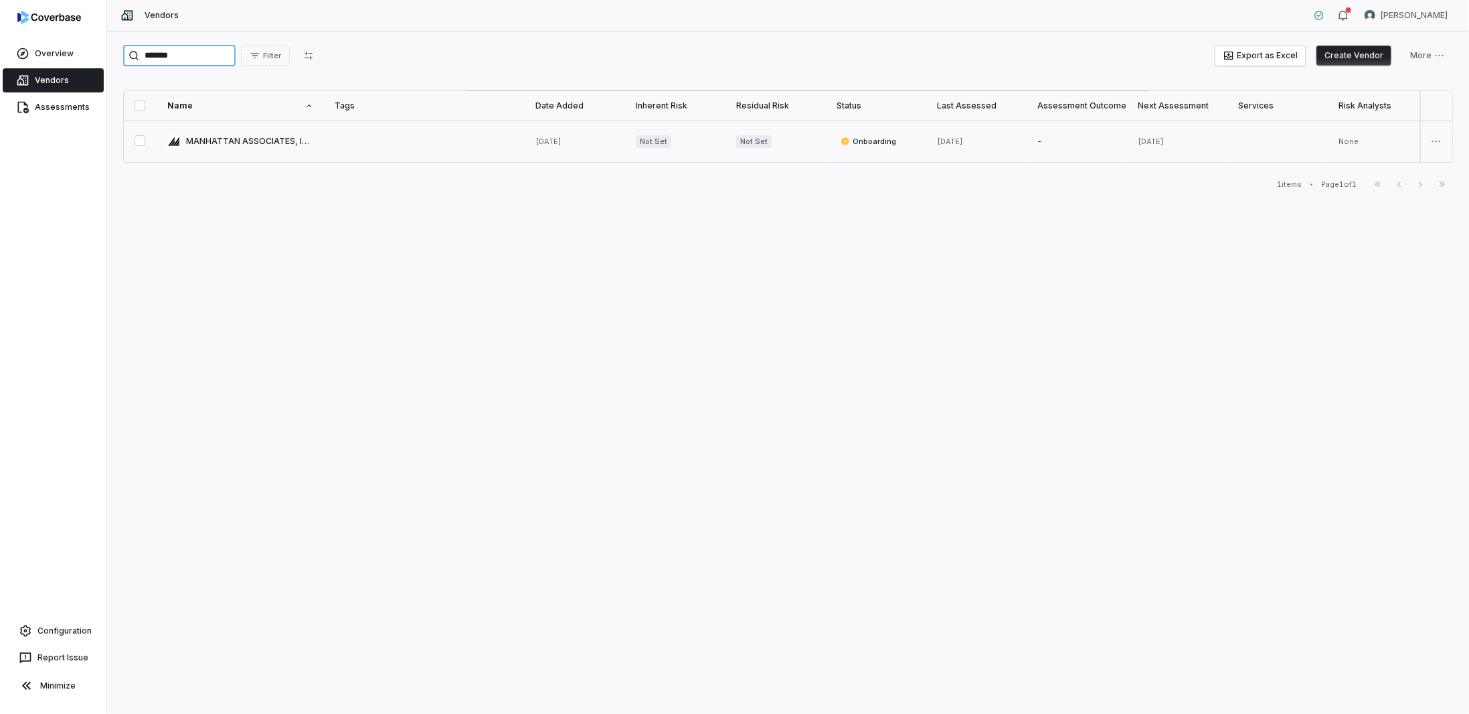
type input "*******"
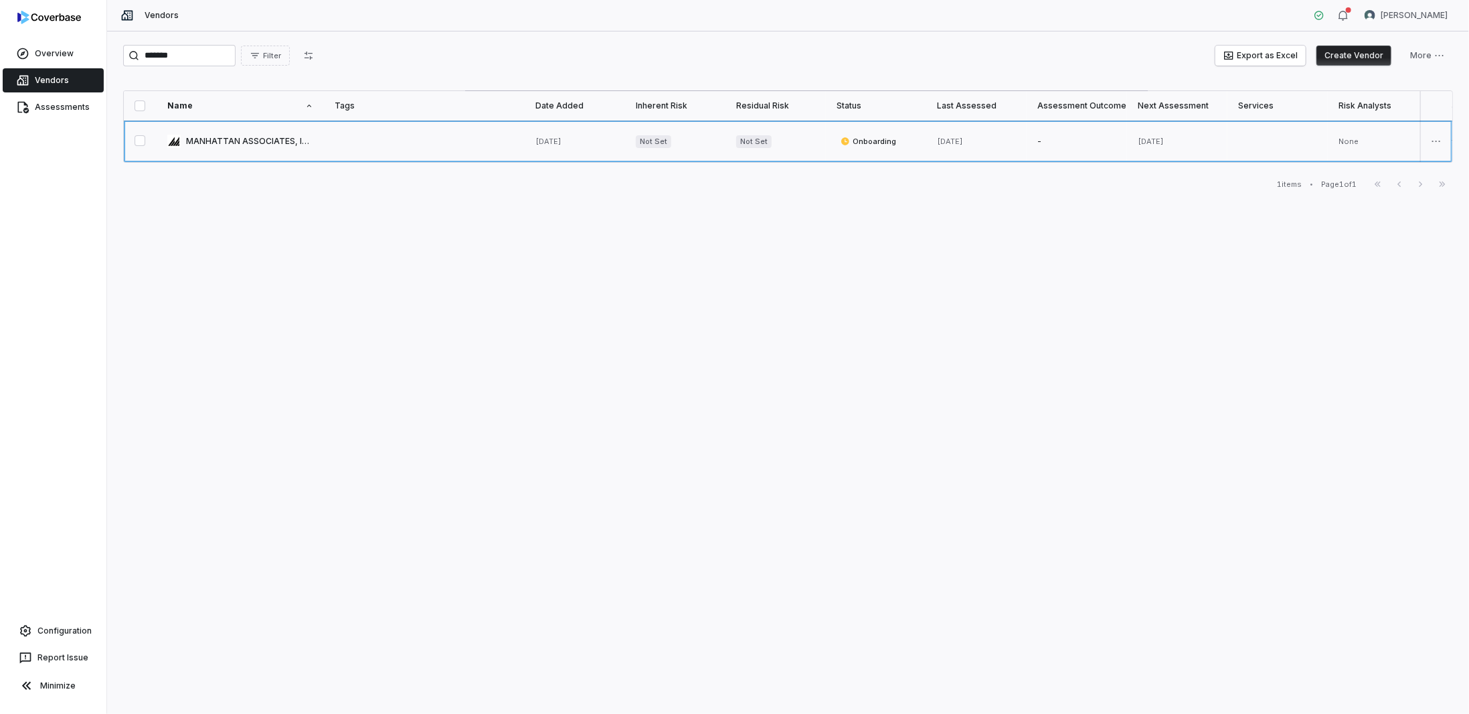
click at [241, 141] on link at bounding box center [240, 141] width 167 height 42
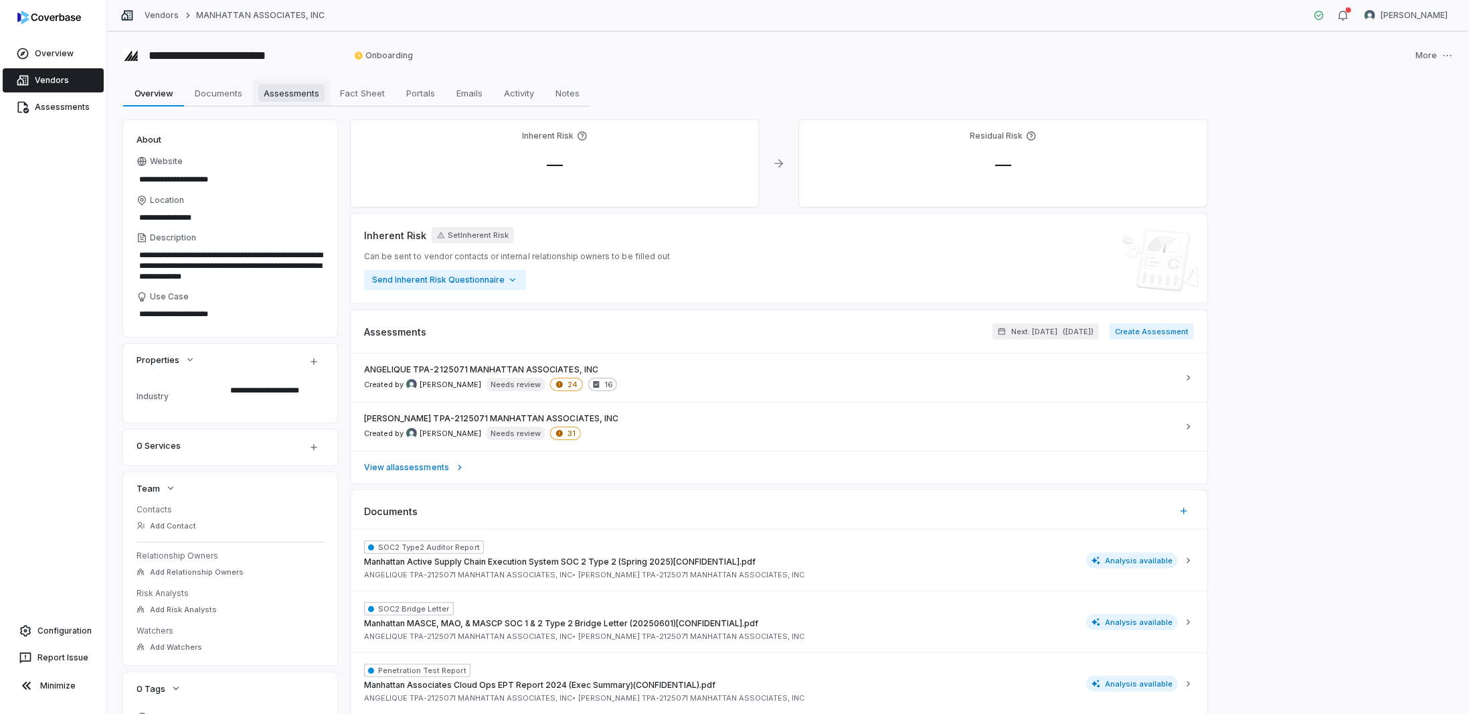
click at [294, 94] on span "Assessments" at bounding box center [291, 92] width 66 height 17
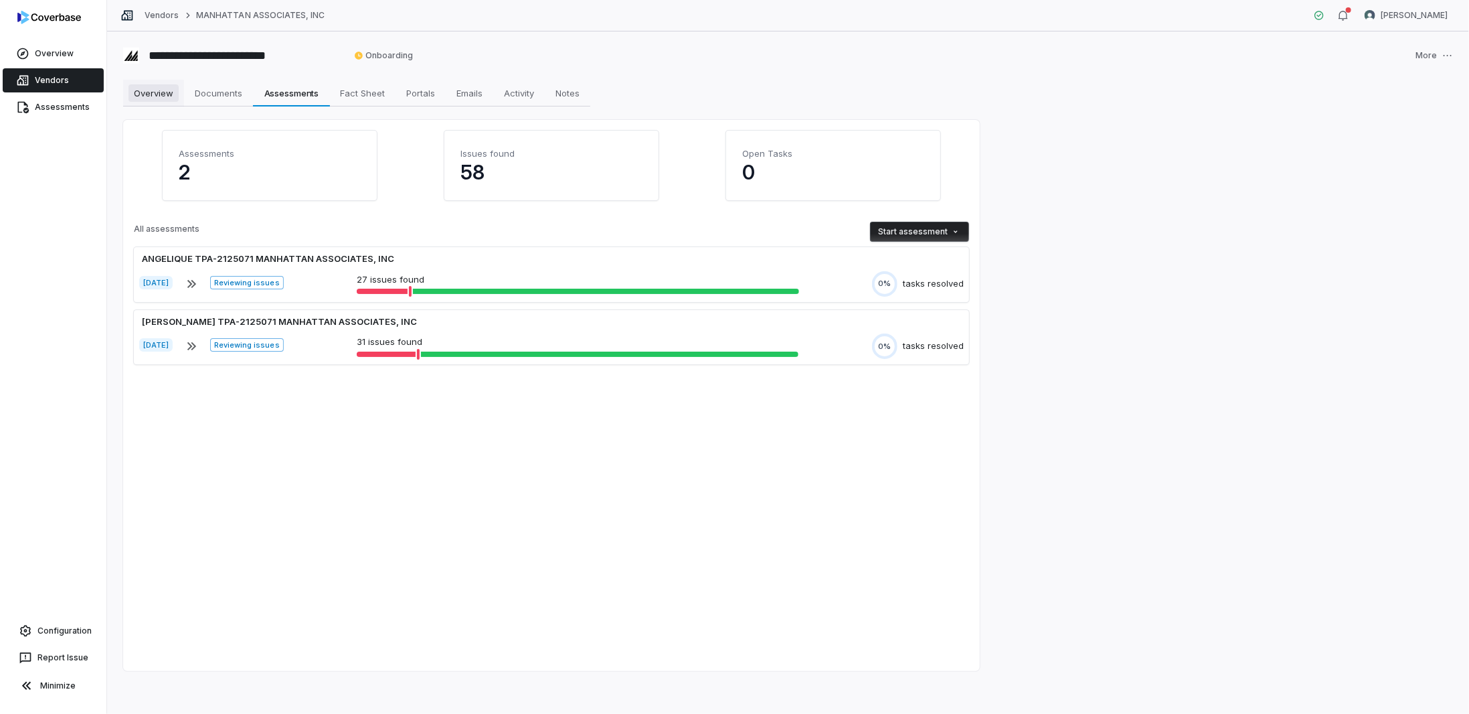
click at [173, 94] on span "Overview" at bounding box center [154, 92] width 50 height 17
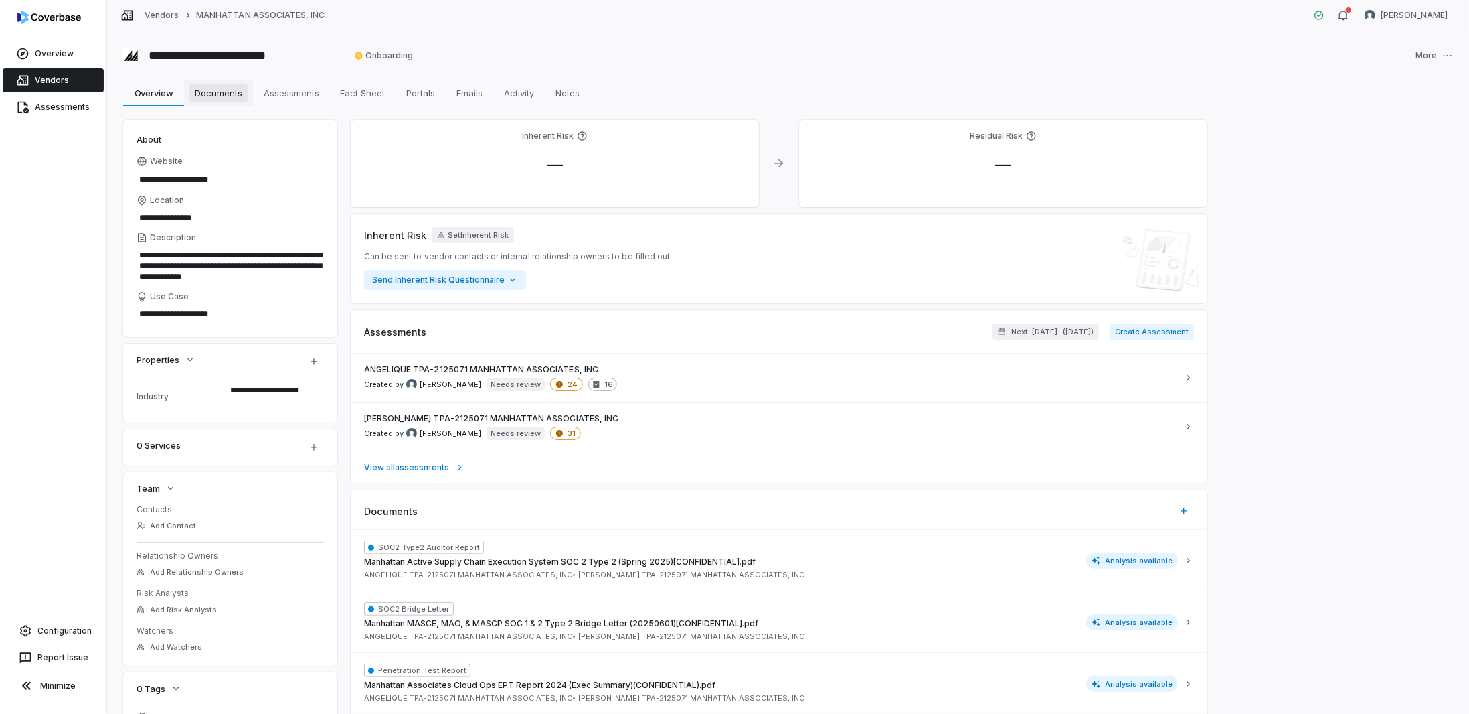
click at [197, 89] on span "Documents" at bounding box center [218, 92] width 58 height 17
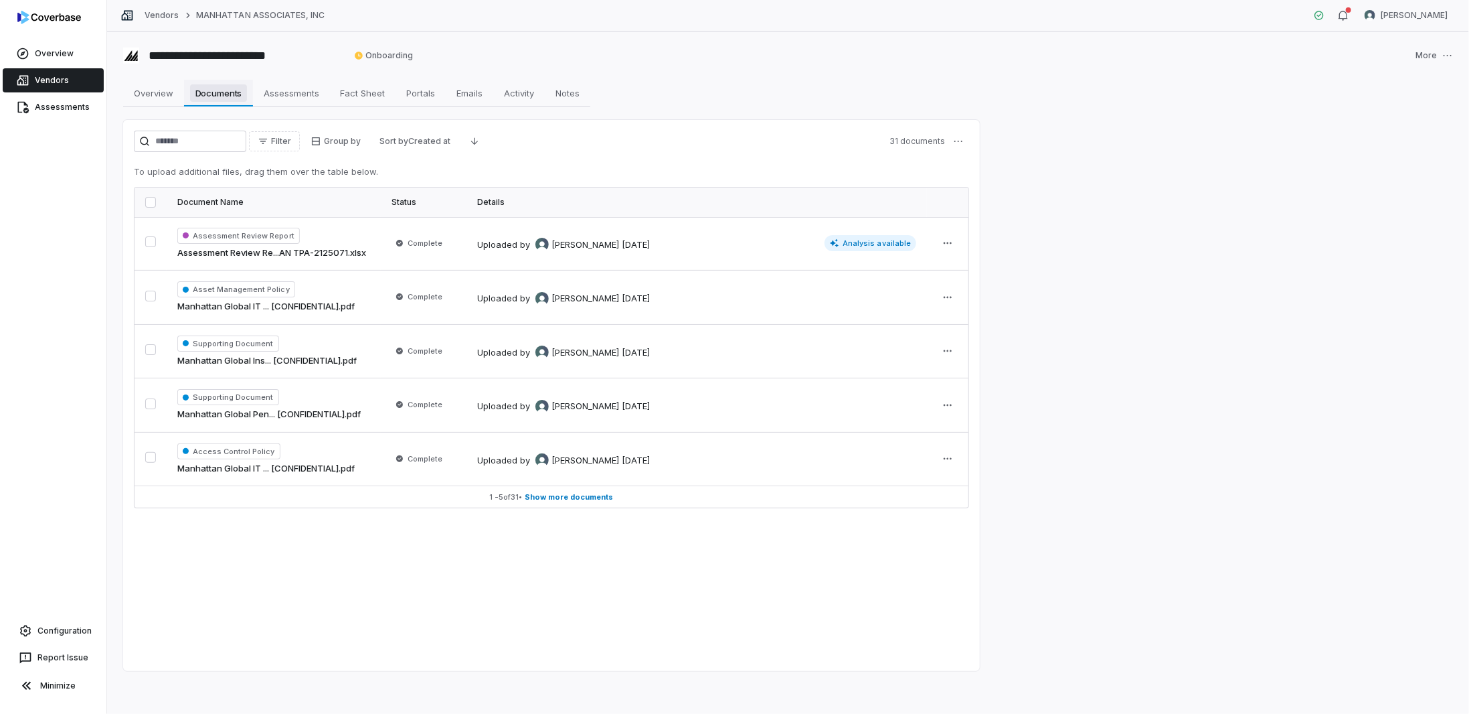
click at [206, 96] on span "Documents" at bounding box center [219, 92] width 58 height 17
click at [153, 95] on span "Overview" at bounding box center [154, 92] width 50 height 17
type textarea "*"
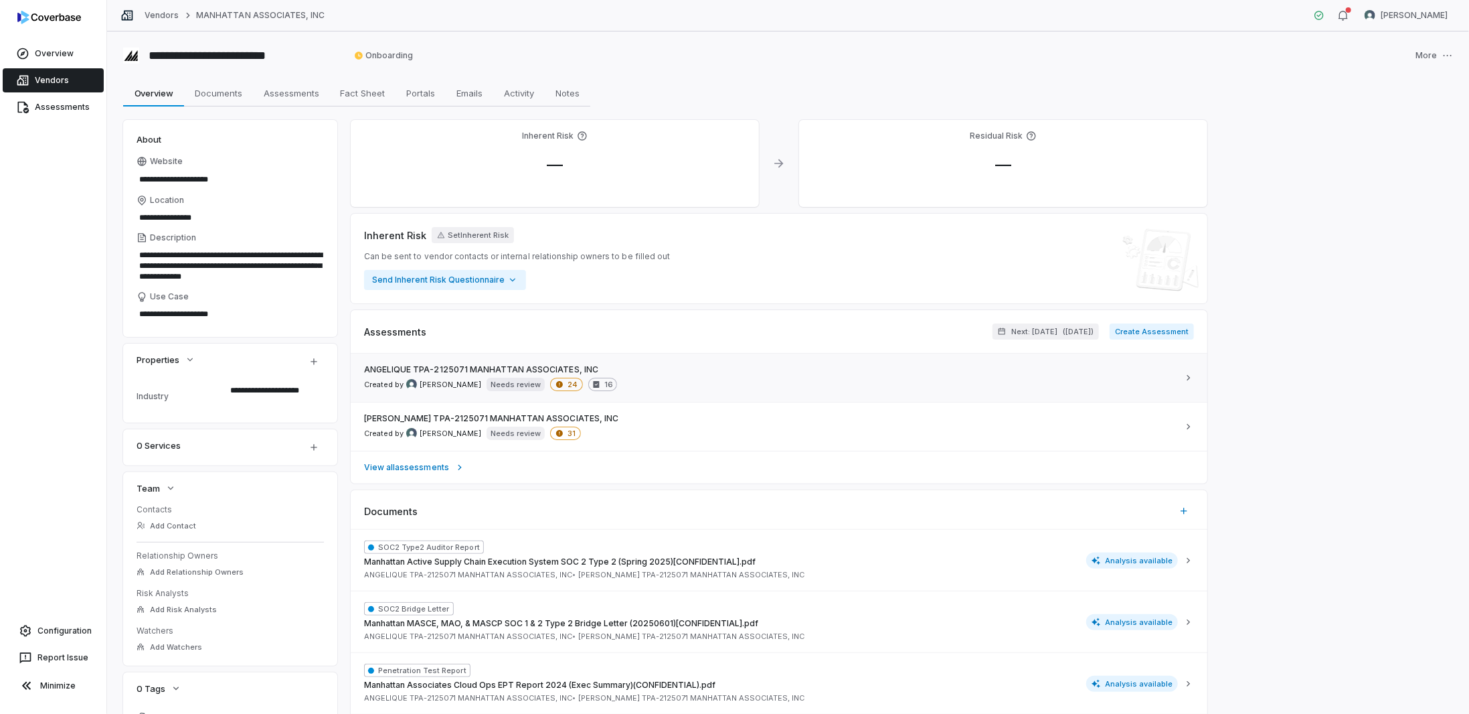
click at [659, 388] on div "ANGELIQUE TPA-2125071 MANHATTAN ASSOCIATES, INC Created by Robert VanMeeteren N…" at bounding box center [771, 377] width 814 height 27
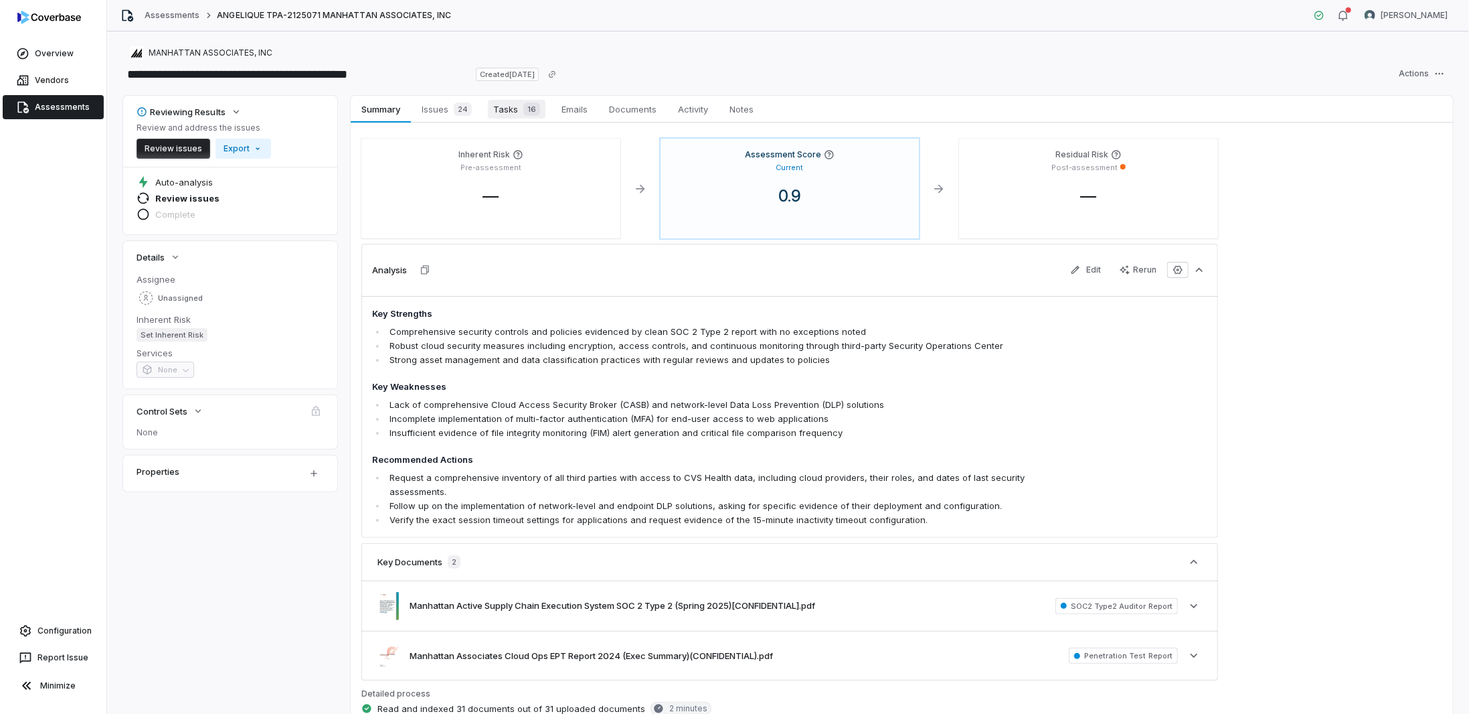
click at [512, 110] on span "Tasks 16" at bounding box center [517, 109] width 58 height 19
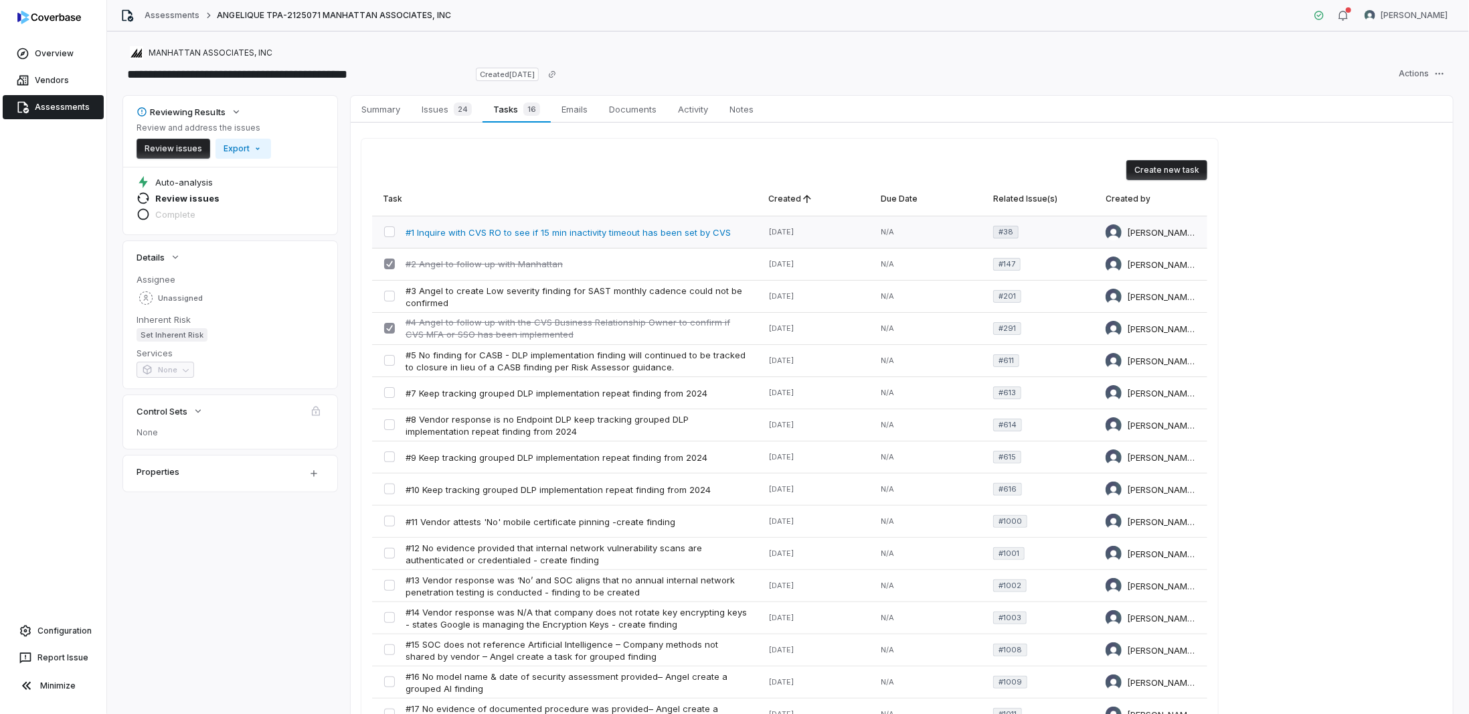
click at [546, 233] on span "#1 Inquire with CVS RO to see if 15 min inactivity timeout has been set by CVS" at bounding box center [568, 232] width 325 height 12
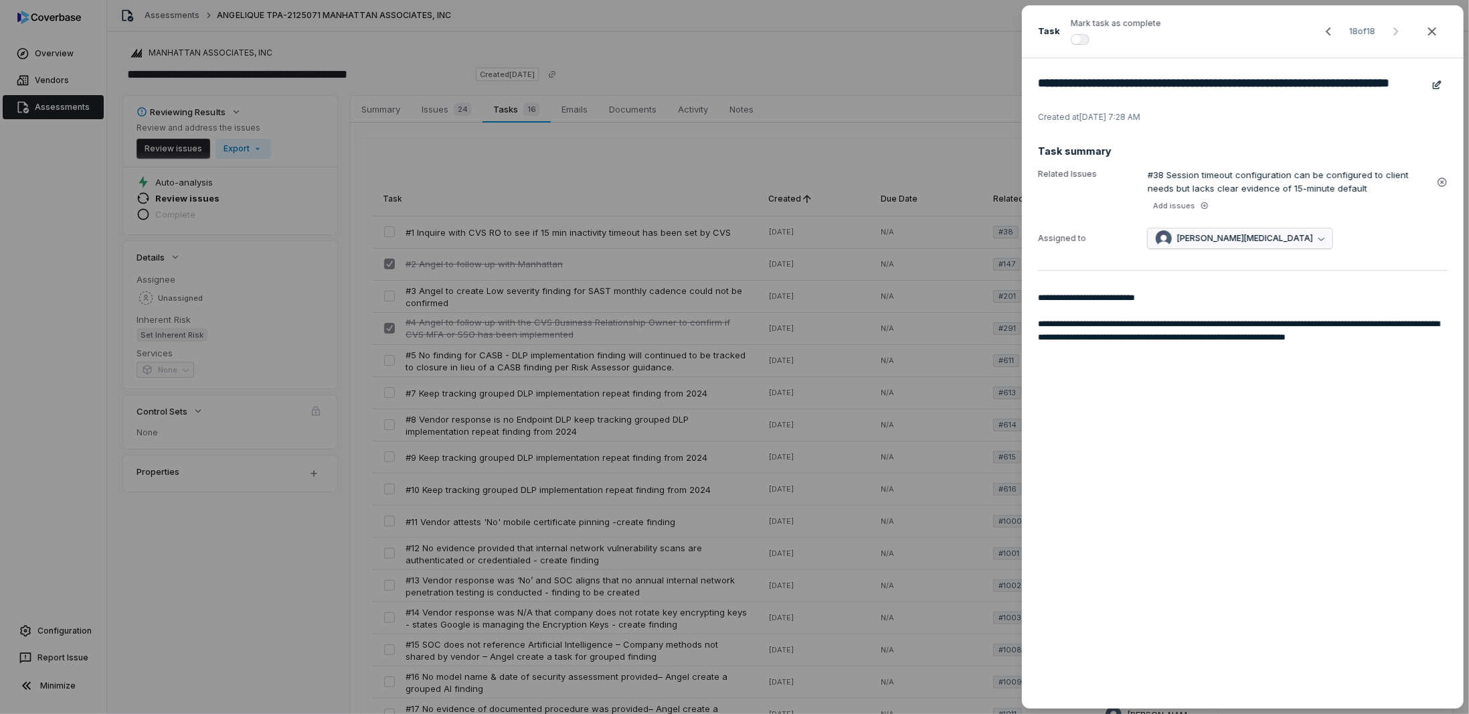
click at [1182, 246] on div "Angelique Nix" at bounding box center [1234, 238] width 157 height 16
click at [1082, 477] on textarea "**********" at bounding box center [1243, 491] width 410 height 401
click at [477, 362] on div "**********" at bounding box center [734, 357] width 1469 height 714
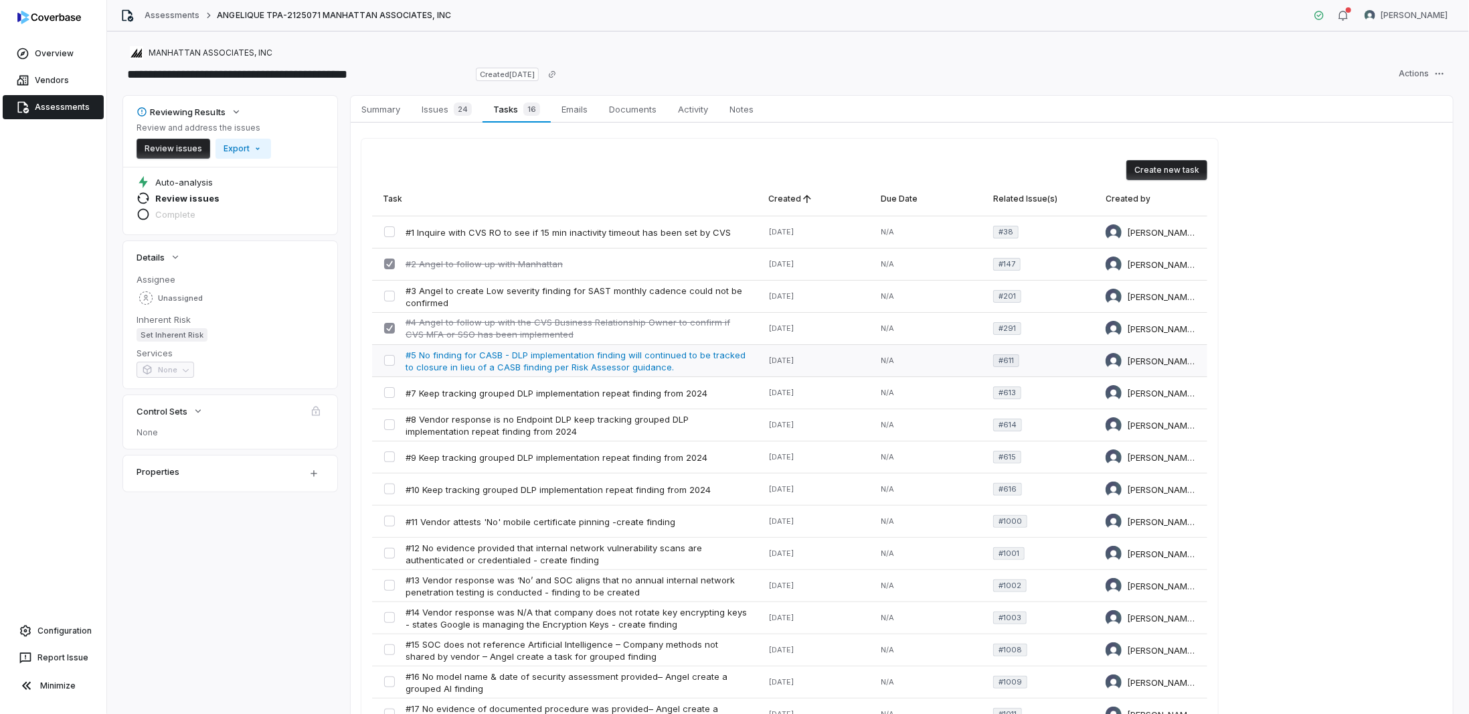
click at [515, 351] on span "#5 No finding for CASB - DLP implementation finding will continued to be tracke…" at bounding box center [576, 361] width 341 height 24
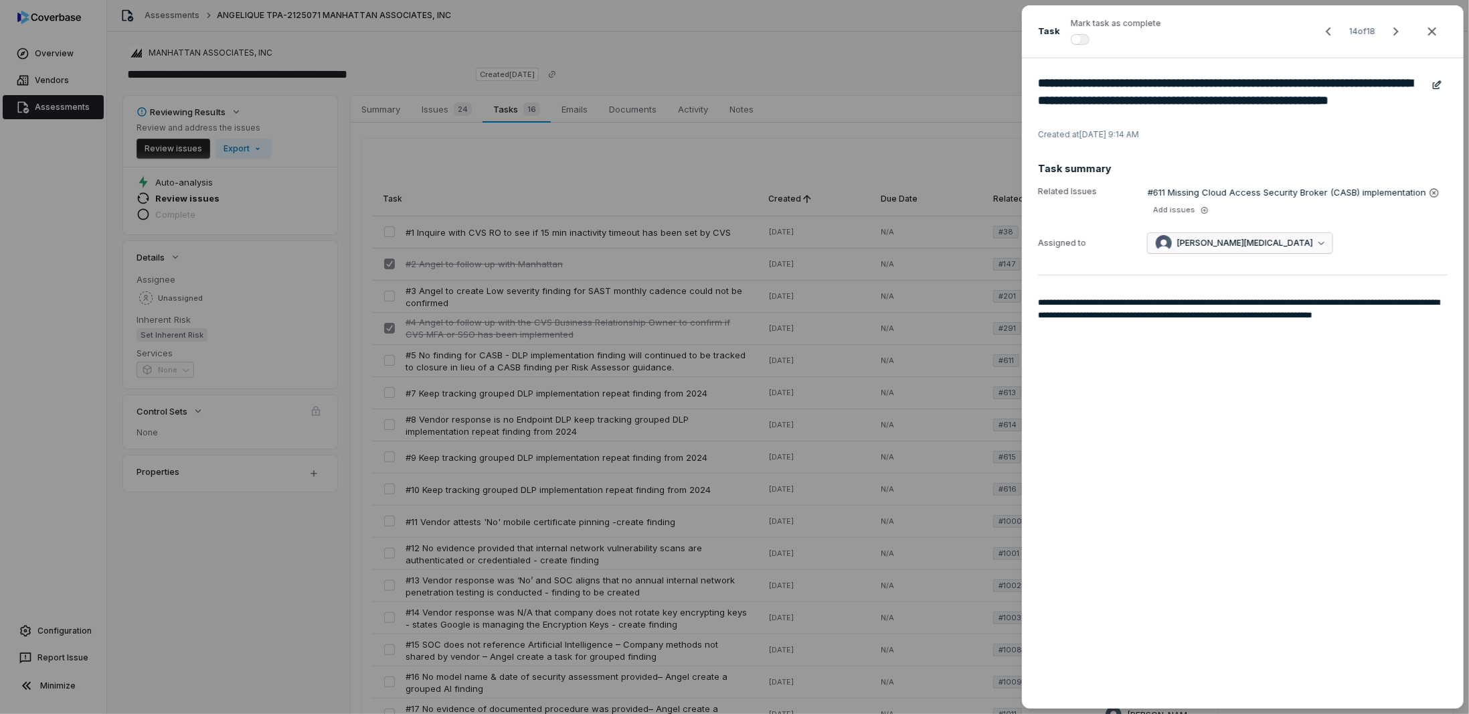
click at [1177, 241] on span "Angelique Nix" at bounding box center [1245, 243] width 136 height 11
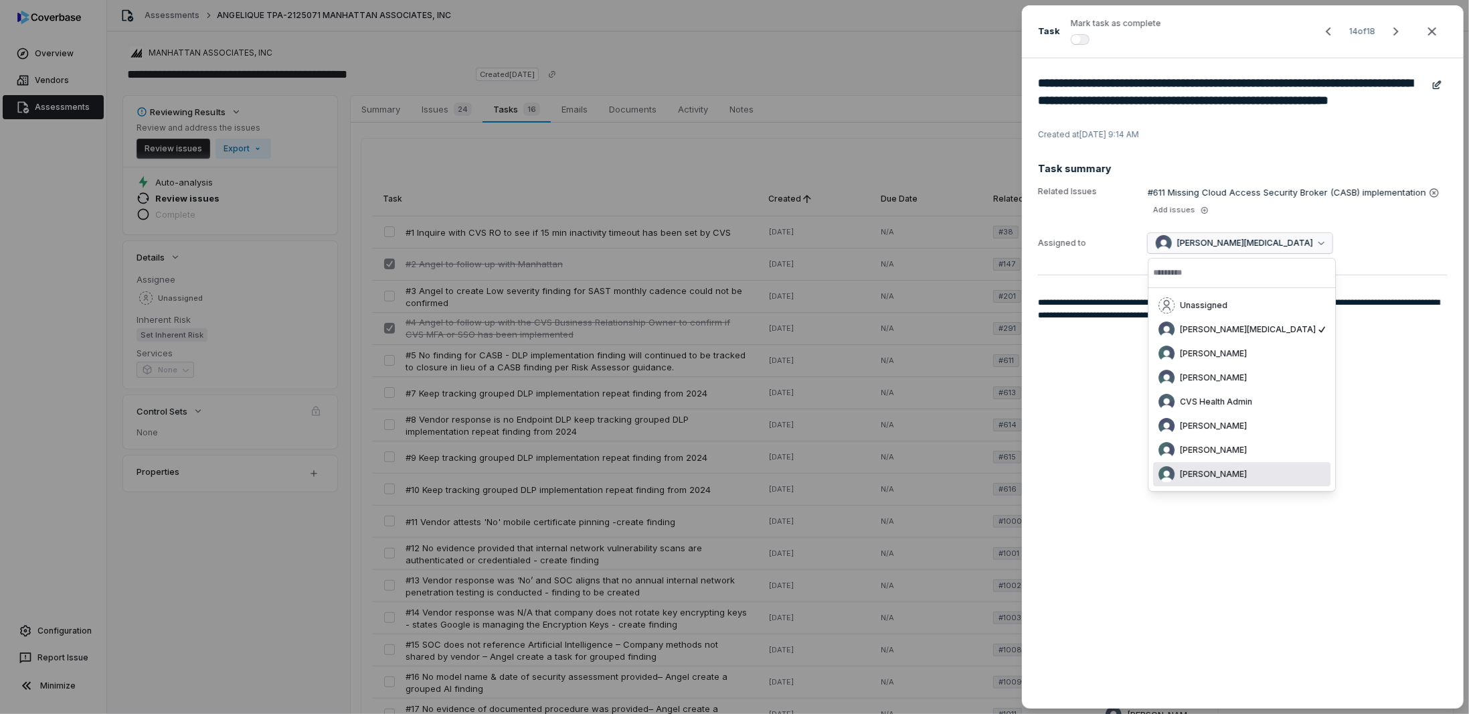
click at [1147, 556] on textarea "**********" at bounding box center [1243, 494] width 410 height 396
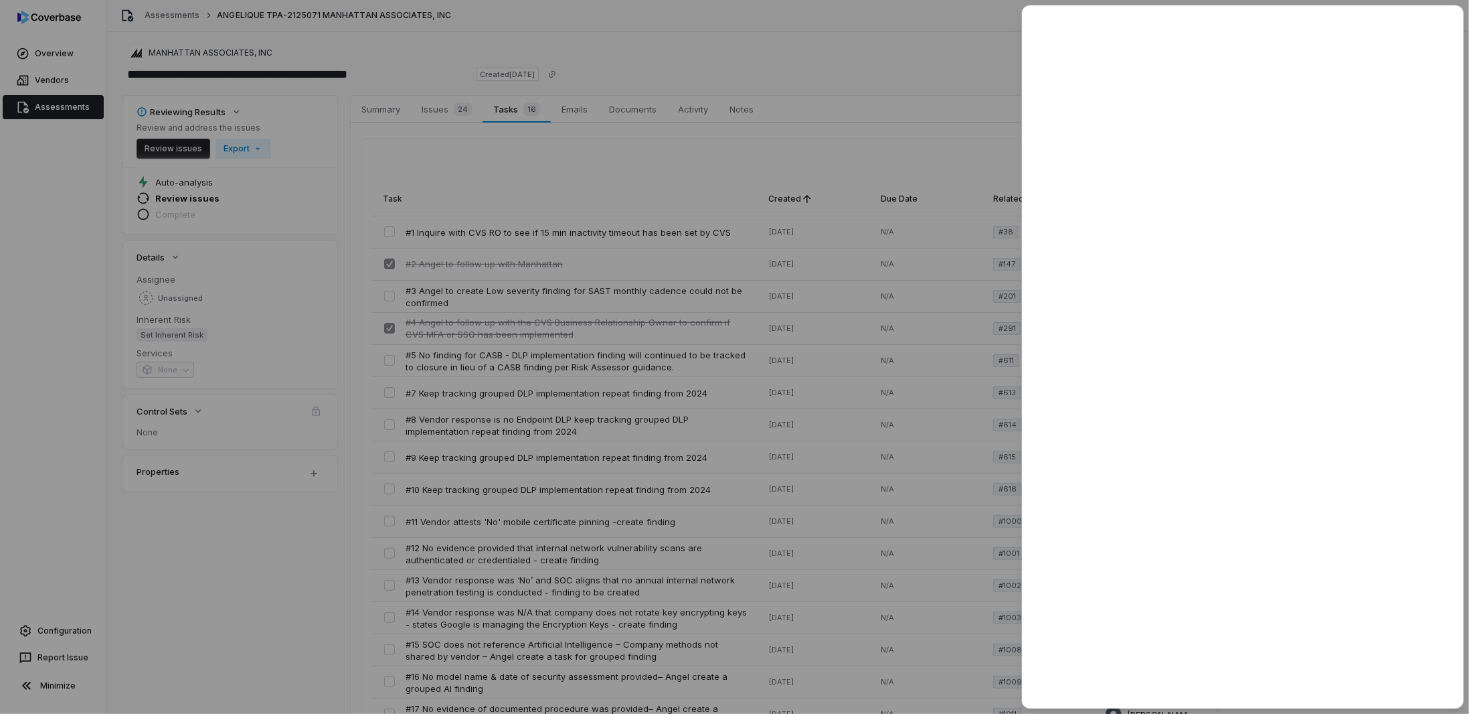
click at [33, 179] on div at bounding box center [734, 357] width 1469 height 714
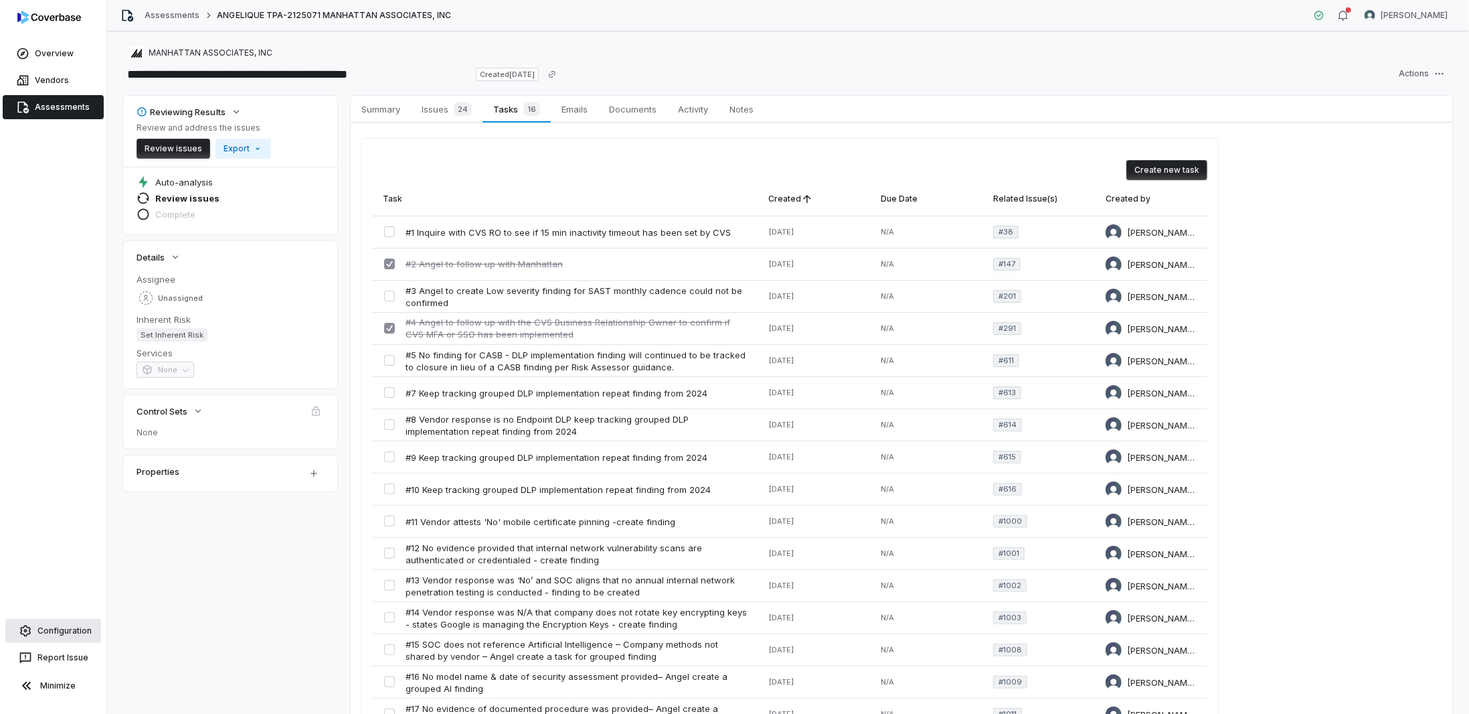
click at [63, 630] on link "Configuration" at bounding box center [53, 630] width 96 height 24
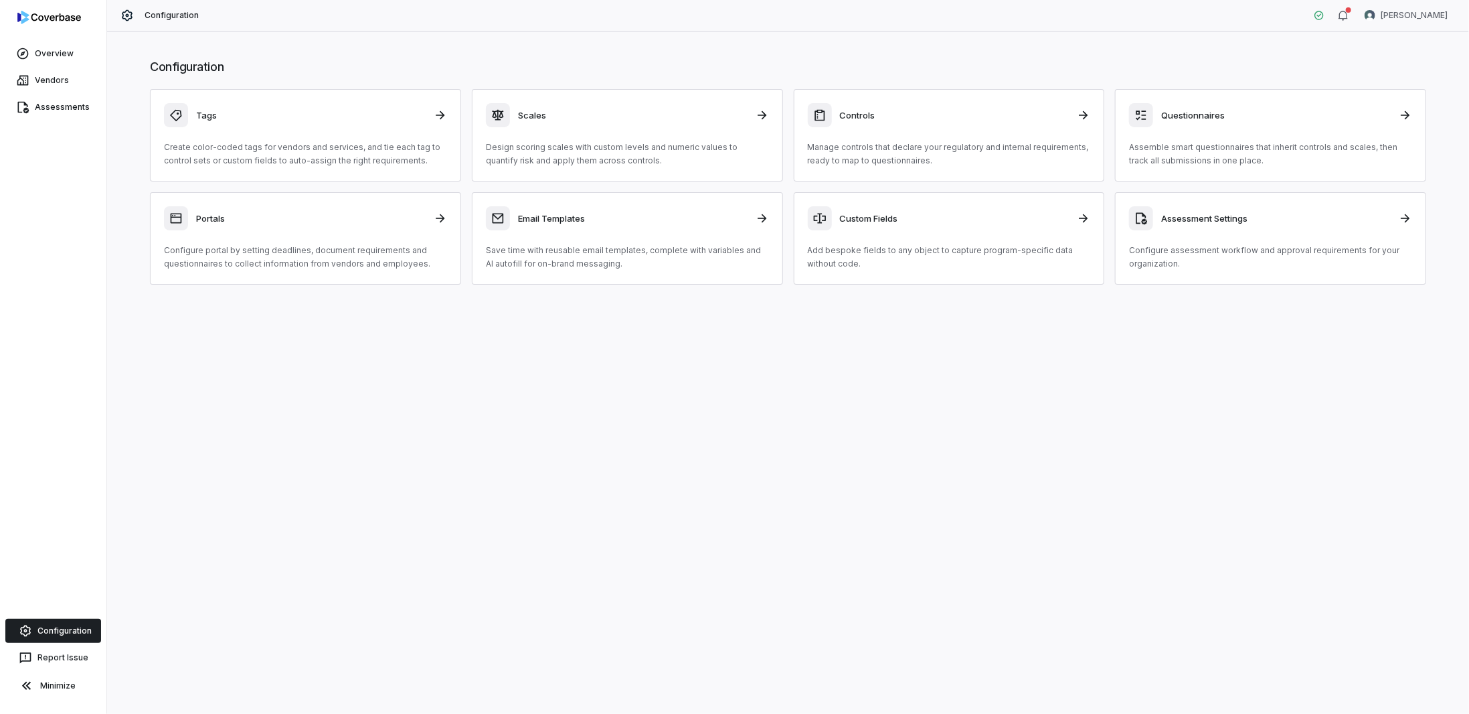
click at [62, 637] on link "Configuration" at bounding box center [53, 630] width 96 height 24
click at [60, 692] on button "Minimize" at bounding box center [53, 685] width 96 height 27
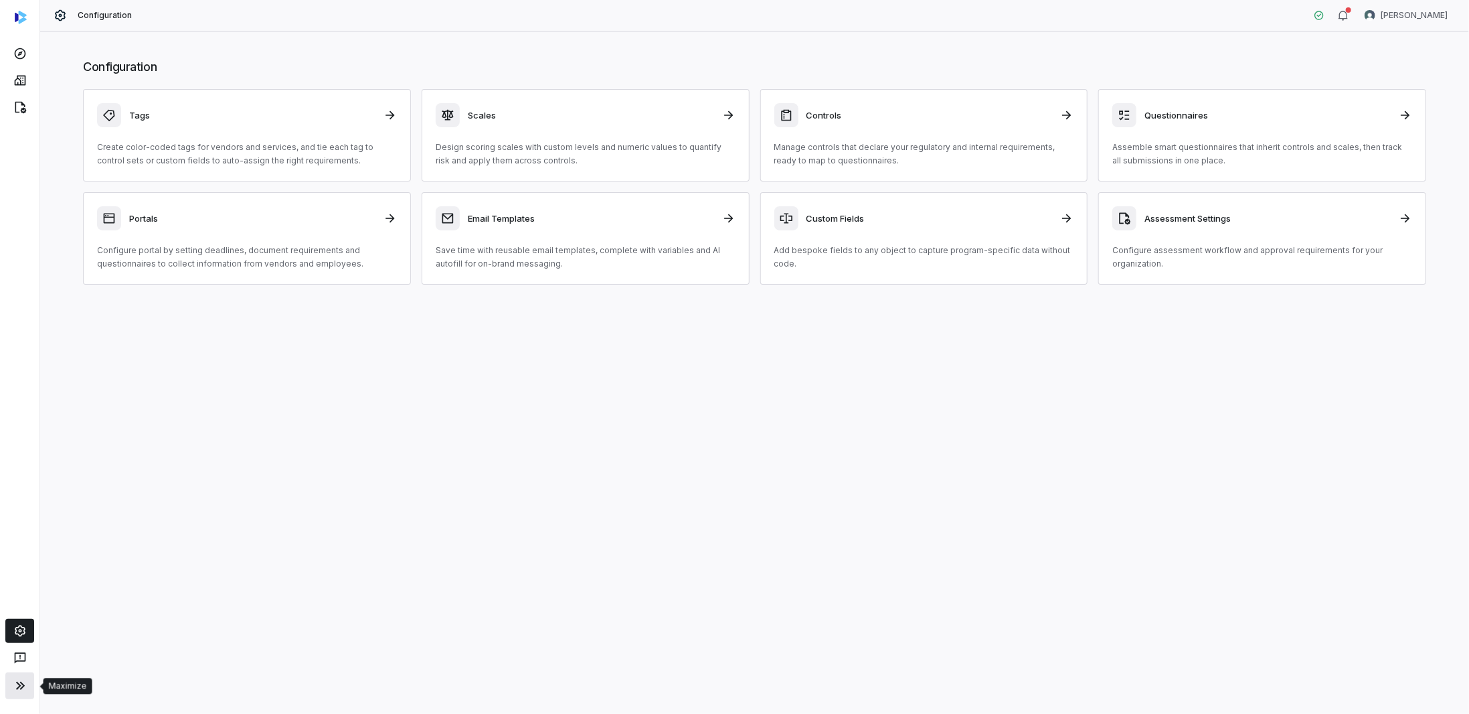
click at [23, 688] on icon at bounding box center [20, 685] width 16 height 16
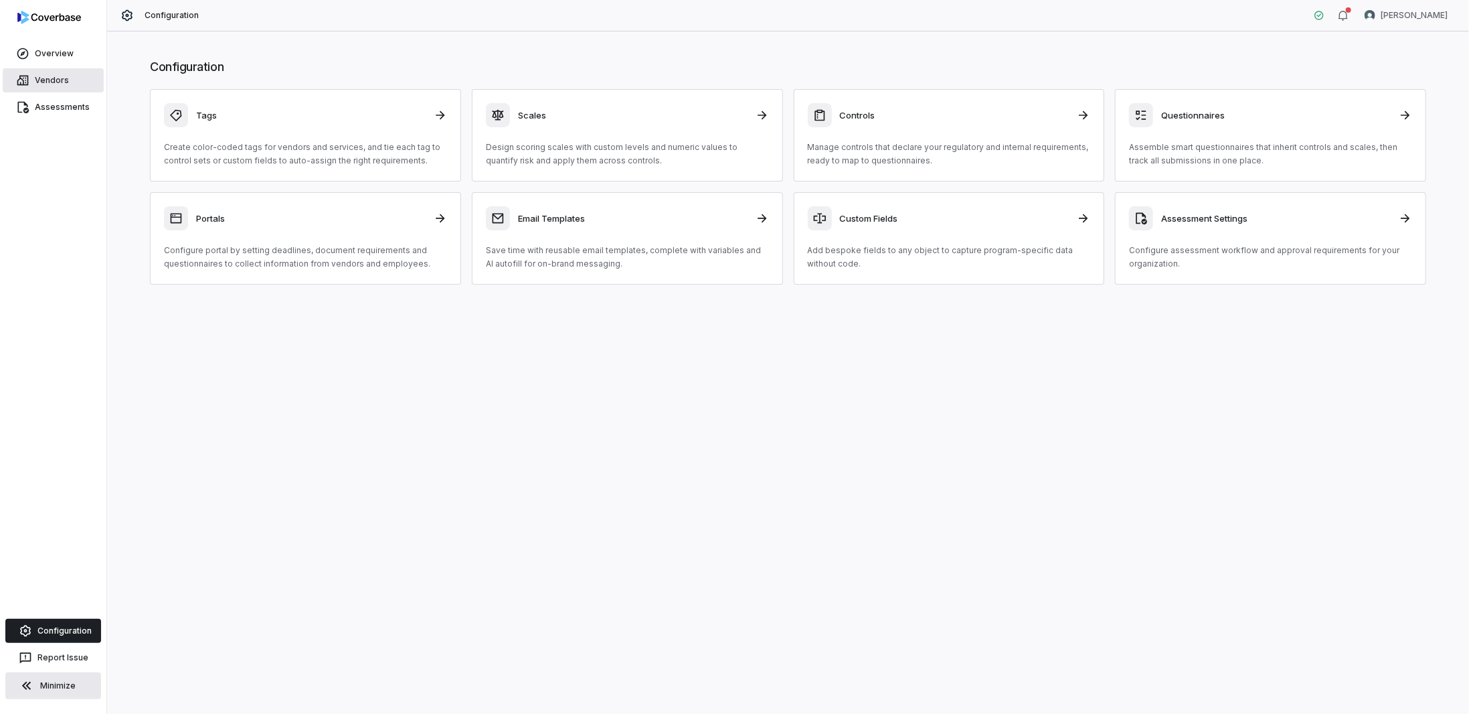
click at [51, 81] on link "Vendors" at bounding box center [53, 80] width 101 height 24
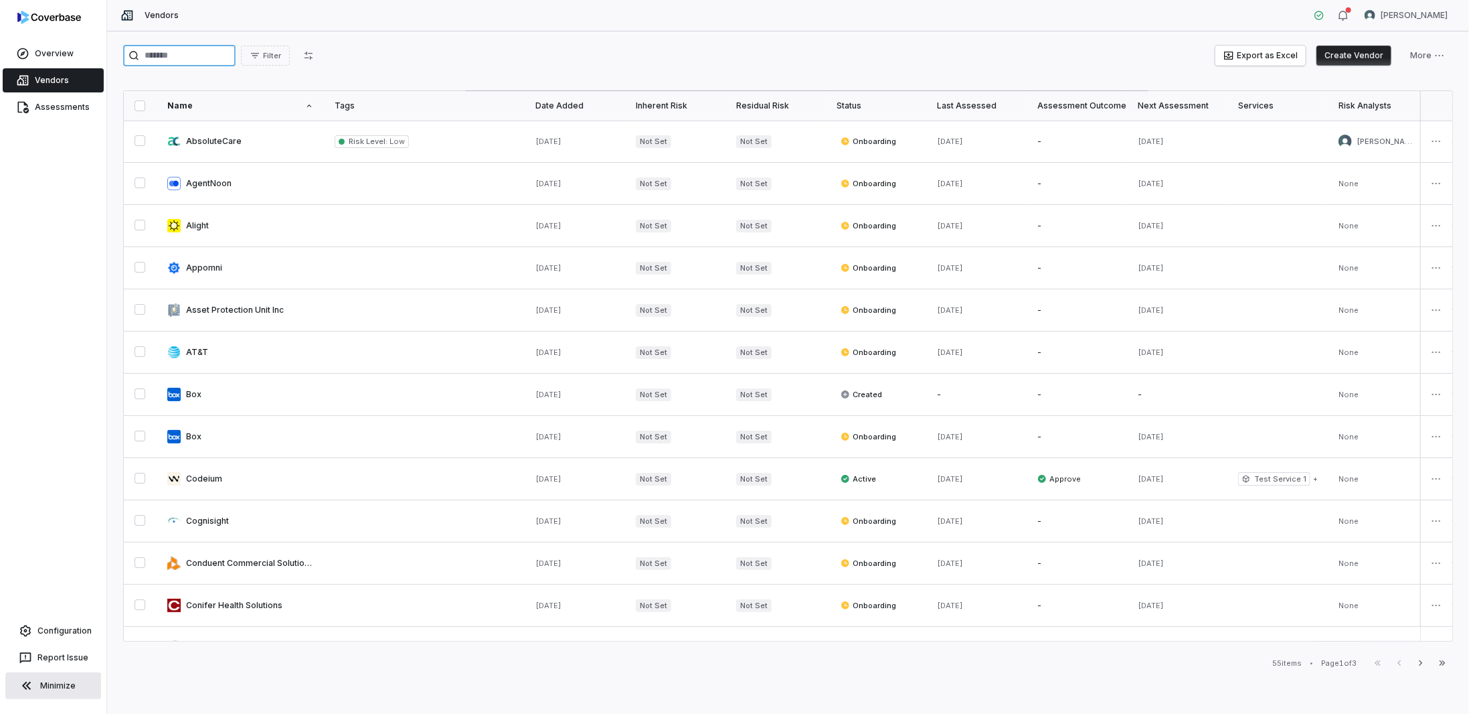
click at [206, 62] on input "search" at bounding box center [179, 55] width 112 height 21
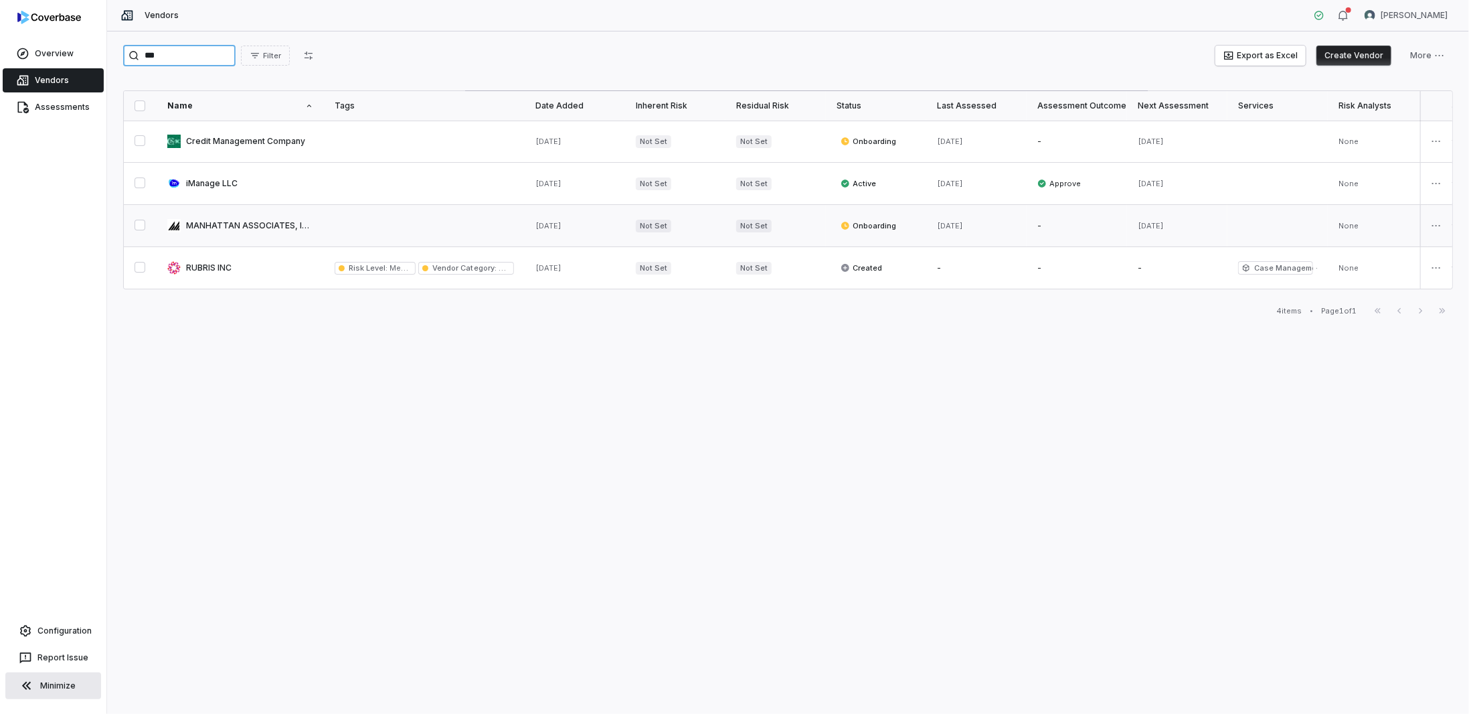
type input "***"
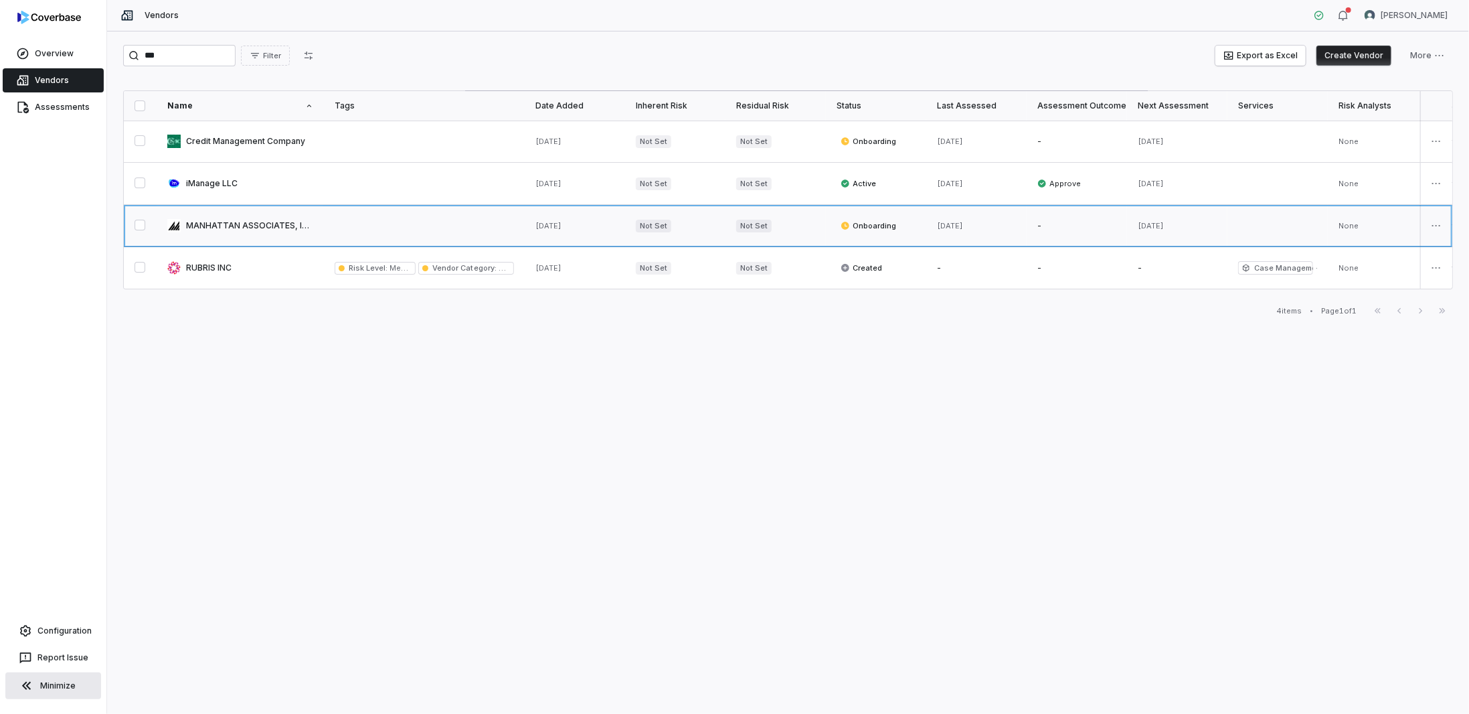
click at [228, 224] on link at bounding box center [240, 226] width 167 height 42
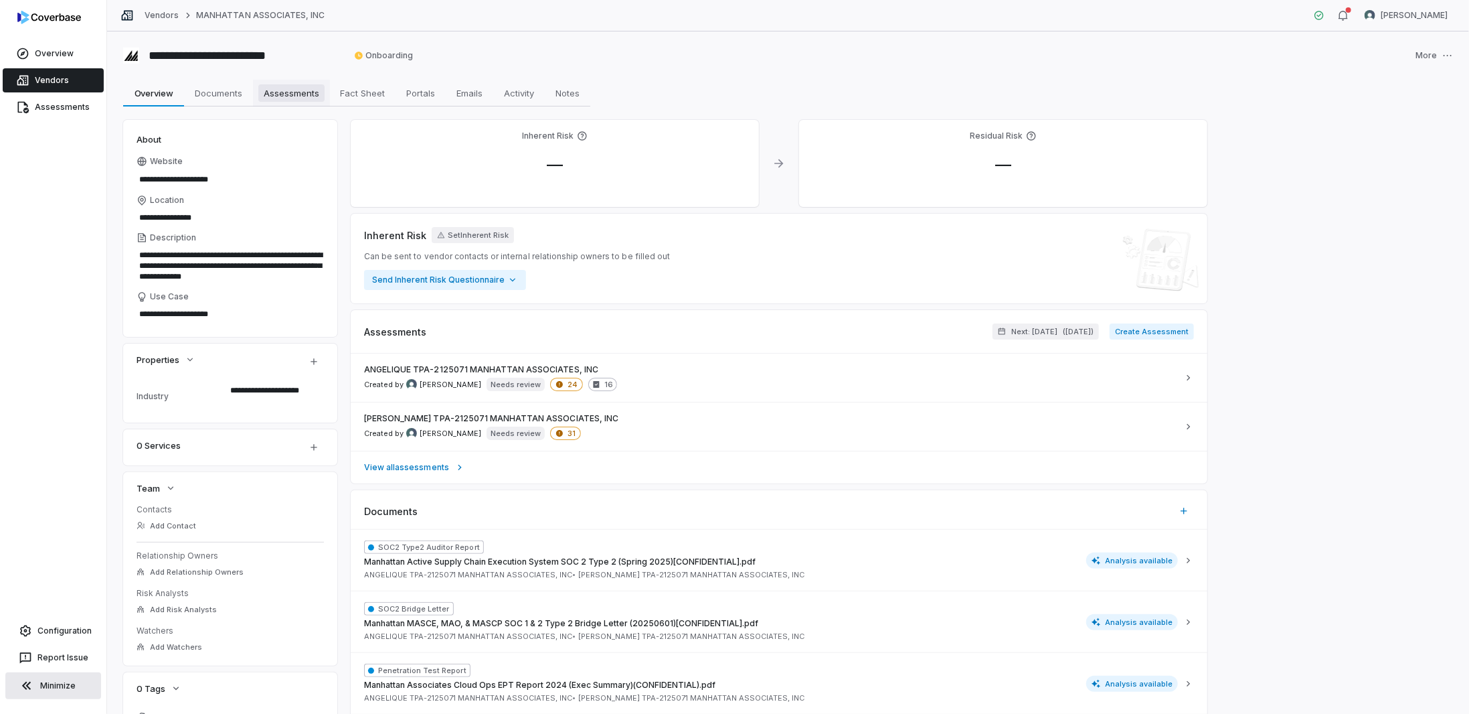
click at [298, 92] on span "Assessments" at bounding box center [291, 92] width 66 height 17
type textarea "*"
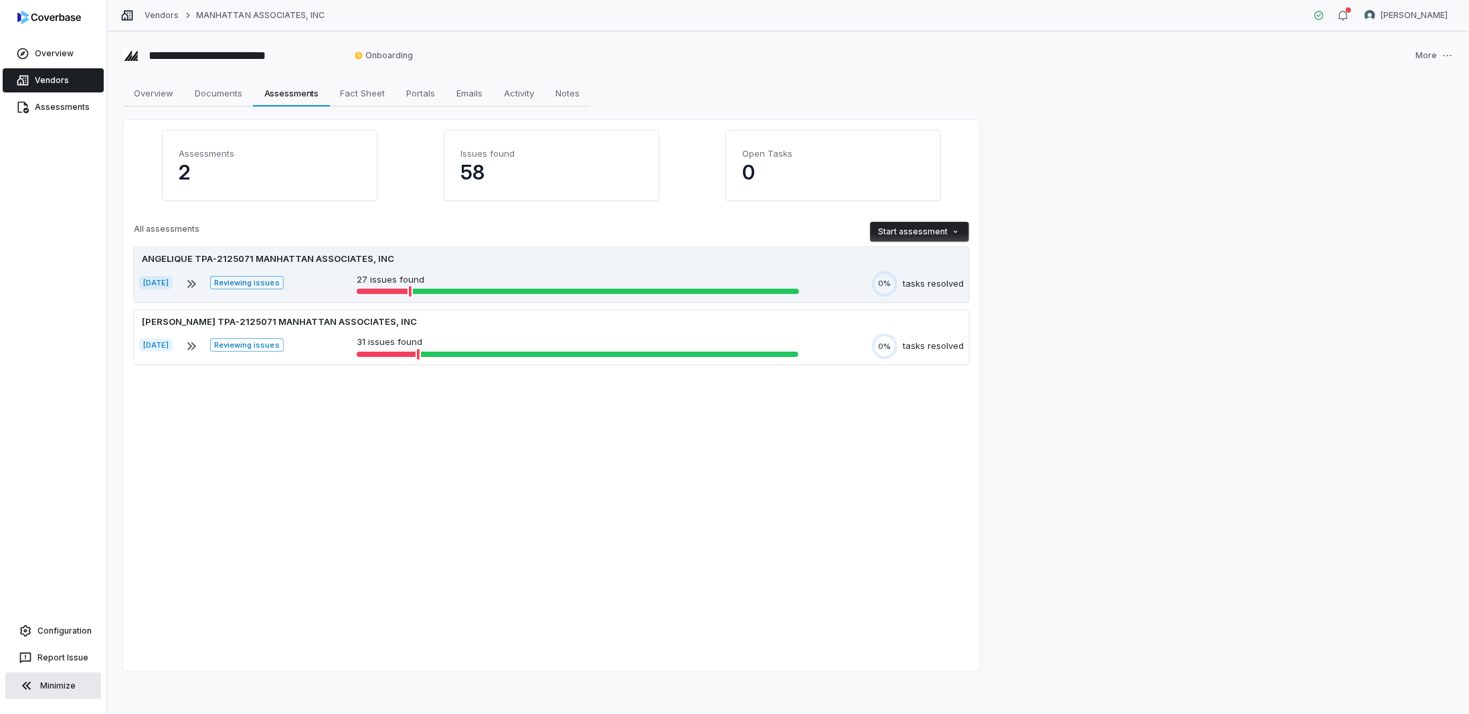
click at [346, 275] on div "Jul 30, 2025 Reviewing issues 27 issues found 0% tasks resolved" at bounding box center [551, 283] width 825 height 25
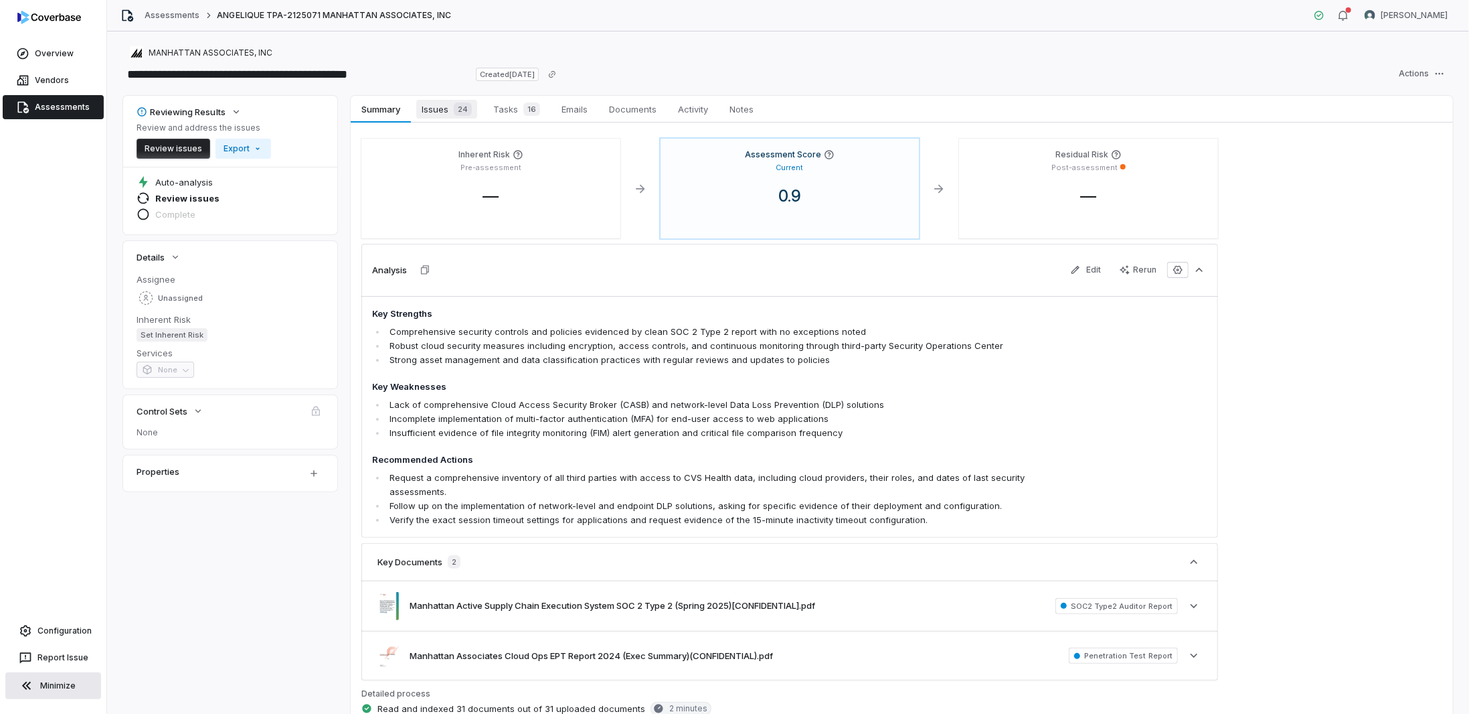
click at [434, 109] on span "Issues 24" at bounding box center [446, 109] width 61 height 19
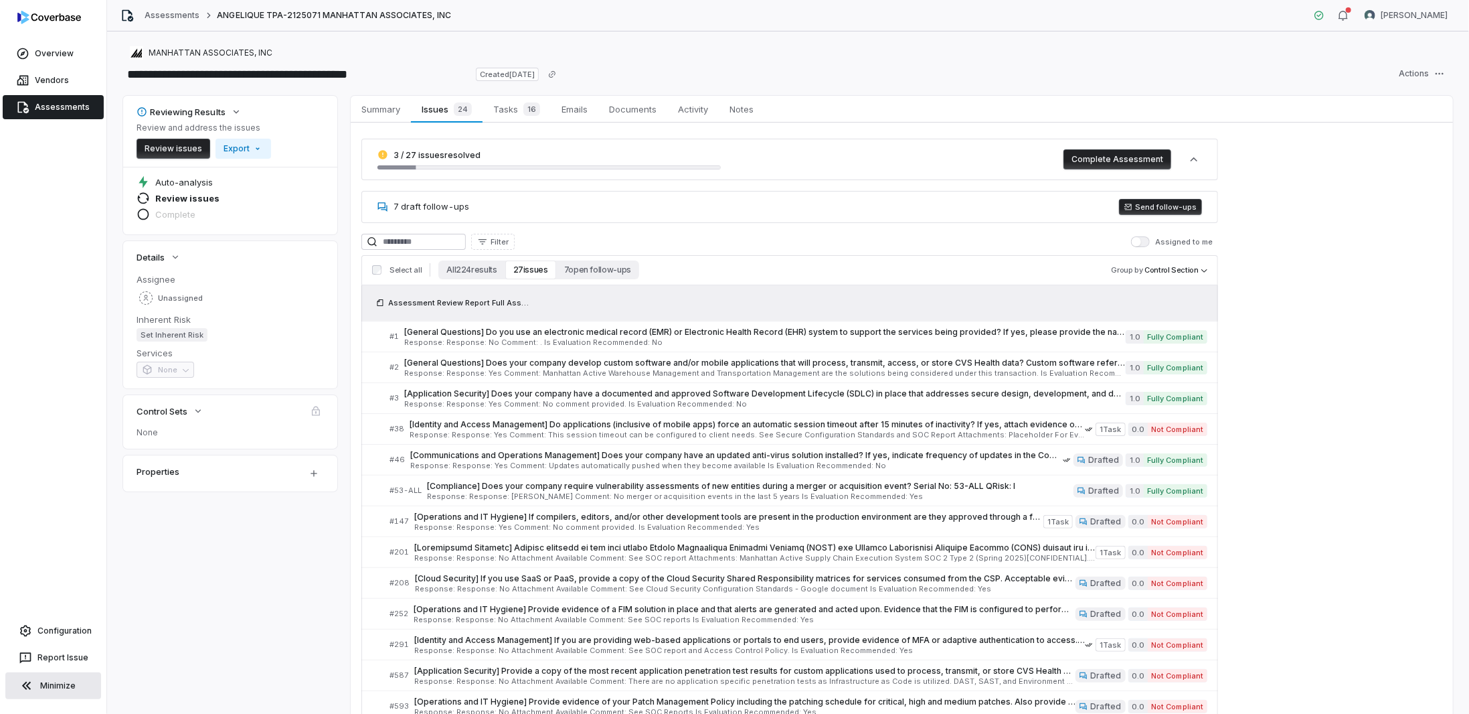
click at [40, 686] on button "Minimize" at bounding box center [53, 685] width 96 height 27
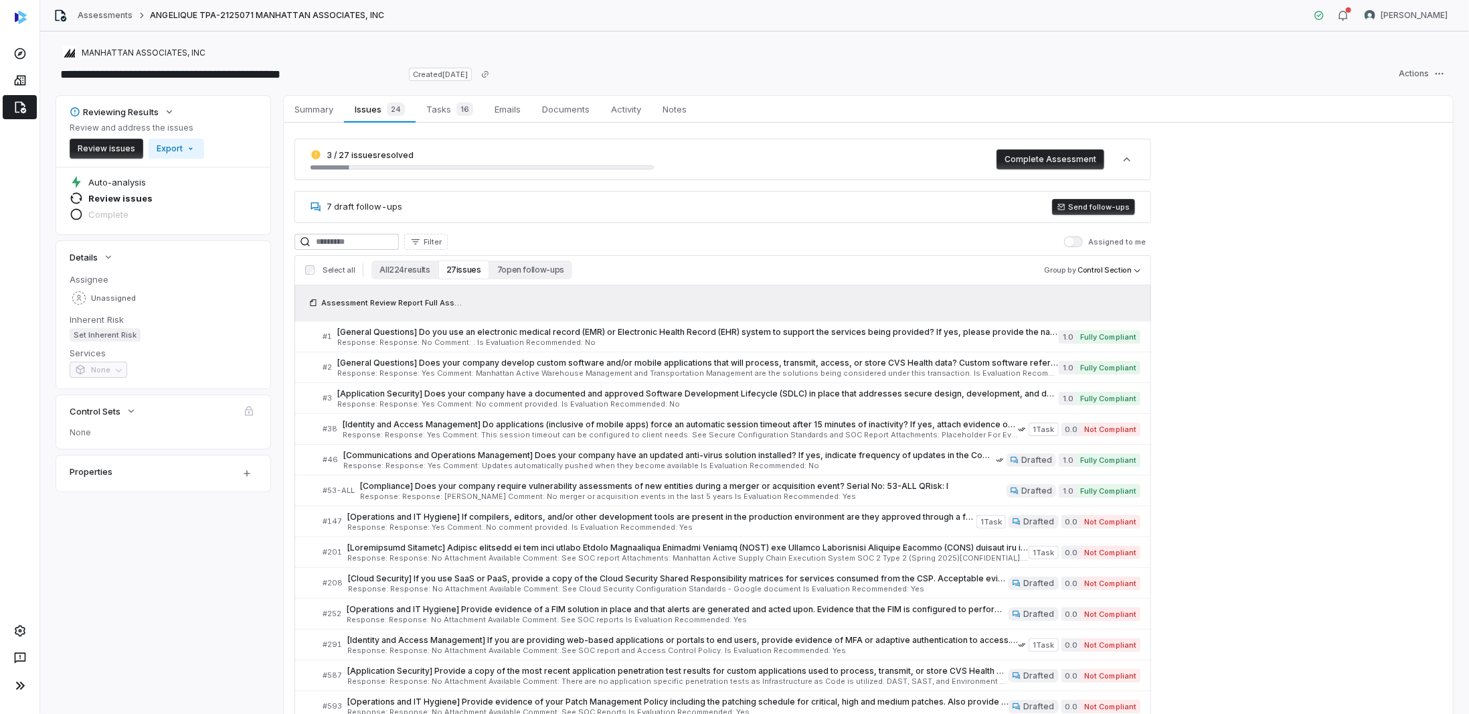
click at [224, 112] on div "Reviewing Results Review and address the issues Review issues Export" at bounding box center [163, 131] width 187 height 55
click at [109, 370] on span "None" at bounding box center [99, 369] width 58 height 16
click at [127, 415] on icon "button" at bounding box center [131, 411] width 11 height 11
click at [95, 408] on span "Control Sets" at bounding box center [95, 411] width 51 height 12
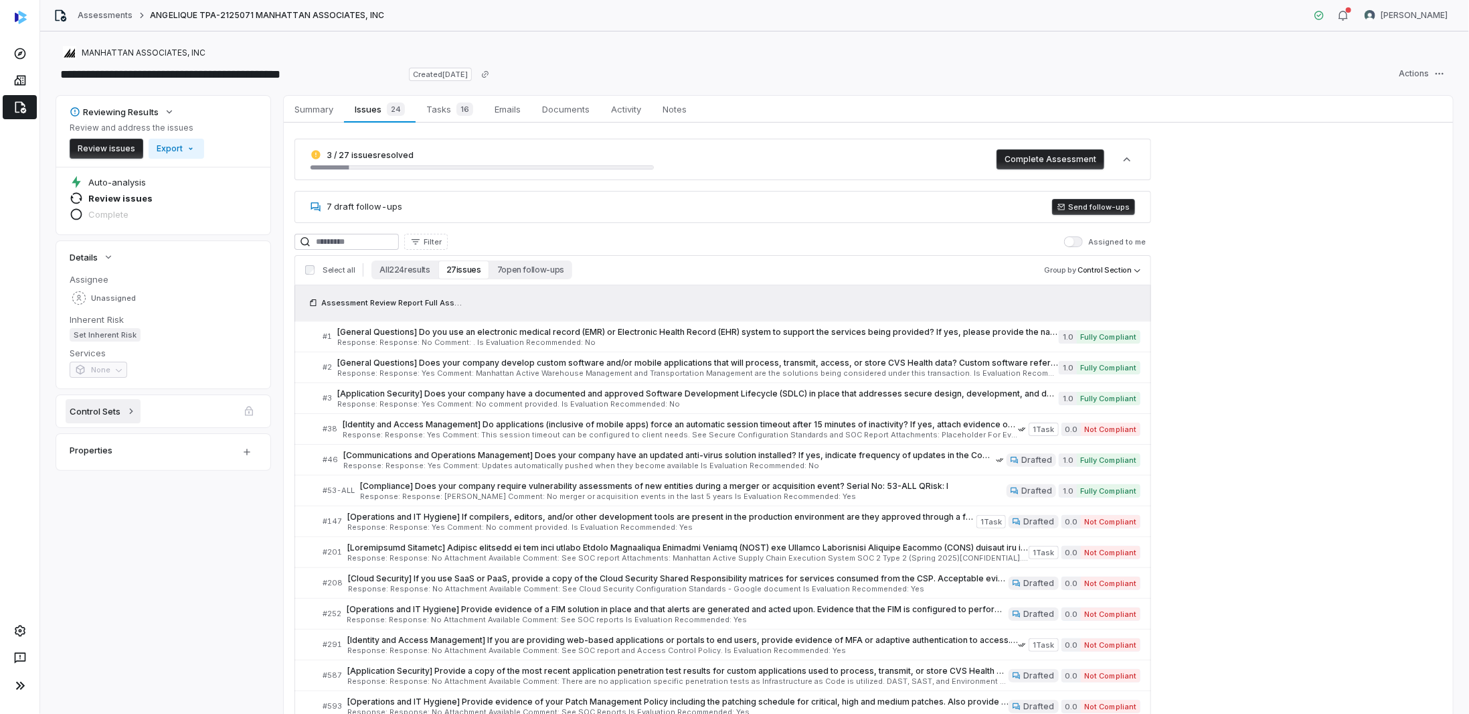
click at [95, 408] on span "Control Sets" at bounding box center [95, 411] width 51 height 12
click at [68, 432] on div "None" at bounding box center [163, 437] width 214 height 21
click at [76, 430] on span "None" at bounding box center [163, 432] width 187 height 11
click at [125, 469] on div "Properties" at bounding box center [147, 471] width 154 height 16
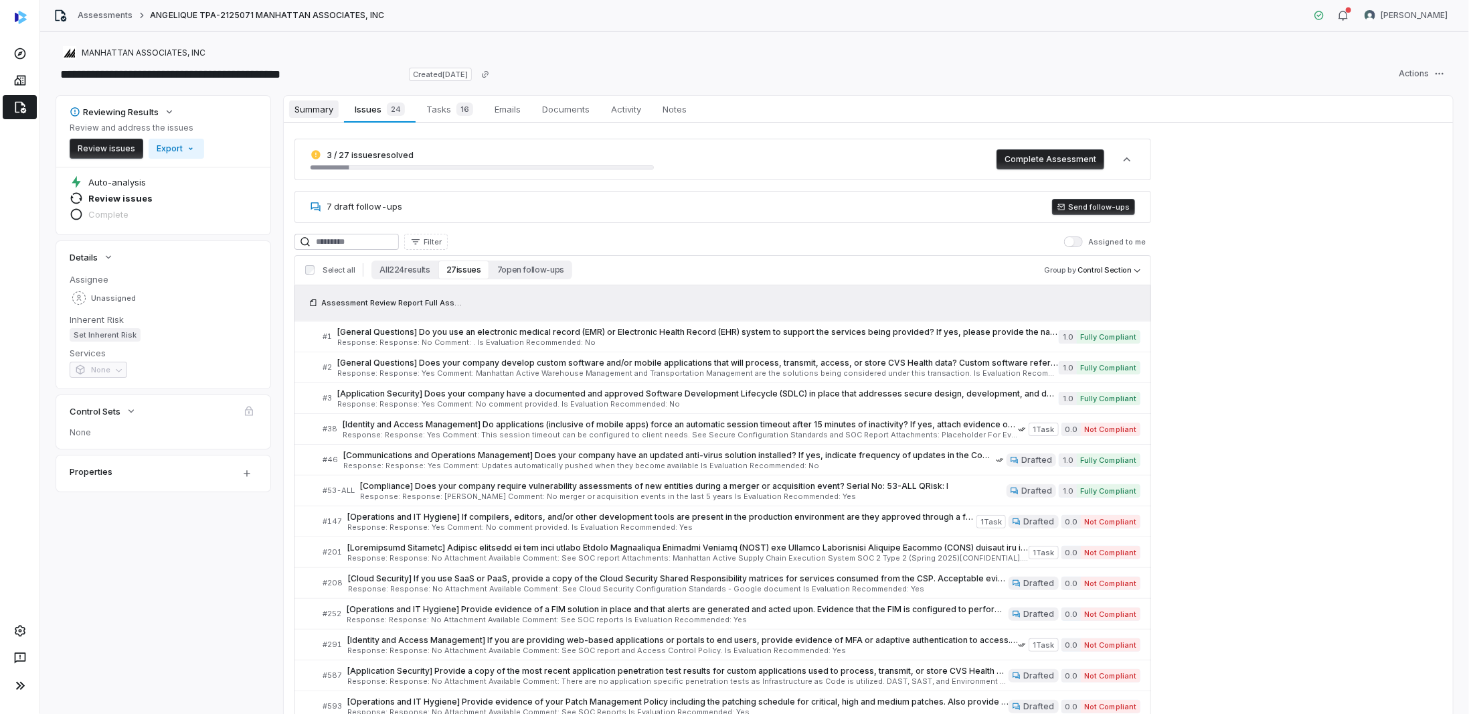
click at [329, 109] on span "Summary" at bounding box center [314, 108] width 50 height 17
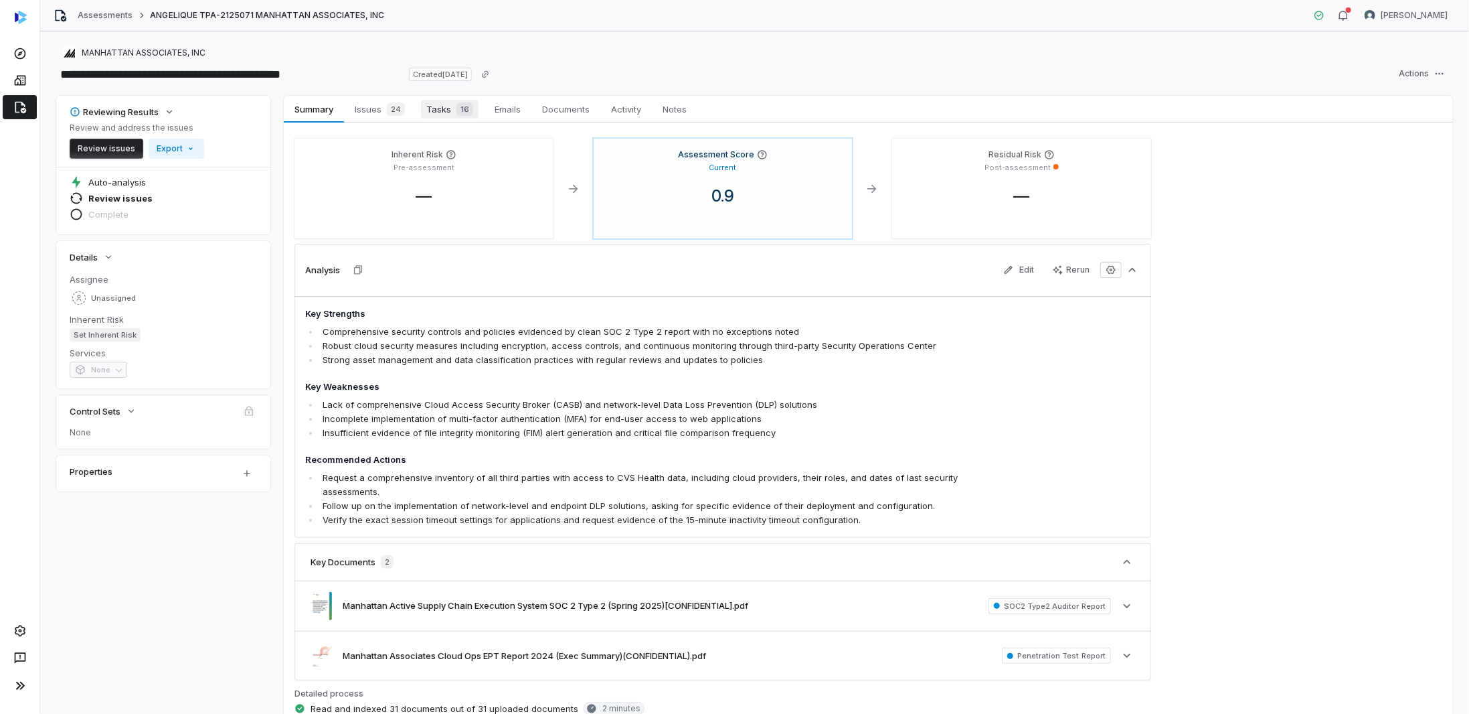
click at [461, 109] on span "16" at bounding box center [465, 108] width 17 height 13
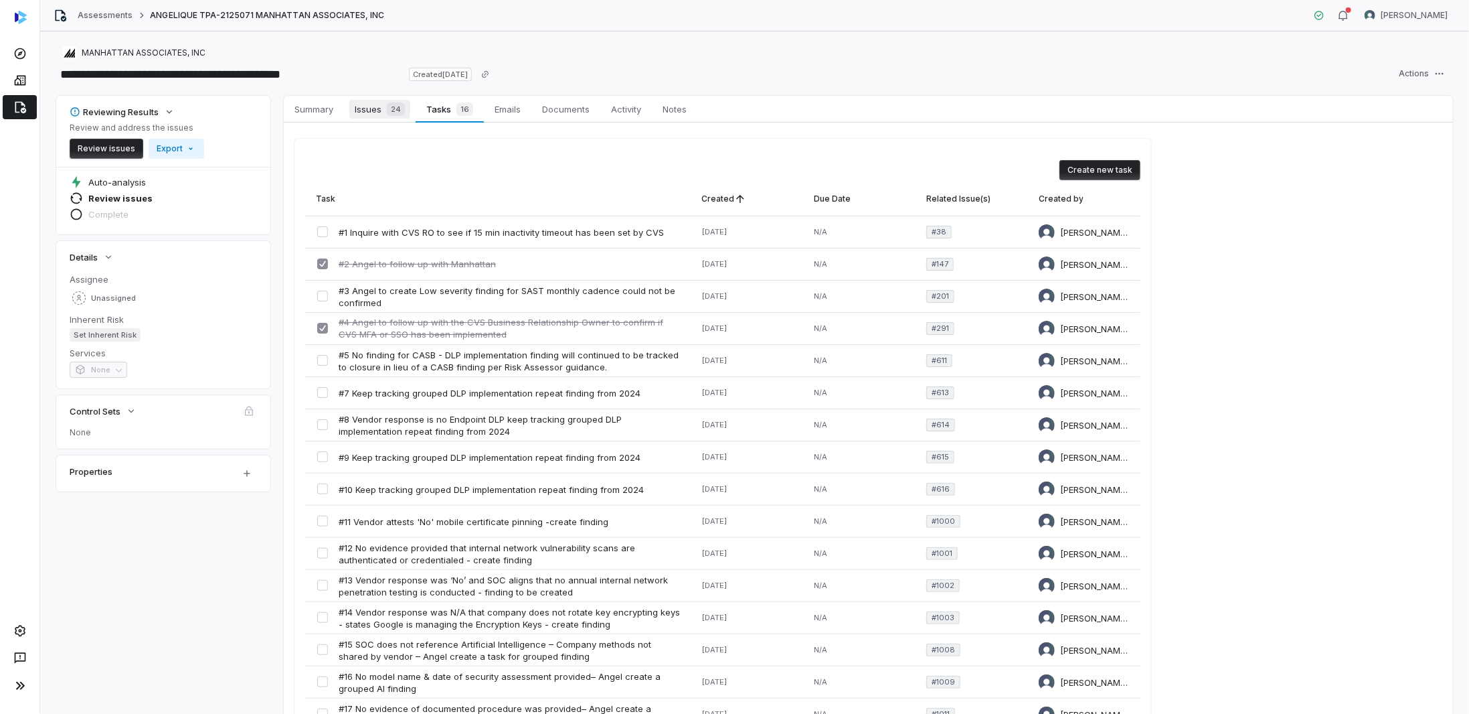
click at [381, 110] on span "Issues 24" at bounding box center [379, 109] width 61 height 19
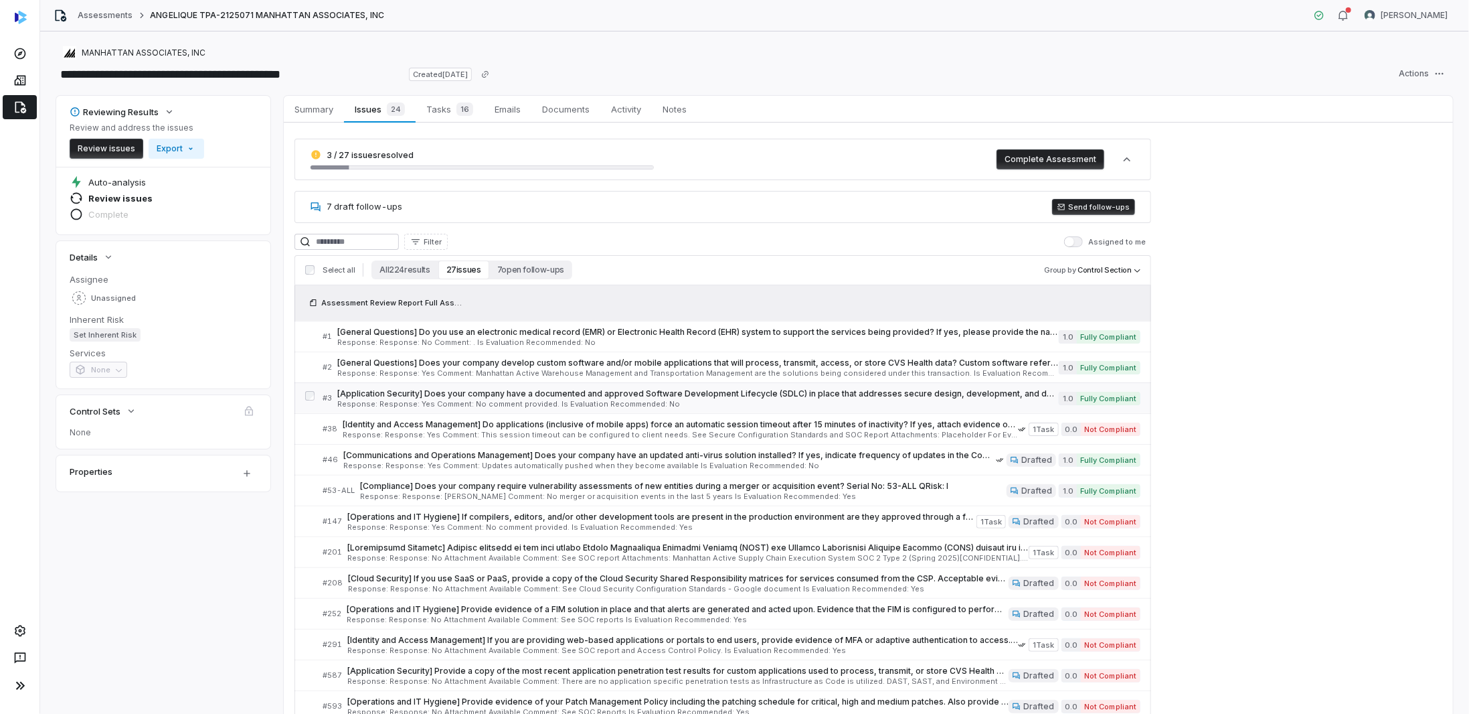
click at [498, 396] on span "[Application Security] Does your company have a documented and approved Softwar…" at bounding box center [698, 393] width 722 height 11
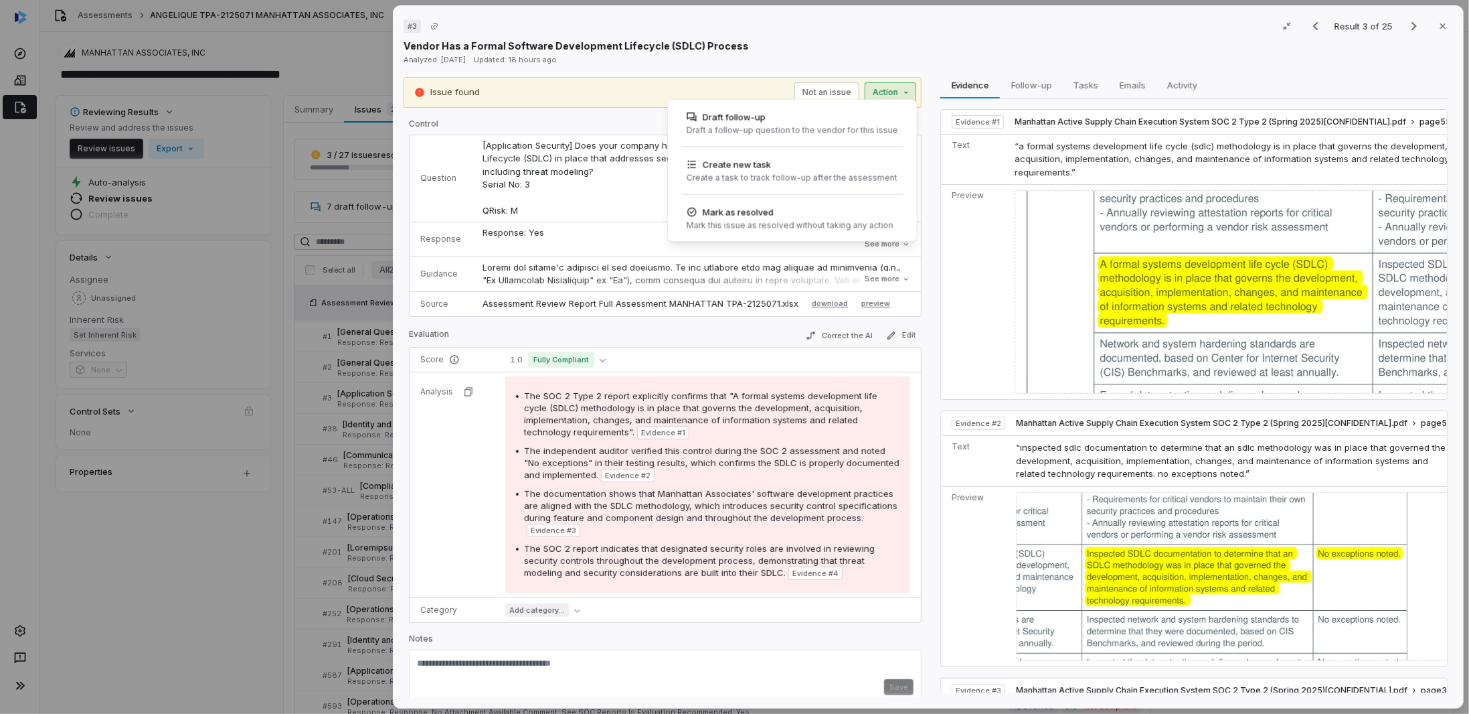
click at [887, 91] on div "# 3 Result 3 of 25 Close Vendor Has a Formal Software Development Lifecycle (SD…" at bounding box center [734, 357] width 1469 height 714
click at [1090, 82] on div "# 3 Result 3 of 25 Close Vendor Has a Formal Software Development Lifecycle (SD…" at bounding box center [734, 357] width 1469 height 714
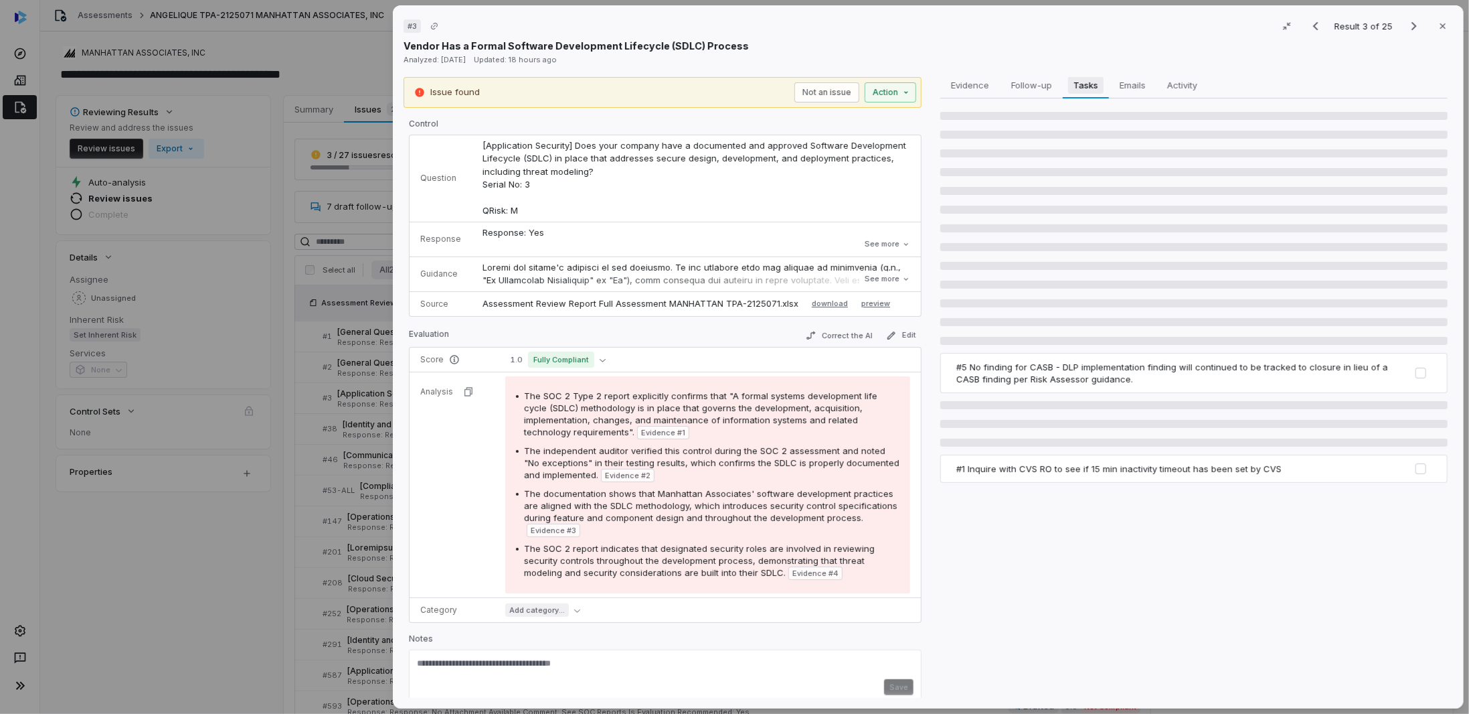
click at [1088, 87] on span "Tasks" at bounding box center [1085, 84] width 35 height 17
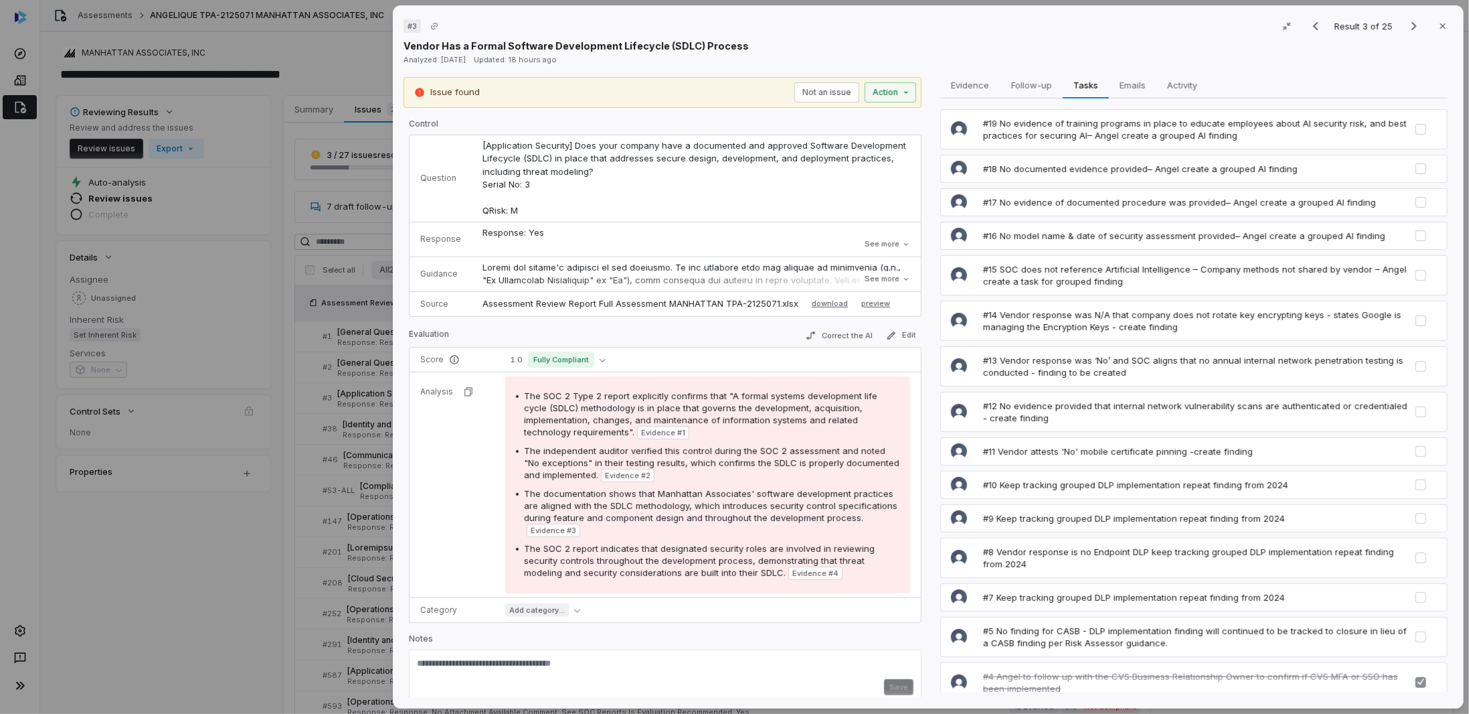
scroll to position [126, 0]
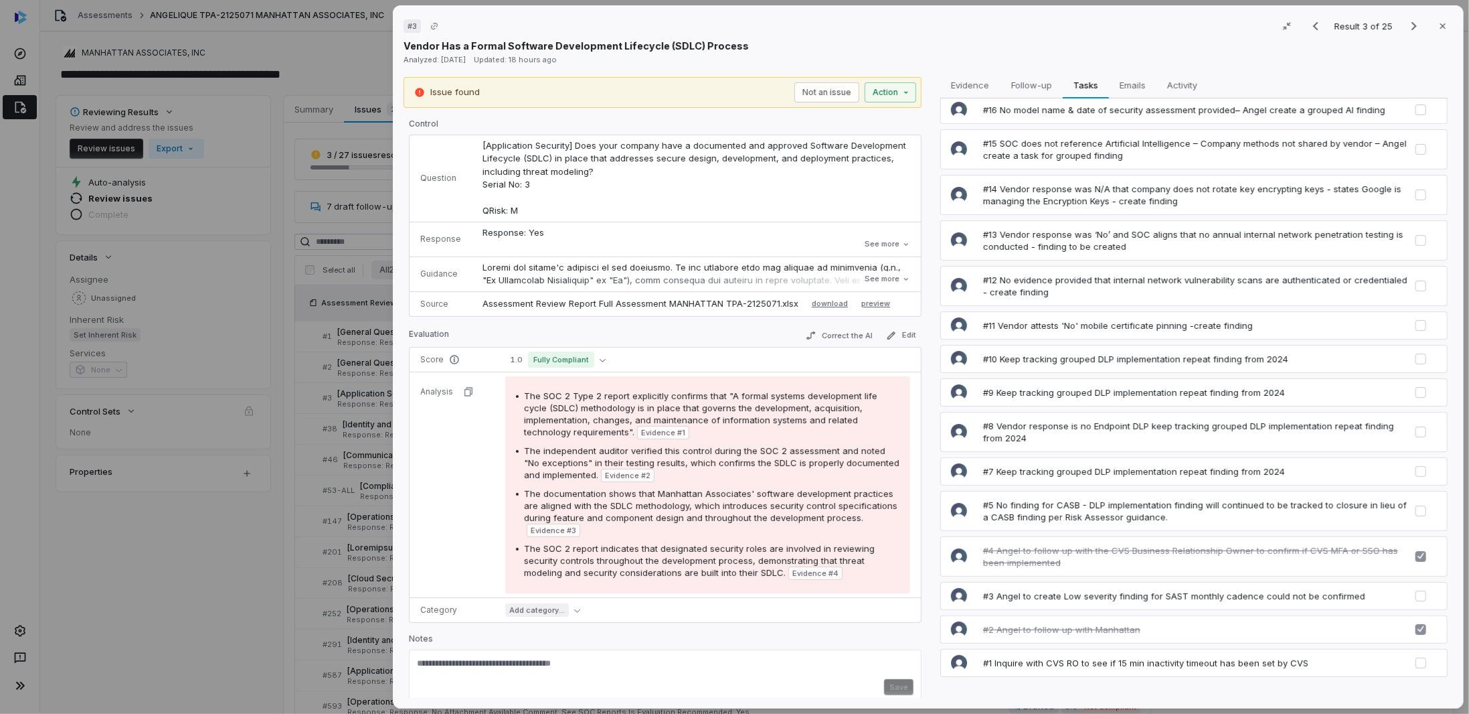
click at [1139, 76] on div "# 3 Result 3 of 25 Close Vendor Has a Formal Software Development Lifecycle (SD…" at bounding box center [928, 356] width 1071 height 703
click at [1136, 83] on span "Emails" at bounding box center [1132, 84] width 37 height 17
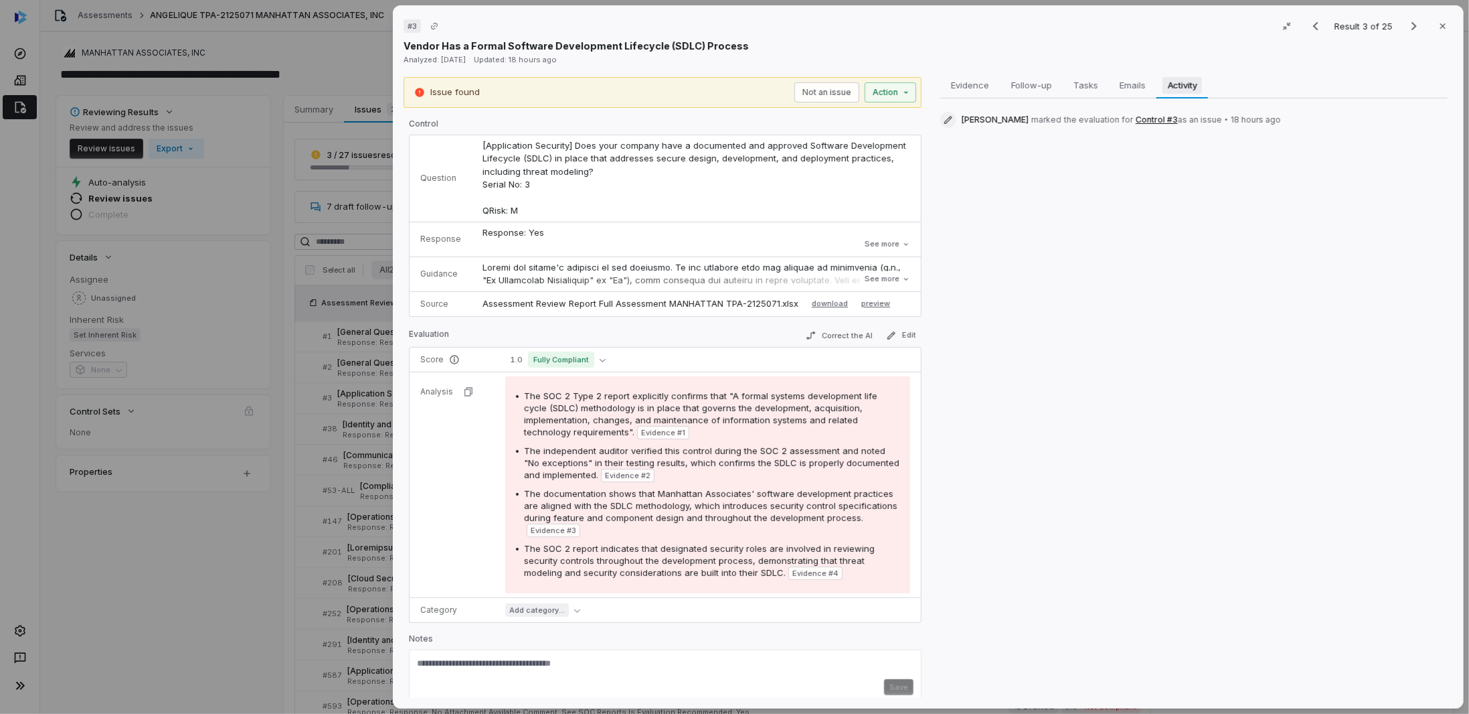
click at [1196, 84] on span "Activity" at bounding box center [1183, 84] width 40 height 17
click at [983, 90] on span "Evidence" at bounding box center [970, 84] width 49 height 17
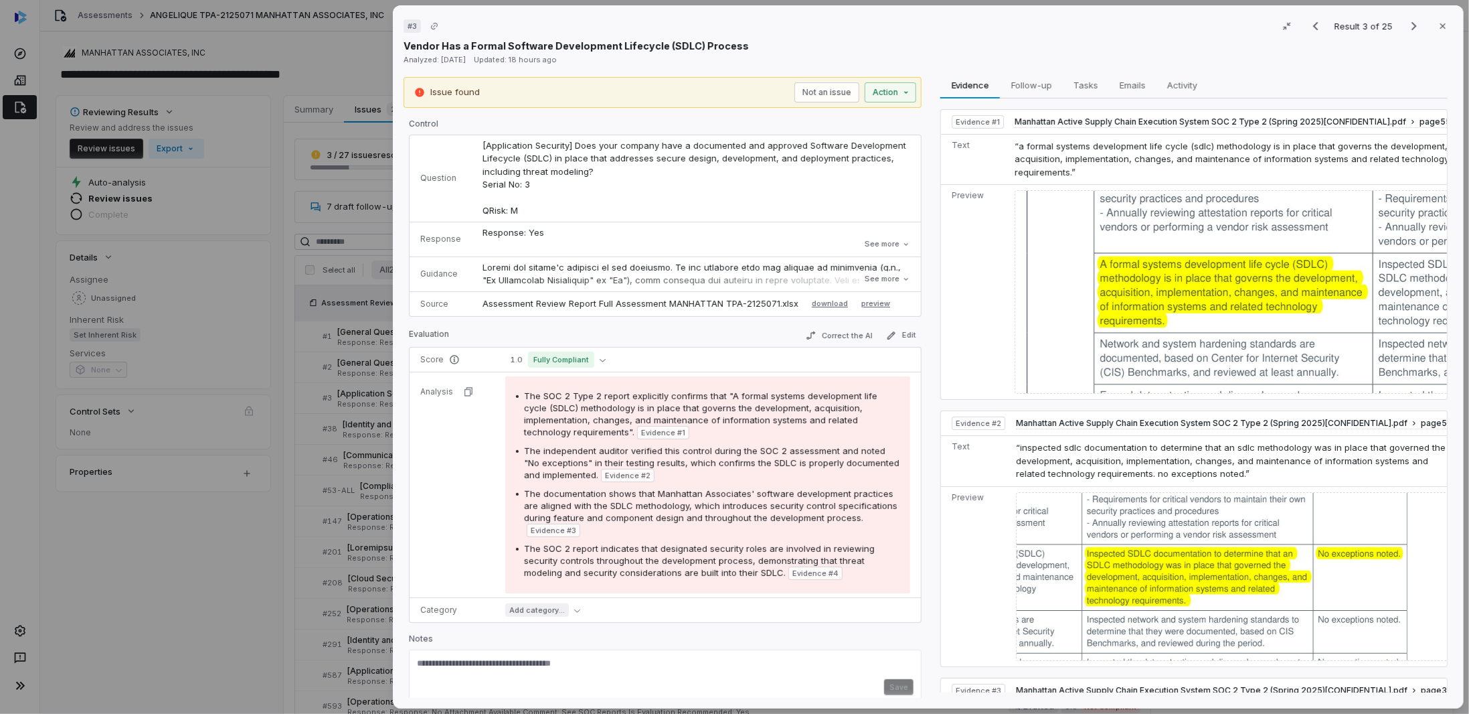
click at [242, 535] on div "# 3 Result 3 of 25 Close Vendor Has a Formal Software Development Lifecycle (SD…" at bounding box center [734, 357] width 1469 height 714
